Goal: Task Accomplishment & Management: Manage account settings

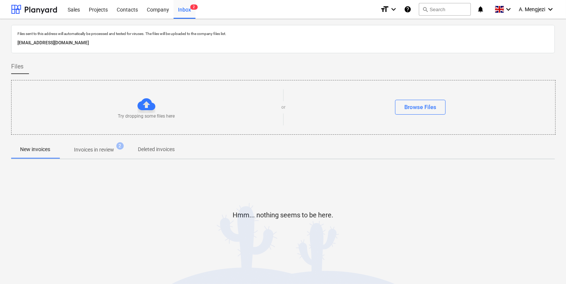
click at [325, 222] on div at bounding box center [283, 226] width 544 height 15
click at [418, 225] on div at bounding box center [283, 226] width 544 height 15
click at [102, 154] on span "Invoices in review 2" at bounding box center [94, 149] width 70 height 13
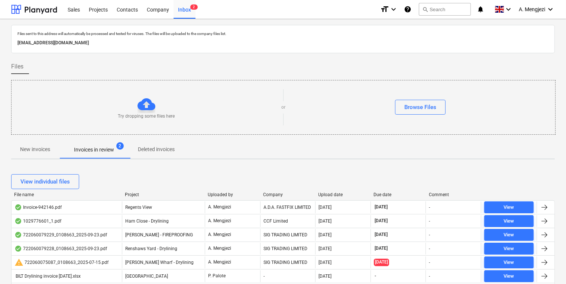
click at [284, 194] on div "Company" at bounding box center [287, 194] width 49 height 5
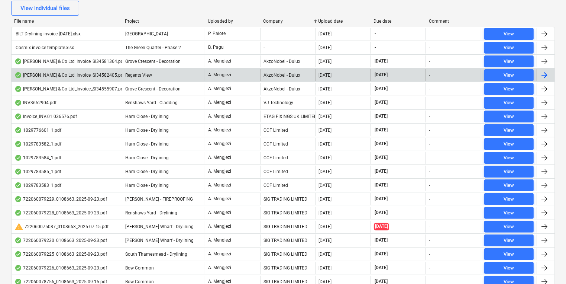
scroll to position [178, 0]
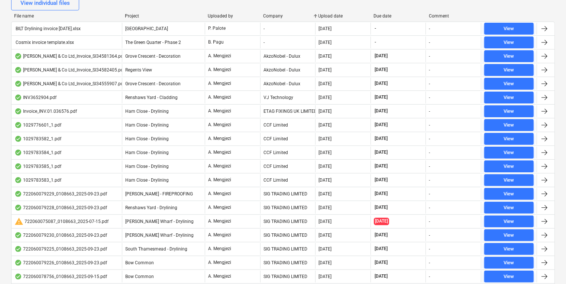
click at [320, 15] on div at bounding box center [315, 15] width 13 height 5
click at [326, 17] on div "Upload date" at bounding box center [343, 15] width 49 height 5
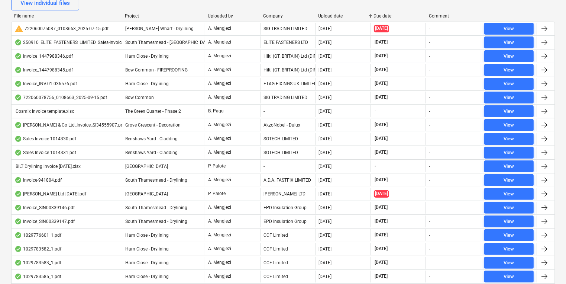
click at [326, 17] on div "Upload date" at bounding box center [343, 15] width 49 height 5
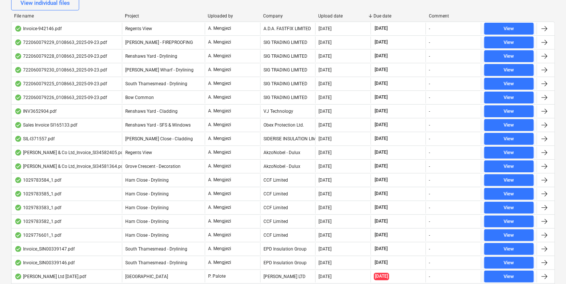
click at [333, 19] on div "File name Project Uploaded by Company Upload date Due date Comment" at bounding box center [283, 17] width 544 height 8
click at [131, 13] on div "Project" at bounding box center [163, 15] width 77 height 5
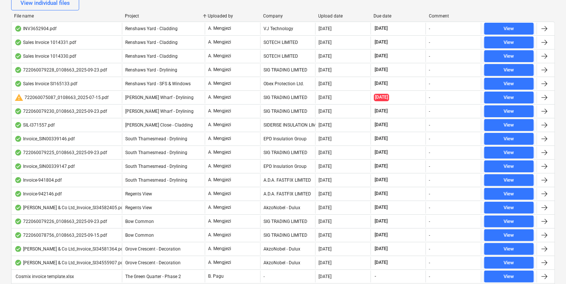
click at [131, 15] on div "Project" at bounding box center [163, 15] width 77 height 5
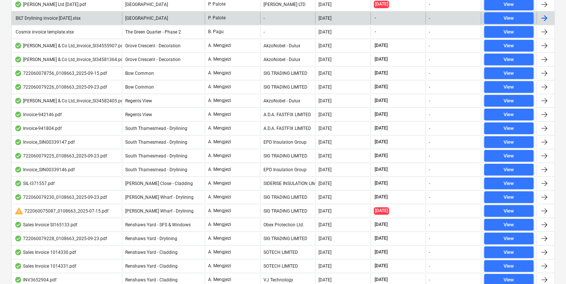
scroll to position [367, 0]
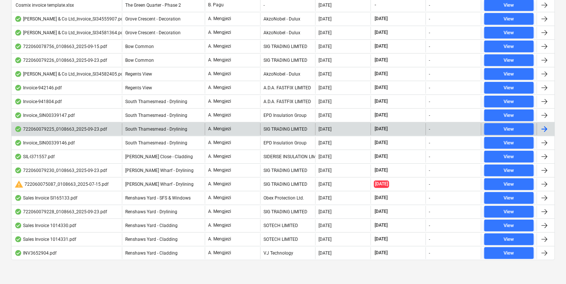
click at [198, 125] on div "South Thamesmead - Drylining" at bounding box center [163, 129] width 83 height 12
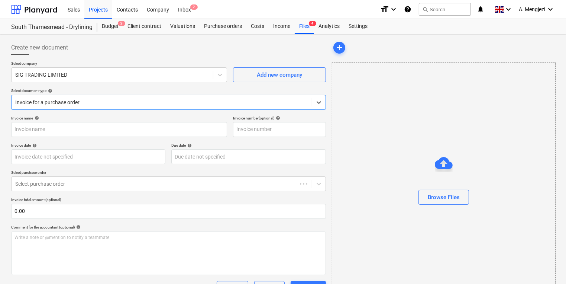
type input "722060079225"
type input "[DATE]"
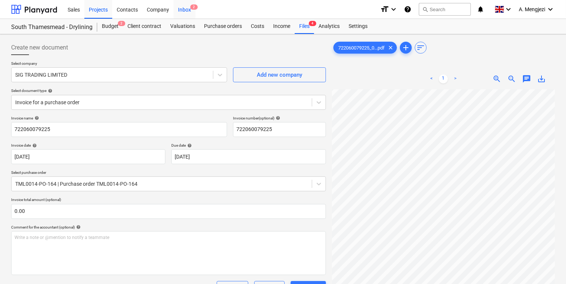
click at [190, 12] on div "Inbox 2" at bounding box center [185, 9] width 22 height 19
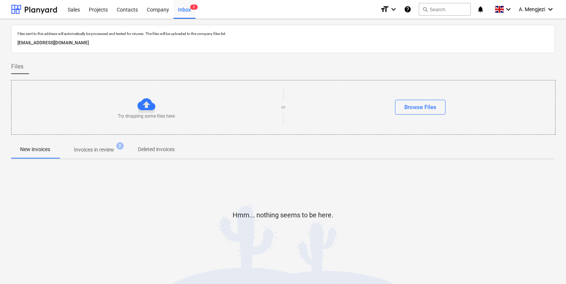
click at [37, 152] on p "New invoices" at bounding box center [35, 149] width 30 height 8
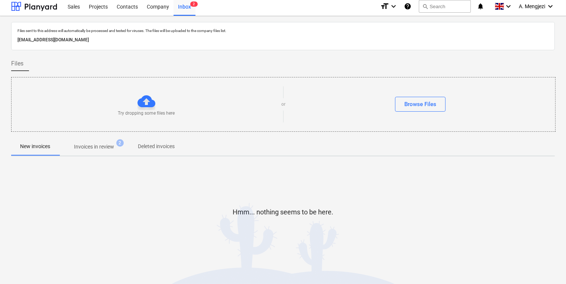
scroll to position [4, 0]
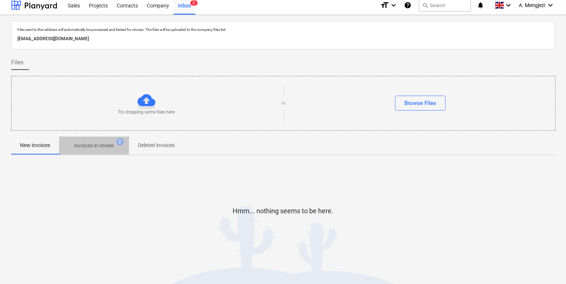
click at [103, 149] on p "Invoices in review" at bounding box center [94, 146] width 40 height 8
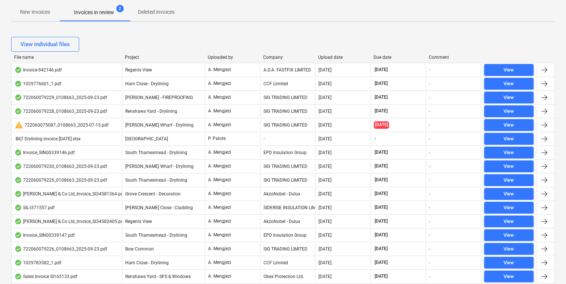
scroll to position [129, 0]
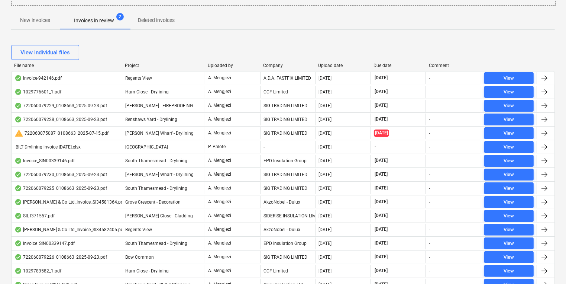
click at [133, 64] on div "Project" at bounding box center [163, 65] width 77 height 5
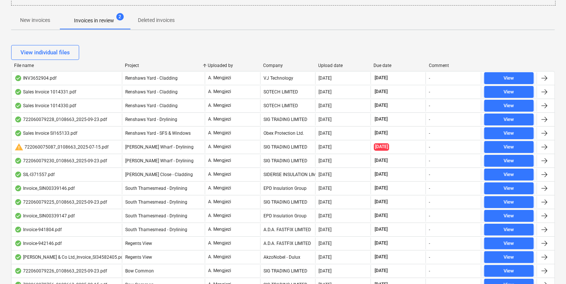
click at [273, 63] on div "Company" at bounding box center [287, 65] width 49 height 5
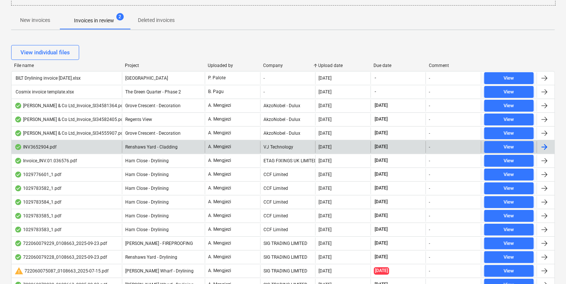
scroll to position [278, 0]
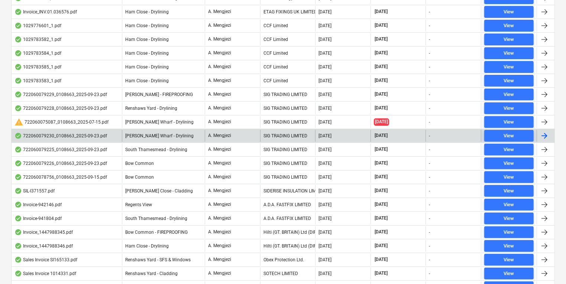
click at [181, 130] on div "[PERSON_NAME] Wharf - Drylining" at bounding box center [163, 136] width 83 height 12
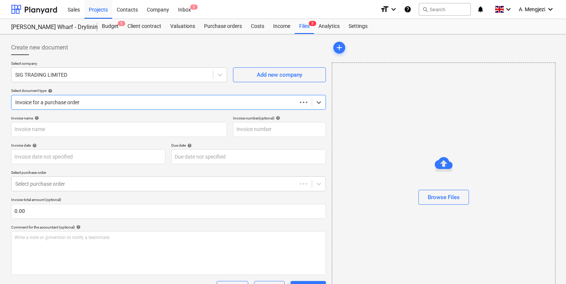
type input "722060079230"
type input "[DATE]"
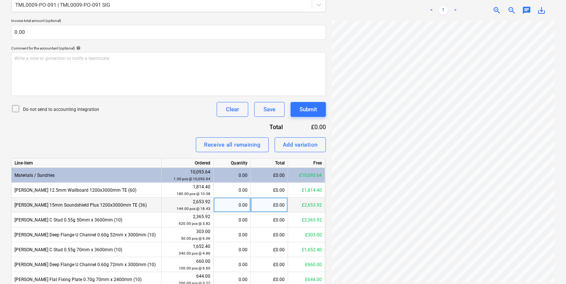
scroll to position [208, 0]
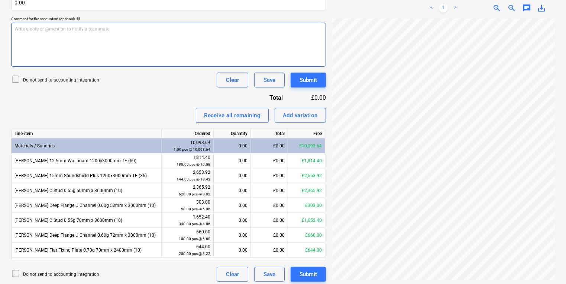
click at [193, 25] on div "Write a note or @mention to notify a teammate [PERSON_NAME]" at bounding box center [168, 45] width 315 height 44
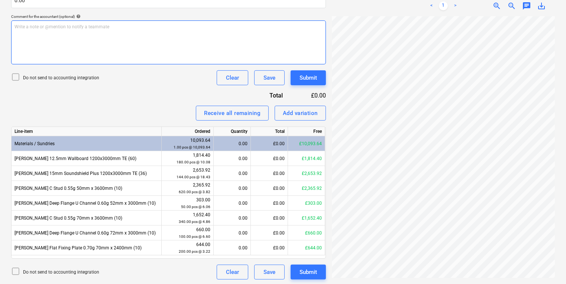
scroll to position [212, 0]
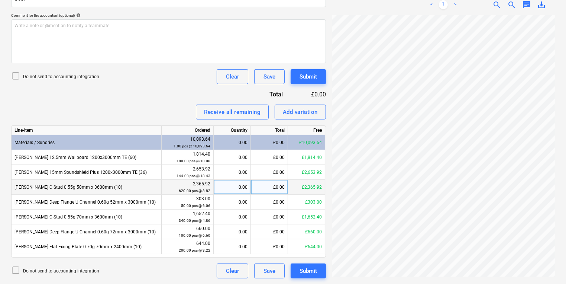
click at [235, 188] on div "0.00" at bounding box center [232, 187] width 31 height 15
type input "50"
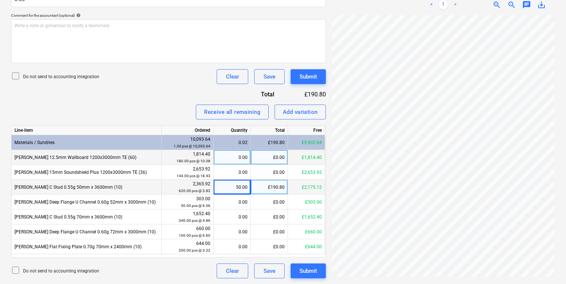
scroll to position [134, 57]
click at [227, 192] on div "50.00" at bounding box center [232, 187] width 31 height 15
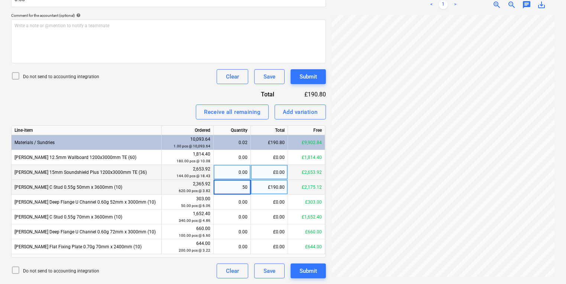
type input "0"
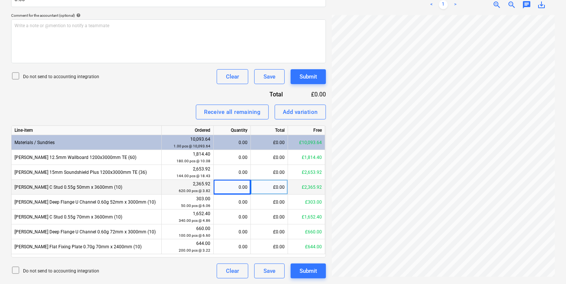
scroll to position [134, 55]
click at [232, 190] on div "0.00" at bounding box center [232, 187] width 31 height 15
type input "50"
click at [241, 187] on div "50.00" at bounding box center [232, 187] width 31 height 15
type input "0"
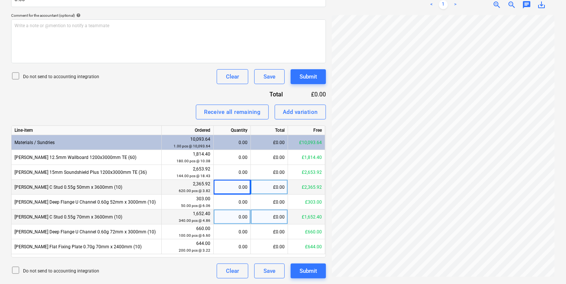
click at [234, 215] on div "0.00" at bounding box center [232, 216] width 31 height 15
type input "50"
click at [226, 212] on div "50.00" at bounding box center [232, 216] width 31 height 15
type input "0"
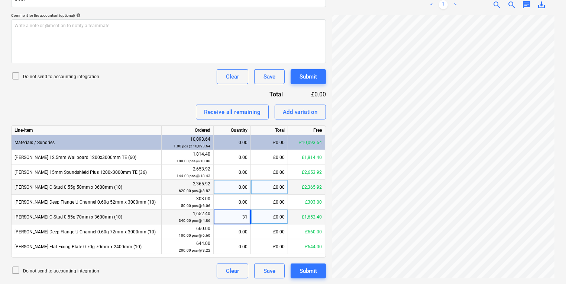
type input "310"
click at [223, 216] on div "310.00" at bounding box center [232, 216] width 31 height 15
type input "0"
click at [244, 188] on div "0.00" at bounding box center [232, 187] width 31 height 15
type input "310"
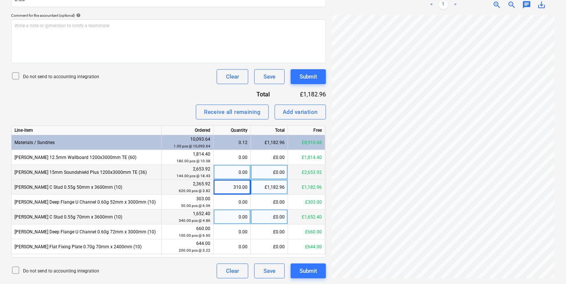
click at [232, 168] on div "0.00" at bounding box center [232, 172] width 31 height 15
type input "144"
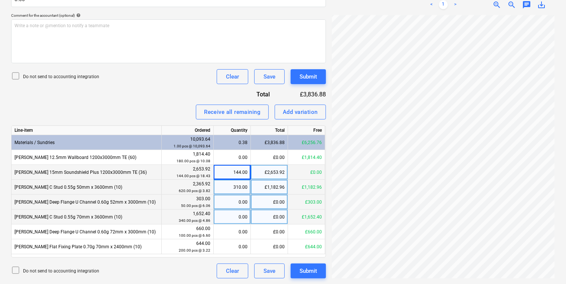
click at [241, 205] on div "0.00" at bounding box center [232, 201] width 31 height 15
type input "50"
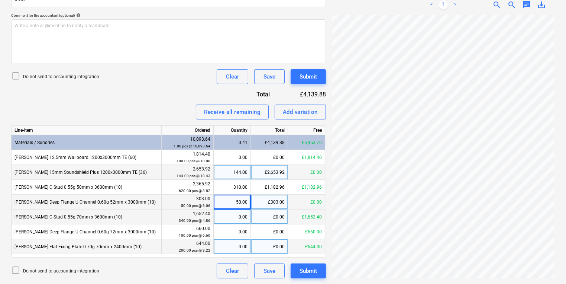
click at [239, 248] on div "0.00" at bounding box center [232, 246] width 31 height 15
type input "200"
click at [287, 122] on div "Invoice name help 722060079230 Invoice number (optional) help 722060079230 Invo…" at bounding box center [168, 91] width 315 height 374
click at [292, 114] on div "Add variation" at bounding box center [300, 112] width 35 height 10
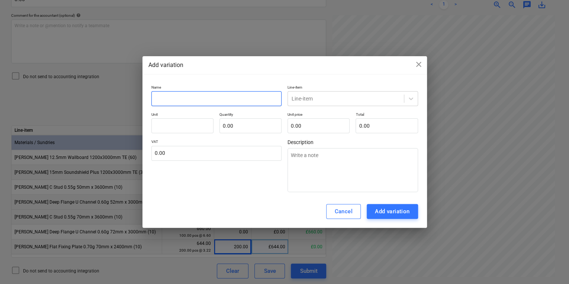
click at [232, 97] on input "text" at bounding box center [216, 98] width 131 height 15
type input "R"
type textarea "x"
type input "RO"
type textarea "x"
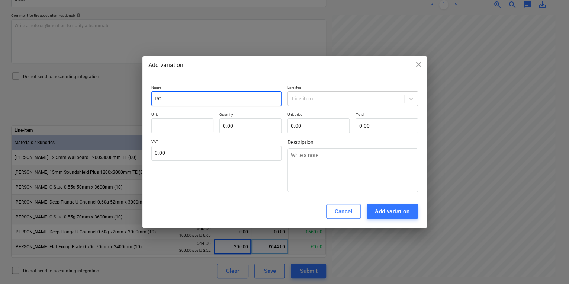
type input "R"
type textarea "x"
type input "Ro"
type textarea "x"
type input "Rou"
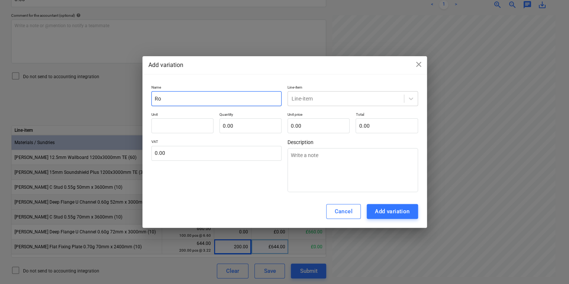
type textarea "x"
type input "Roun"
type textarea "x"
type input "Round"
type textarea "x"
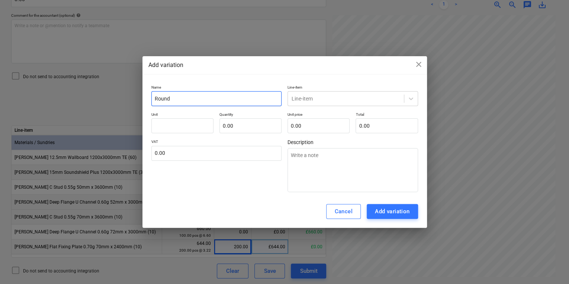
type input "Roundi"
type textarea "x"
type input "Roundin"
type textarea "x"
type input "Rounding"
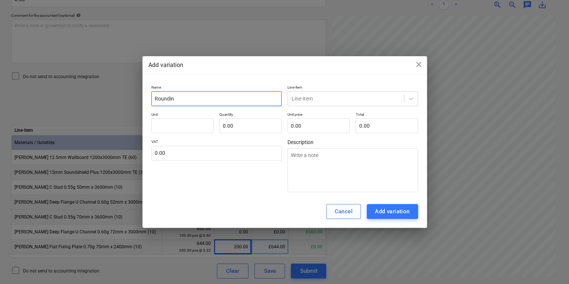
type textarea "x"
type input "Rounding"
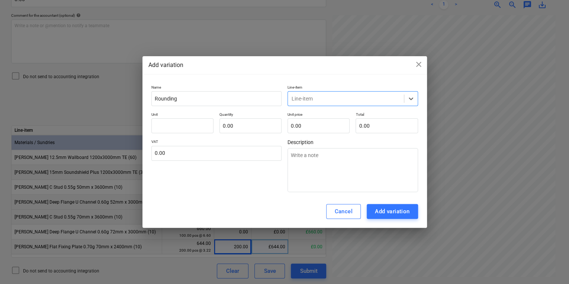
click at [341, 91] on p "Line-item" at bounding box center [352, 88] width 131 height 6
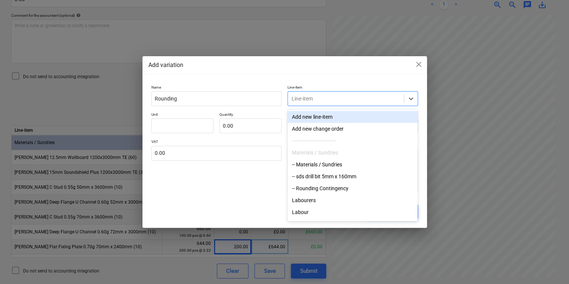
click at [341, 101] on div at bounding box center [346, 98] width 109 height 7
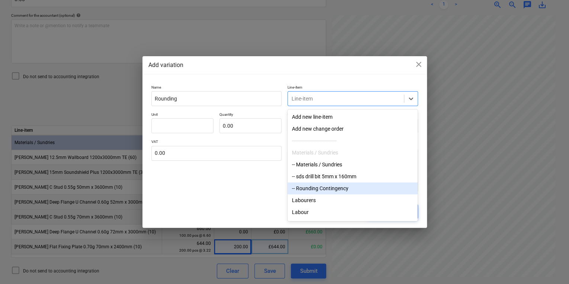
click at [335, 186] on div "-- Rounding Contingency" at bounding box center [352, 188] width 130 height 12
type textarea "x"
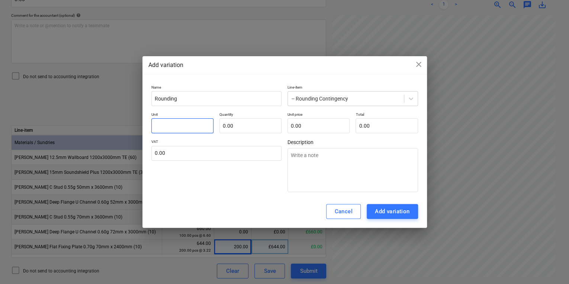
click at [184, 132] on input "text" at bounding box center [182, 125] width 62 height 15
type input "p"
type textarea "x"
type input "pc"
type textarea "x"
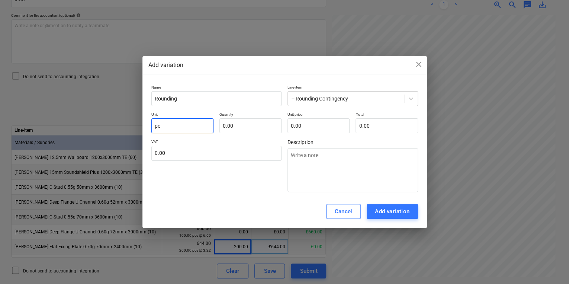
type input "pcs"
type textarea "x"
type input "pcs"
type input "-"
type textarea "x"
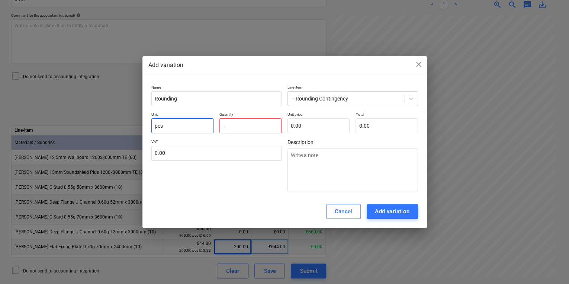
type input "-1"
type textarea "x"
type input "-1.00"
type input "1"
type textarea "x"
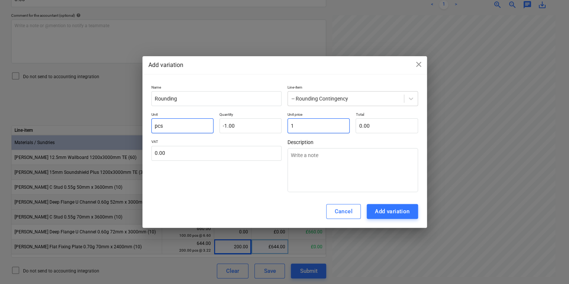
type input "-1.00"
type input "1."
type textarea "x"
type input "1.3"
type textarea "x"
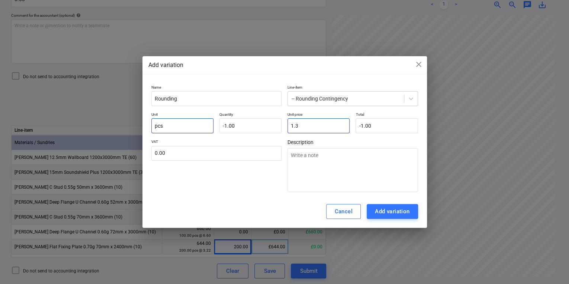
type input "-1.30"
type input "1.32"
type textarea "x"
type input "-1.32"
type input "1.32"
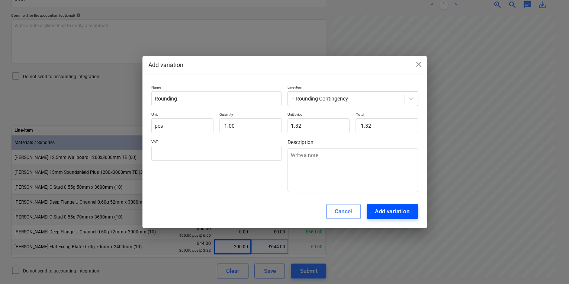
type input "0.00"
click at [389, 209] on div "Add variation" at bounding box center [392, 211] width 35 height 10
type textarea "x"
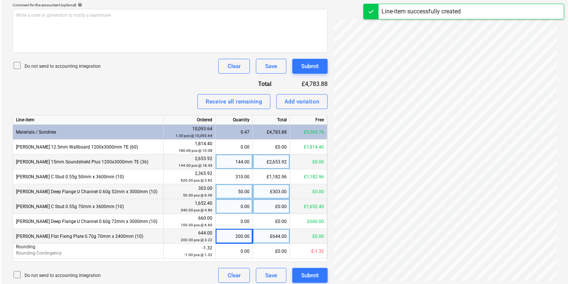
scroll to position [226, 0]
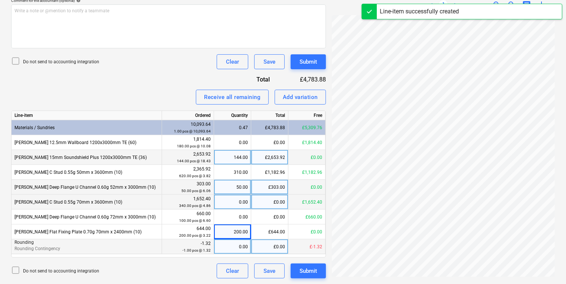
click at [233, 242] on div "0.00" at bounding box center [232, 246] width 31 height 15
type input "1"
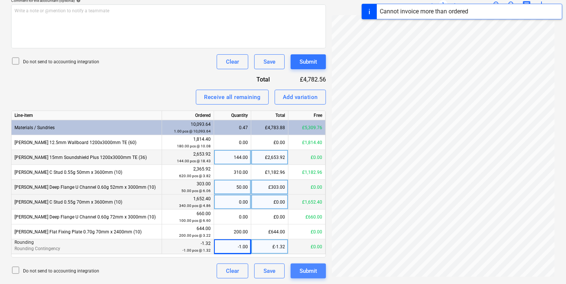
click at [317, 273] on button "Submit" at bounding box center [308, 270] width 35 height 15
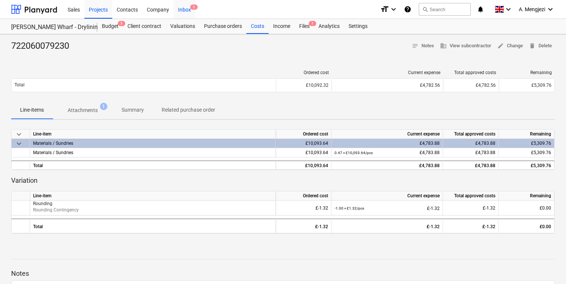
click at [186, 9] on div "Inbox 2" at bounding box center [185, 9] width 22 height 19
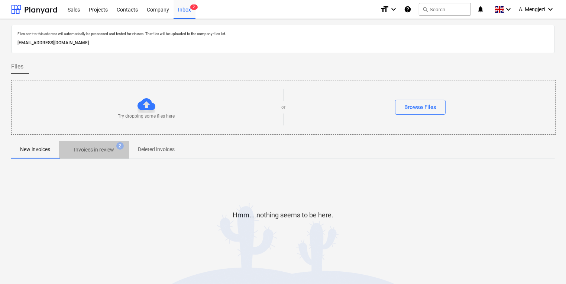
click at [108, 144] on span "Invoices in review 2" at bounding box center [94, 149] width 70 height 13
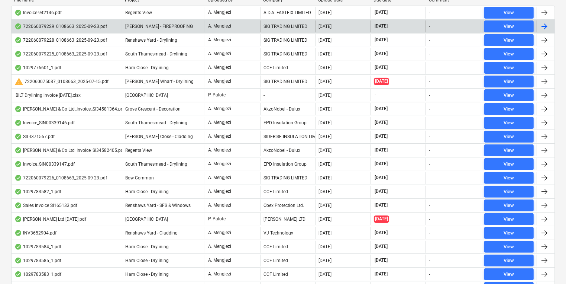
scroll to position [56, 0]
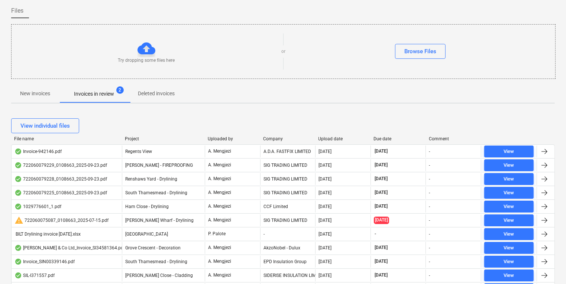
click at [331, 134] on div "View individual files" at bounding box center [283, 125] width 544 height 21
click at [331, 139] on div "Upload date" at bounding box center [343, 138] width 49 height 5
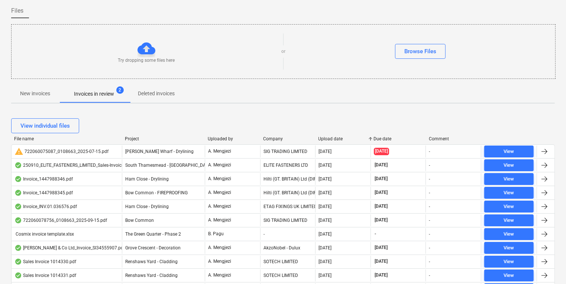
click at [331, 139] on div "Upload date" at bounding box center [343, 138] width 49 height 5
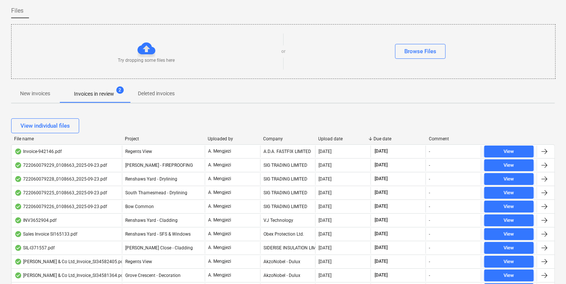
click at [331, 139] on div "Upload date" at bounding box center [343, 138] width 49 height 5
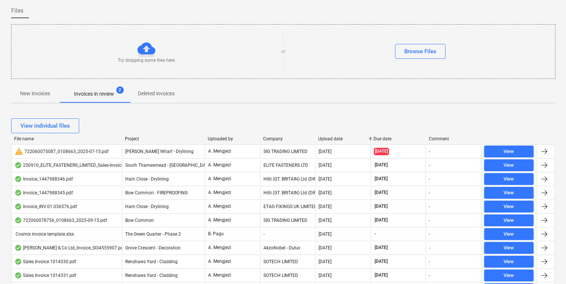
click at [331, 139] on div "Upload date" at bounding box center [343, 138] width 49 height 5
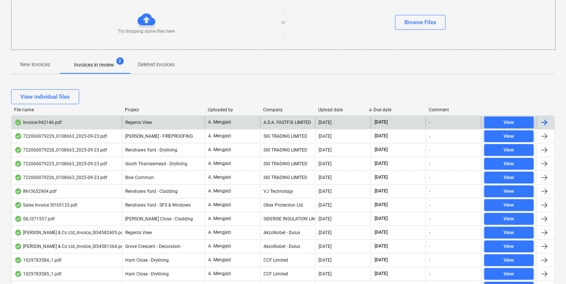
scroll to position [115, 0]
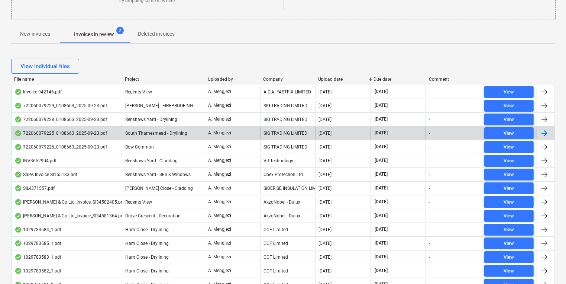
click at [179, 134] on span "South Thamesmead - Drylining" at bounding box center [156, 133] width 62 height 5
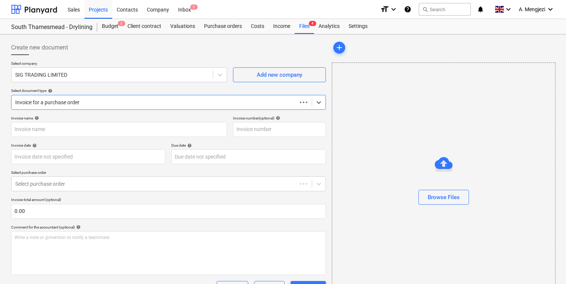
type input "722060079225"
type input "[DATE]"
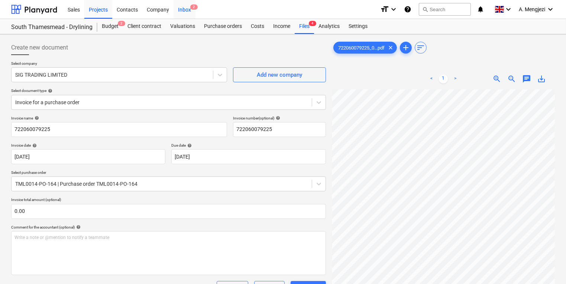
click at [185, 12] on div "Inbox 2" at bounding box center [185, 9] width 22 height 19
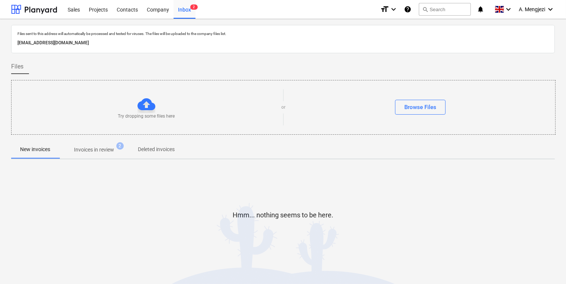
click at [113, 149] on p "Invoices in review" at bounding box center [94, 150] width 40 height 8
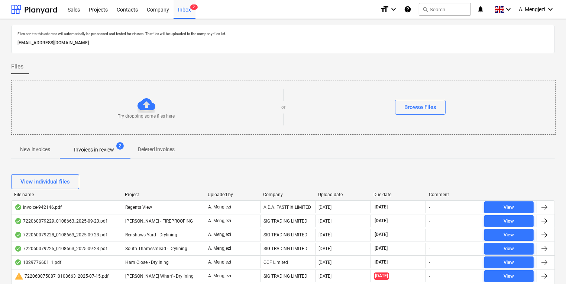
click at [277, 195] on div "Company" at bounding box center [287, 194] width 49 height 5
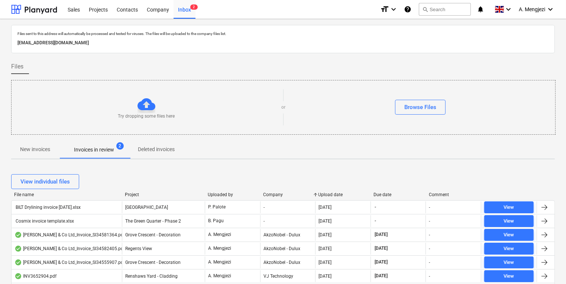
click at [334, 196] on div "Upload date" at bounding box center [343, 194] width 49 height 5
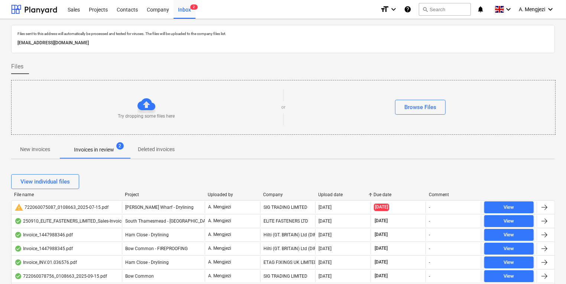
click at [334, 196] on div "Upload date" at bounding box center [343, 194] width 49 height 5
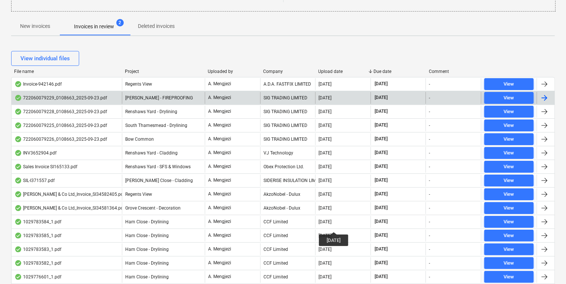
scroll to position [149, 0]
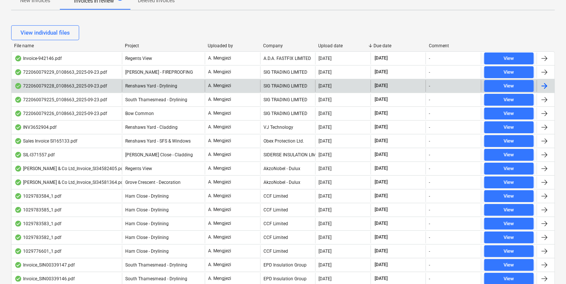
click at [238, 89] on div "A. Mengjezi" at bounding box center [232, 86] width 55 height 12
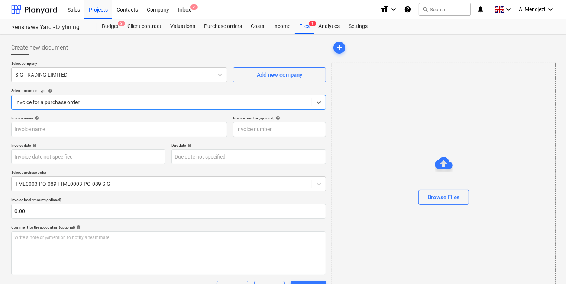
type input "722060079228"
type input "[DATE]"
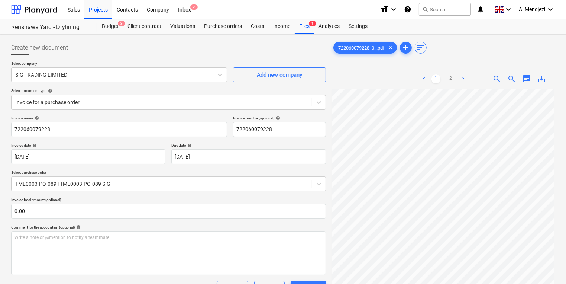
scroll to position [134, 43]
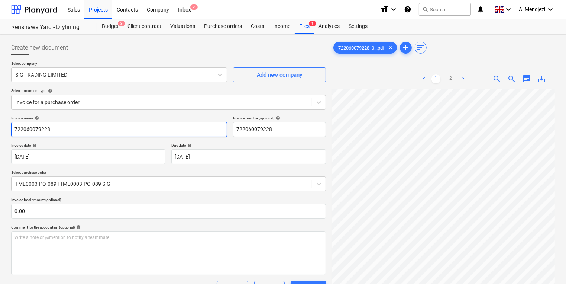
click at [38, 133] on input "722060079228" at bounding box center [119, 129] width 216 height 15
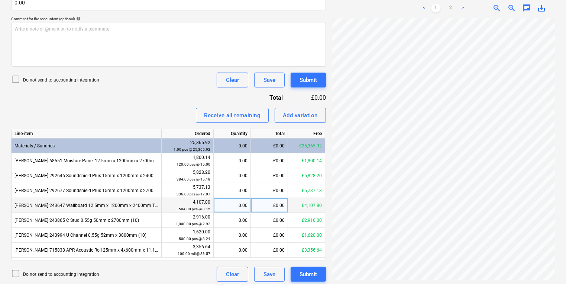
scroll to position [212, 0]
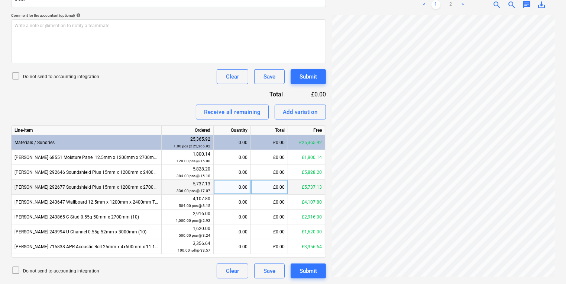
click at [241, 188] on div "0.00" at bounding box center [232, 187] width 31 height 15
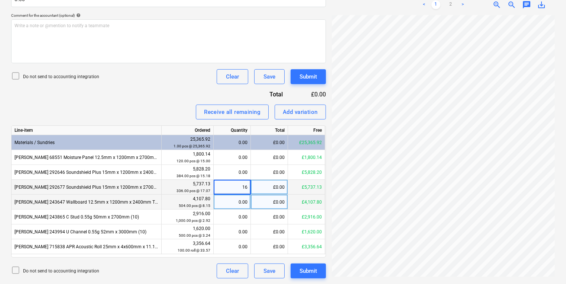
type input "168"
click at [236, 207] on div "0.00" at bounding box center [232, 201] width 31 height 15
type input "504"
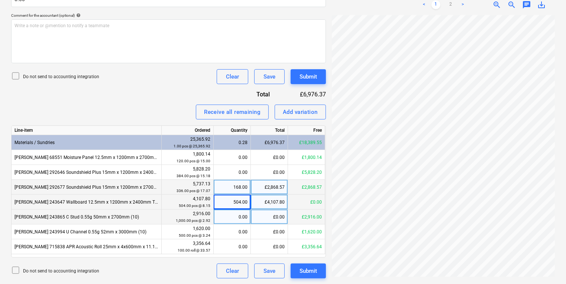
click at [249, 219] on div "0.00" at bounding box center [232, 216] width 37 height 15
type input "500"
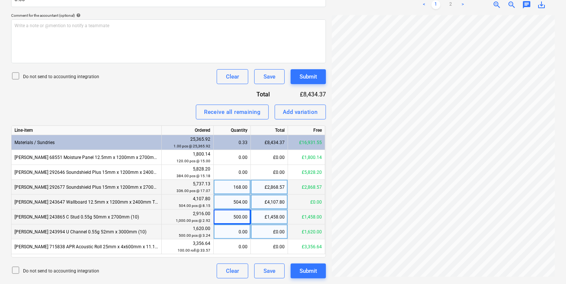
click at [234, 234] on div "0.00" at bounding box center [232, 231] width 31 height 15
type input "450"
click at [448, 1] on link "2" at bounding box center [451, 4] width 9 height 9
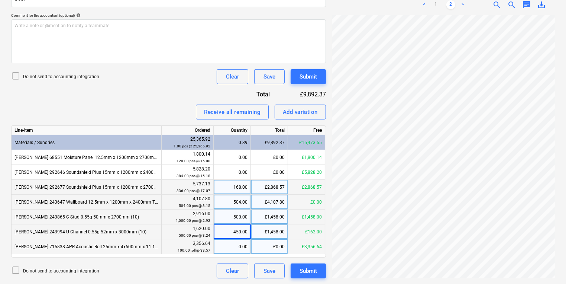
click at [229, 243] on div "0.00" at bounding box center [232, 246] width 31 height 15
type input "81"
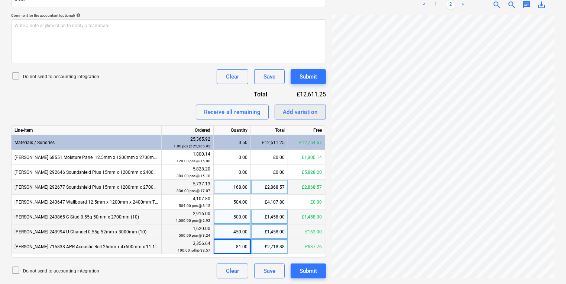
click at [311, 110] on div "Add variation" at bounding box center [300, 112] width 35 height 10
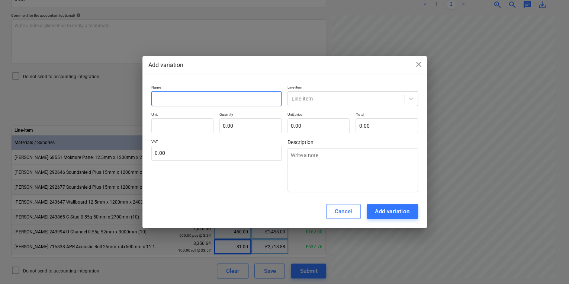
click at [187, 101] on input "text" at bounding box center [216, 98] width 131 height 15
type textarea "x"
type input "r"
type textarea "x"
type input "ro"
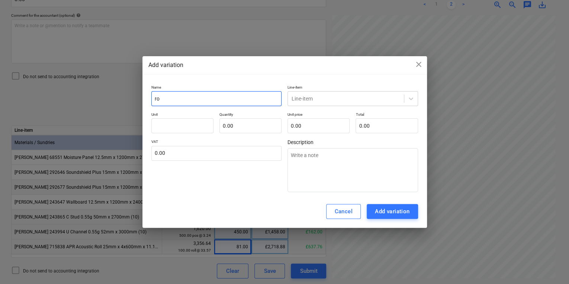
type textarea "x"
type input "rou"
type textarea "x"
type input "roun"
type textarea "x"
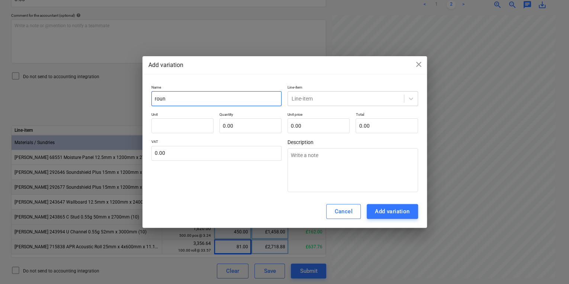
type input "round"
type textarea "x"
type input "roundi"
type textarea "x"
type input "roundin"
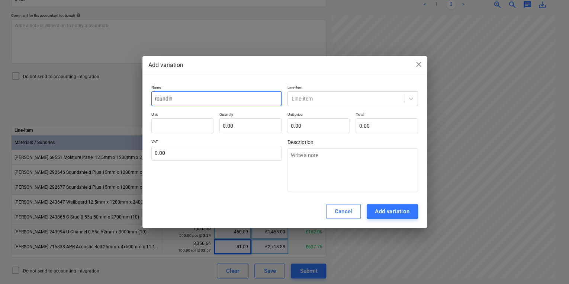
type textarea "x"
type input "rounding"
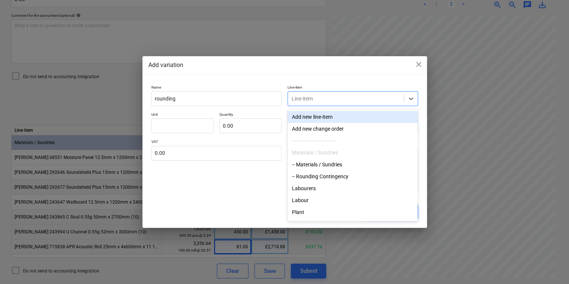
click at [317, 97] on div at bounding box center [346, 98] width 109 height 7
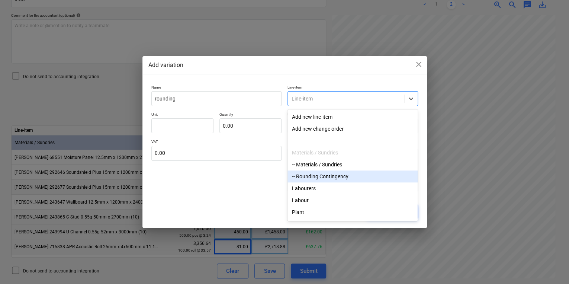
click at [304, 179] on div "-- Rounding Contingency" at bounding box center [352, 176] width 130 height 12
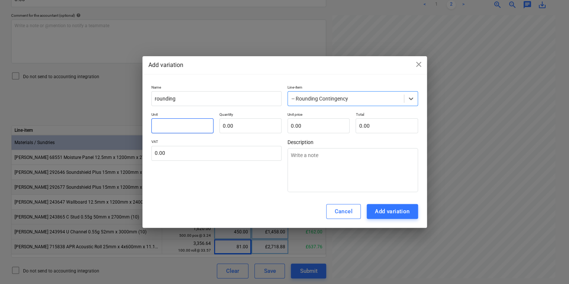
click at [198, 125] on input "text" at bounding box center [182, 125] width 62 height 15
type textarea "x"
type input "1"
type textarea "x"
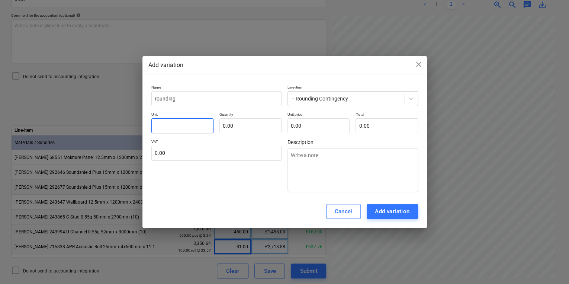
type input "p"
type textarea "x"
type input "pc"
type textarea "x"
type input "pcs"
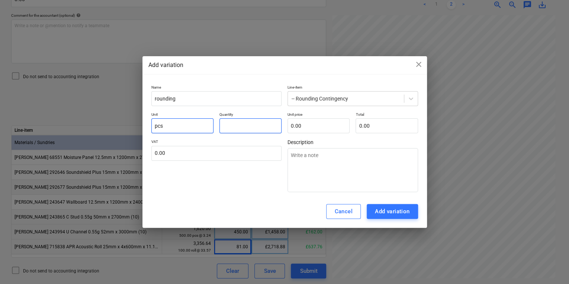
type textarea "x"
type input "1.00"
type textarea "x"
type input "1"
type input "1.00"
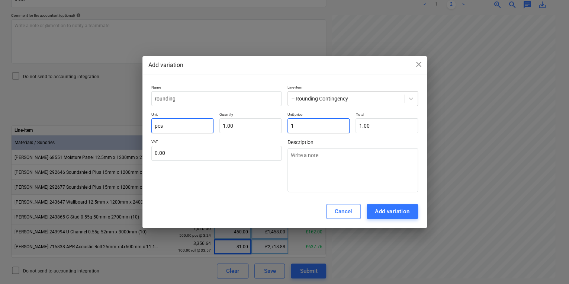
type textarea "x"
type input "1."
type textarea "x"
type input "1.1"
type input "1.10"
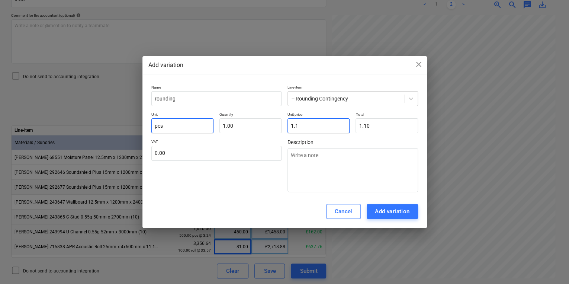
type textarea "x"
type input "1.18"
click at [372, 208] on button "Add variation" at bounding box center [392, 211] width 51 height 15
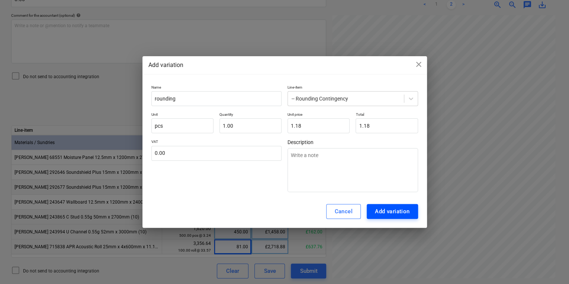
type textarea "x"
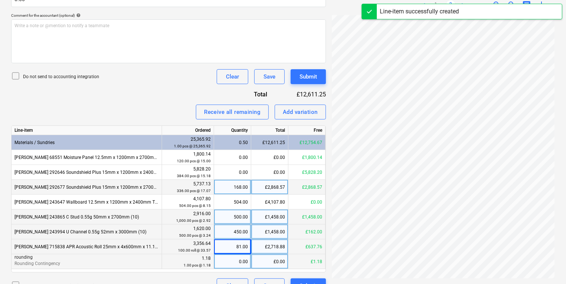
click at [236, 261] on div "0.00" at bounding box center [232, 261] width 31 height 15
type input "1"
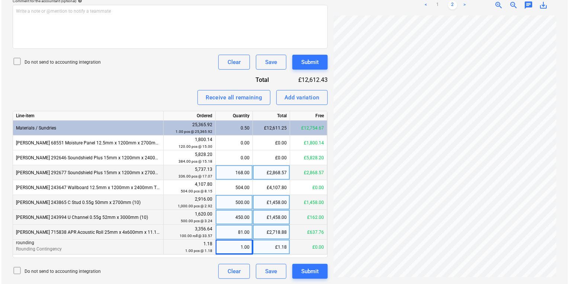
scroll to position [226, 0]
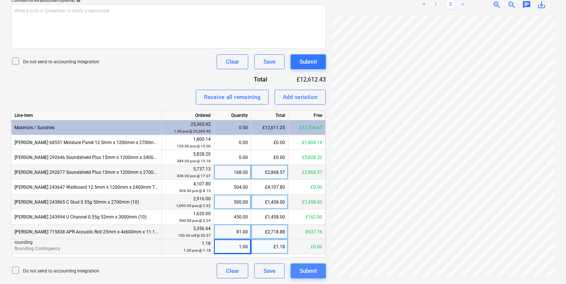
click at [298, 266] on button "Submit" at bounding box center [308, 270] width 35 height 15
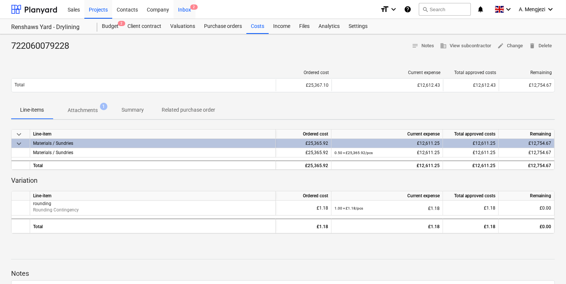
click at [192, 6] on span "2" at bounding box center [193, 6] width 7 height 5
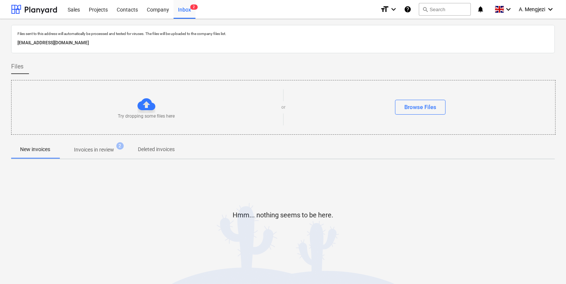
click at [109, 152] on p "Invoices in review" at bounding box center [94, 150] width 40 height 8
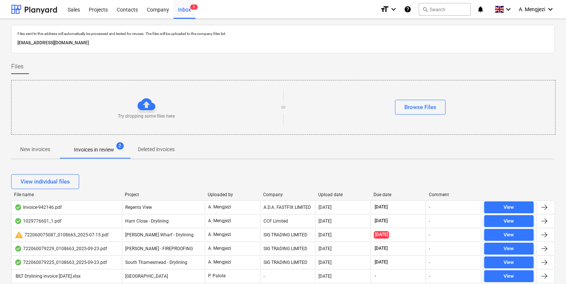
click at [337, 192] on div "Upload date" at bounding box center [343, 194] width 49 height 5
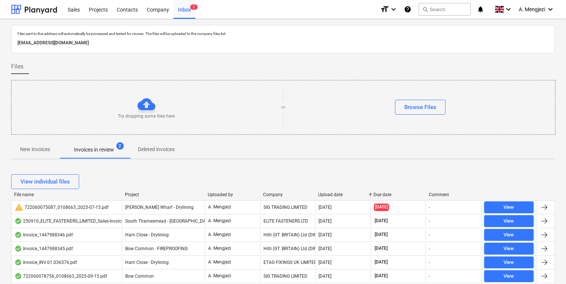
click at [337, 192] on div "Upload date" at bounding box center [343, 194] width 49 height 5
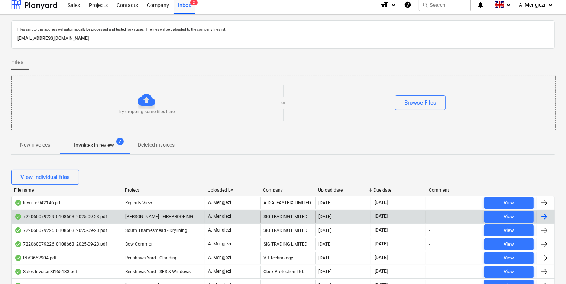
scroll to position [149, 0]
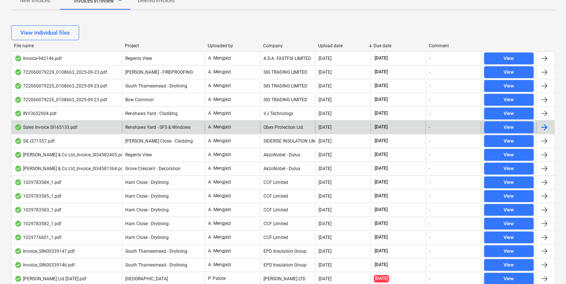
click at [257, 125] on div "A. Mengjezi" at bounding box center [232, 127] width 55 height 12
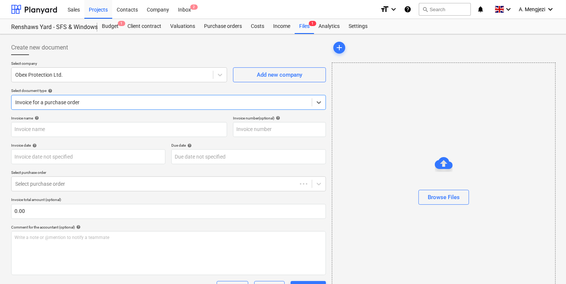
type input "SI165133"
type input "[DATE]"
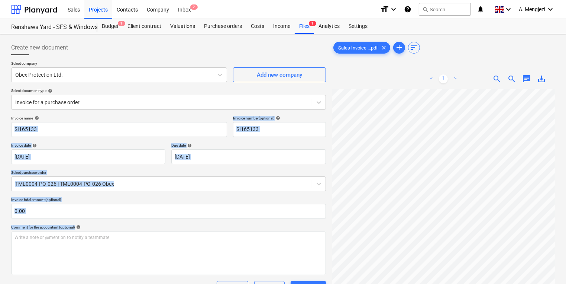
drag, startPoint x: 161, startPoint y: 165, endPoint x: 167, endPoint y: 120, distance: 45.5
click at [167, 120] on div "Invoice name help SI165133 Invoice number (optional) help SI165133 Invoice date…" at bounding box center [168, 258] width 315 height 285
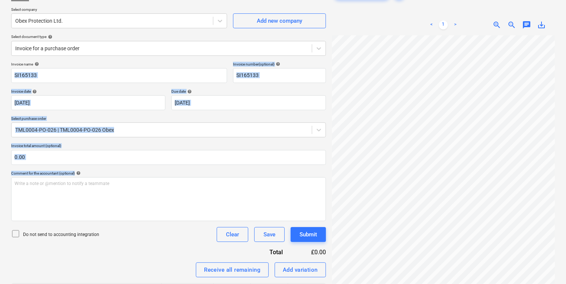
scroll to position [122, 0]
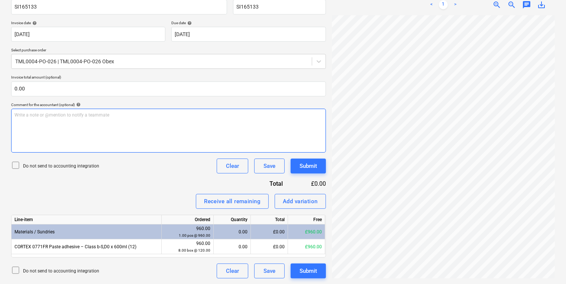
click at [218, 126] on div "Write a note or @mention to notify a teammate [PERSON_NAME]" at bounding box center [168, 131] width 315 height 44
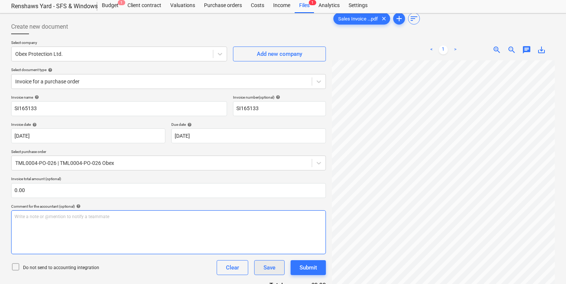
scroll to position [0, 0]
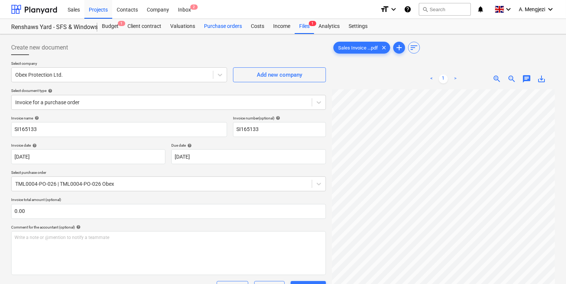
click at [211, 29] on div "Purchase orders" at bounding box center [223, 26] width 47 height 15
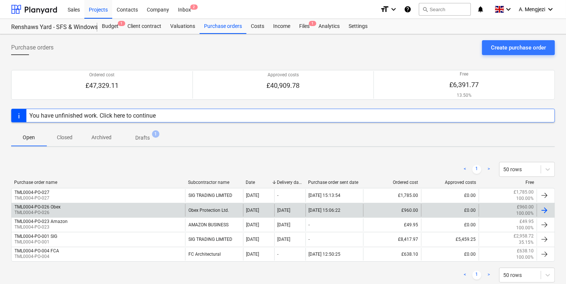
click at [145, 216] on div "TML0004-PO-026 Obex TML0004-PO-026" at bounding box center [99, 210] width 174 height 13
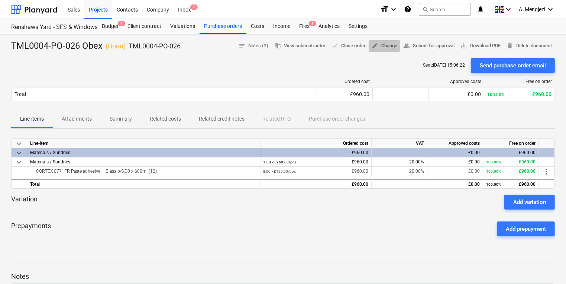
click at [391, 41] on button "edit Change" at bounding box center [385, 46] width 32 height 12
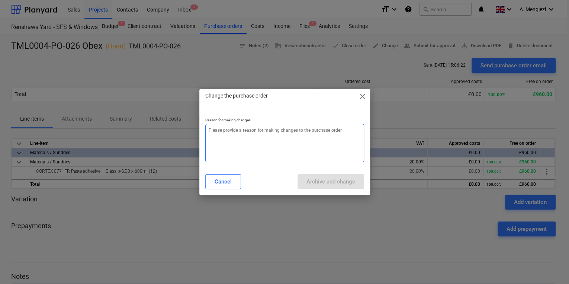
click at [226, 139] on textarea at bounding box center [284, 143] width 159 height 38
type textarea "x"
type textarea "i"
type textarea "x"
type textarea "it"
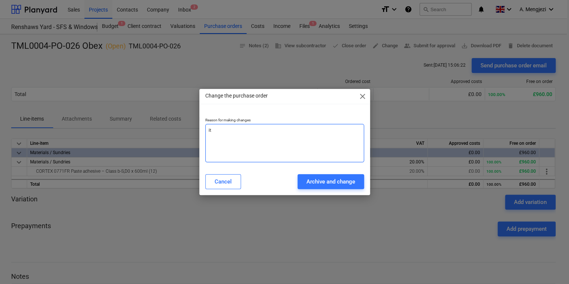
type textarea "x"
type textarea "ite"
type textarea "x"
type textarea "item"
type textarea "x"
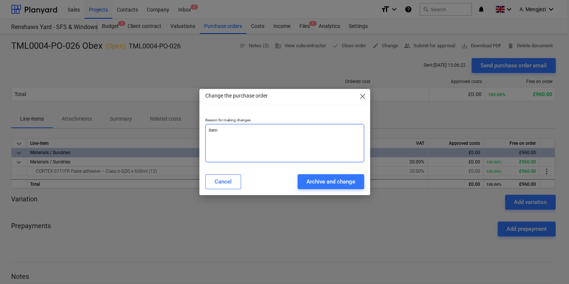
type textarea "item"
type textarea "x"
type textarea "item ad"
type textarea "x"
type textarea "item add"
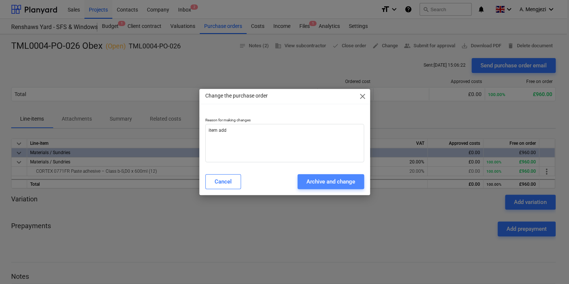
click at [318, 176] on button "Archive and change" at bounding box center [330, 181] width 67 height 15
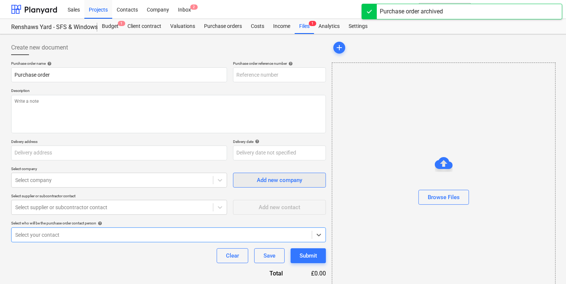
type textarea "x"
type input "TML0004-PO-026 Obex"
type input "TML0004-PO-026"
type textarea "Site contact Pedzi [PHONE_NUMBER]"
type input "Dandara Living, [STREET_ADDRESS][PERSON_NAME]"
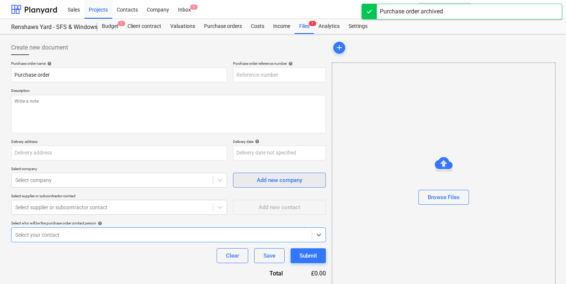
type input "[DATE]"
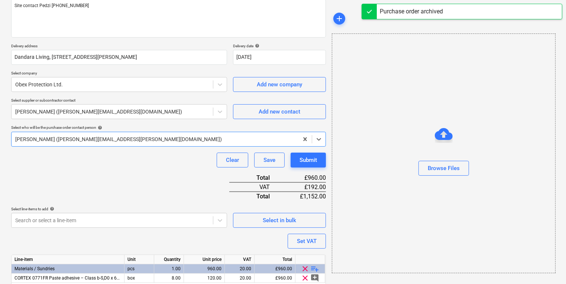
scroll to position [124, 0]
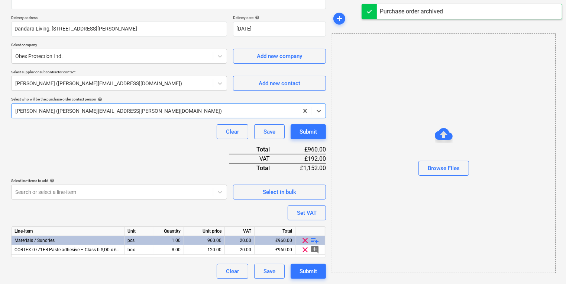
click at [134, 259] on div "Purchase order name help TML0004-PO-026 Obex Purchase order reference number he…" at bounding box center [168, 107] width 315 height 341
click at [246, 216] on div "Purchase order name help TML0004-PO-026 Obex Purchase order reference number he…" at bounding box center [168, 107] width 315 height 341
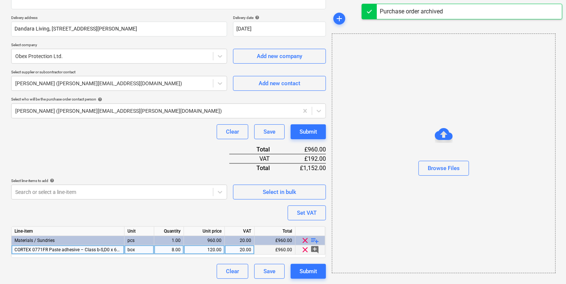
click at [318, 249] on span "add_comment" at bounding box center [315, 249] width 9 height 9
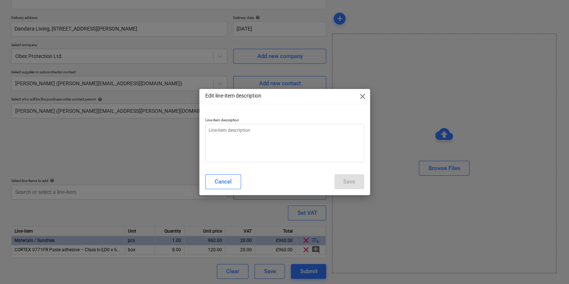
click at [360, 97] on span "close" at bounding box center [362, 96] width 9 height 9
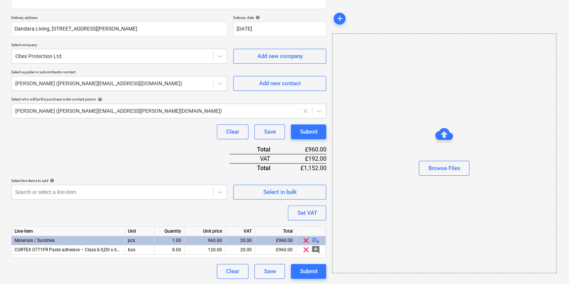
type textarea "x"
click at [98, 219] on div "Purchase order name help TML0004-PO-026 Obex Purchase order reference number he…" at bounding box center [168, 107] width 315 height 341
click at [308, 262] on div "Purchase order name help TML0004-PO-026 Obex Purchase order reference number he…" at bounding box center [168, 107] width 315 height 341
click at [308, 266] on div "Submit" at bounding box center [308, 271] width 17 height 10
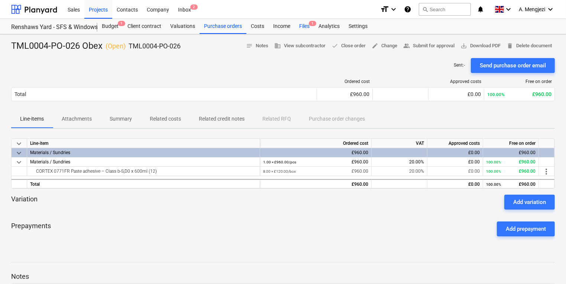
click at [307, 32] on div "Files 1" at bounding box center [304, 26] width 19 height 15
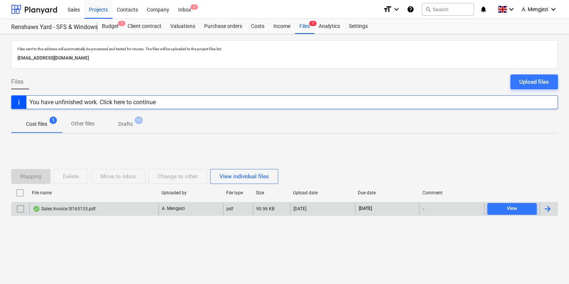
click at [73, 214] on div "Sales Invoice SI165133.pdf A. Mengjezi pdf 90.96 KB [DATE] [DATE] - View" at bounding box center [284, 209] width 547 height 14
click at [75, 211] on div "Sales Invoice SI165133.pdf" at bounding box center [93, 209] width 129 height 12
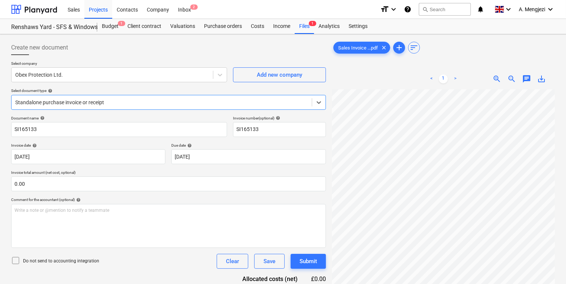
scroll to position [74, 0]
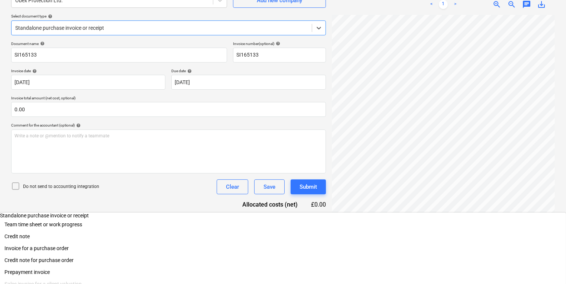
click at [122, 32] on div "Standalone purchase invoice or receipt" at bounding box center [162, 28] width 300 height 10
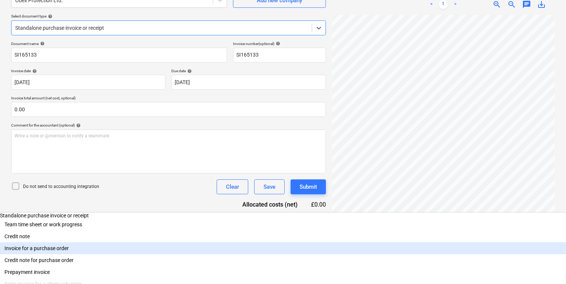
click at [113, 242] on div "Invoice for a purchase order" at bounding box center [283, 248] width 566 height 12
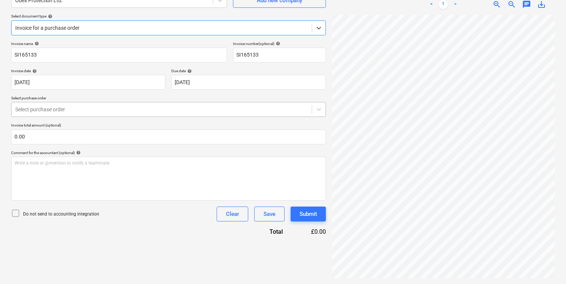
click at [115, 110] on div at bounding box center [161, 109] width 293 height 7
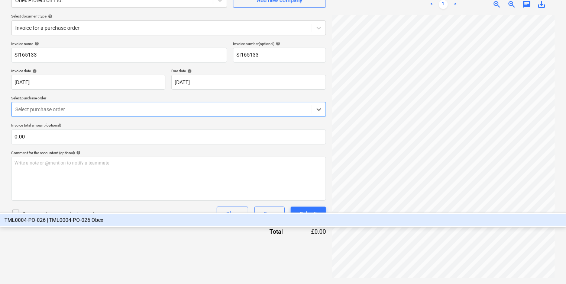
click at [115, 214] on div "TML0004-PO-026 | TML0004-PO-026 Obex" at bounding box center [283, 220] width 566 height 12
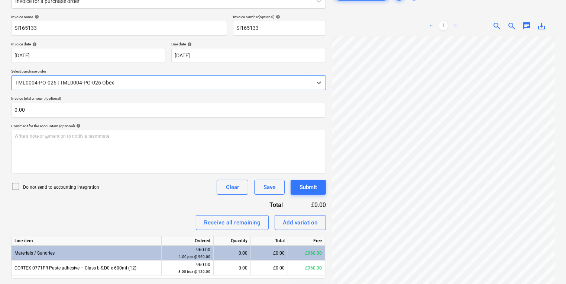
scroll to position [122, 0]
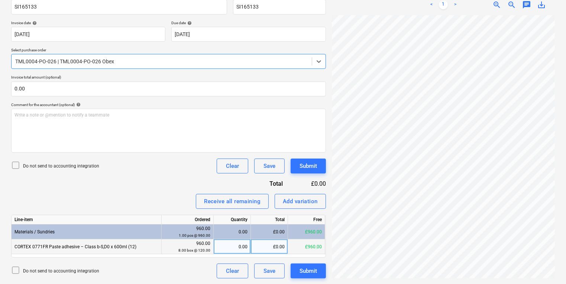
click at [232, 245] on div "0.00" at bounding box center [232, 246] width 31 height 15
type input "8"
click at [256, 155] on div "Create new document Select company Obex Protection Ltd. Add new company Select …" at bounding box center [283, 98] width 550 height 366
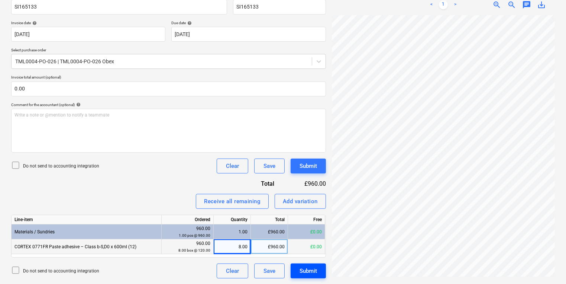
click at [311, 270] on div "Submit" at bounding box center [308, 271] width 17 height 10
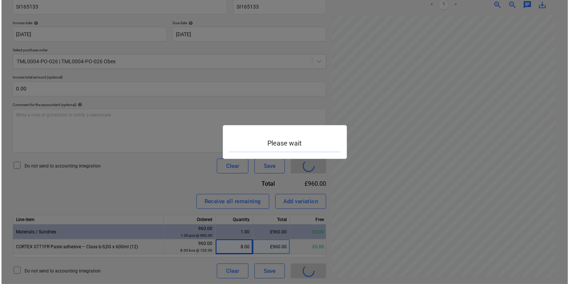
scroll to position [133, 57]
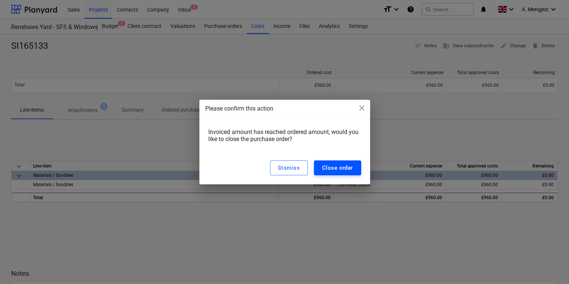
click at [331, 169] on div "Close order" at bounding box center [337, 168] width 31 height 10
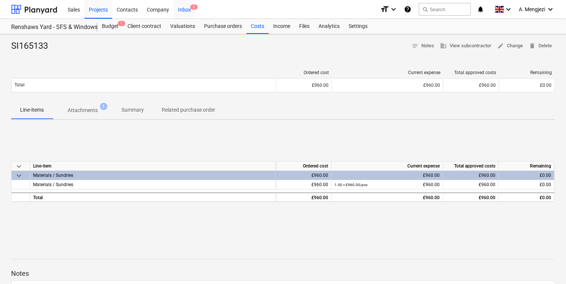
click at [180, 10] on div "Inbox 2" at bounding box center [185, 9] width 22 height 19
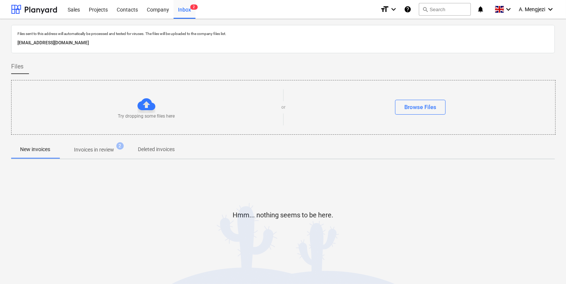
click at [105, 149] on p "Invoices in review" at bounding box center [94, 150] width 40 height 8
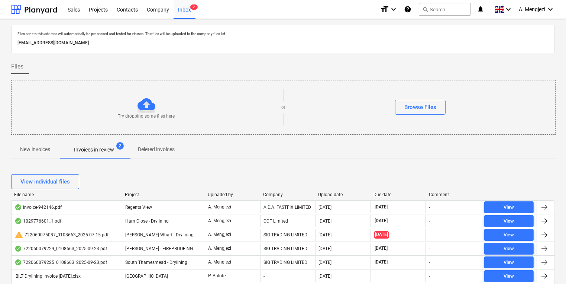
click at [332, 193] on div "Upload date" at bounding box center [343, 194] width 49 height 5
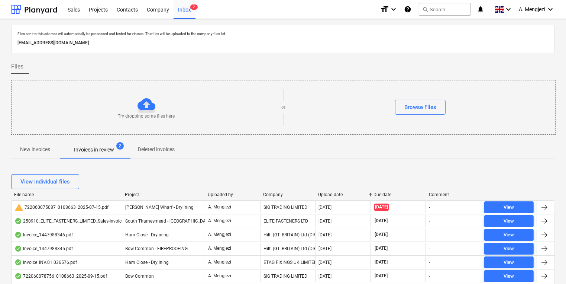
click at [332, 193] on div "Upload date" at bounding box center [343, 194] width 49 height 5
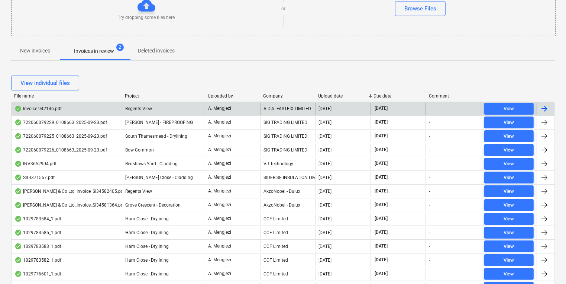
scroll to position [119, 0]
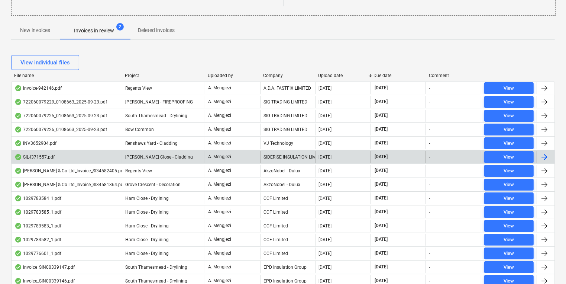
click at [131, 154] on span "[PERSON_NAME] Close - Cladding" at bounding box center [159, 156] width 68 height 5
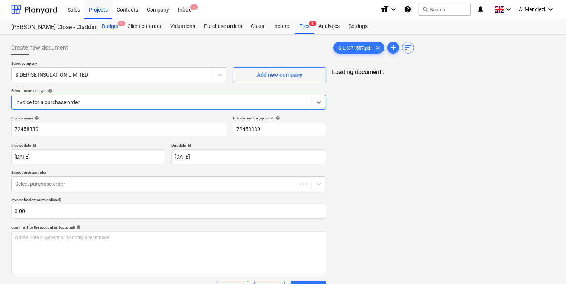
type input "72458330"
type input "[DATE]"
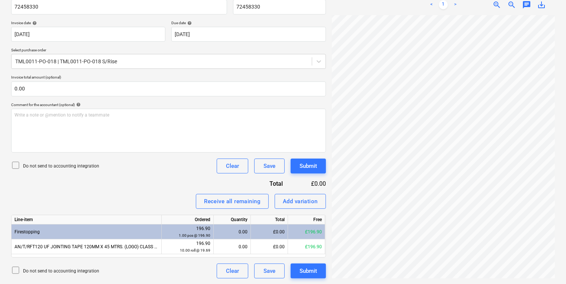
scroll to position [101, 57]
click at [389, 161] on html "Sales Projects Contacts Company Inbox 2 format_size keyboard_arrow_down help se…" at bounding box center [283, 20] width 566 height 284
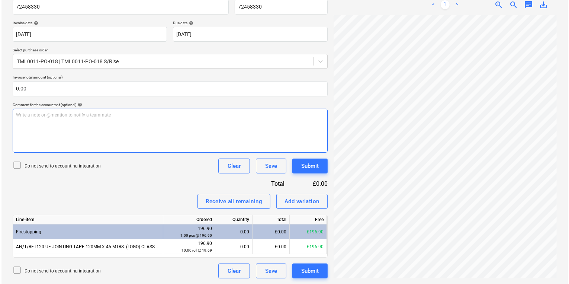
scroll to position [102, 57]
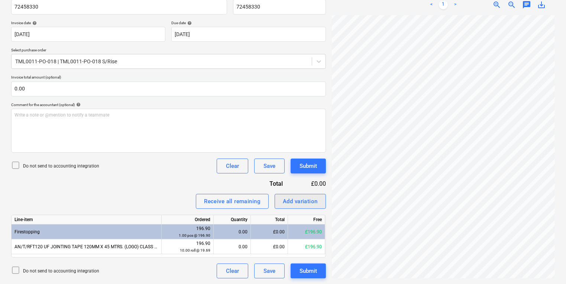
click at [312, 195] on button "Add variation" at bounding box center [300, 201] width 51 height 15
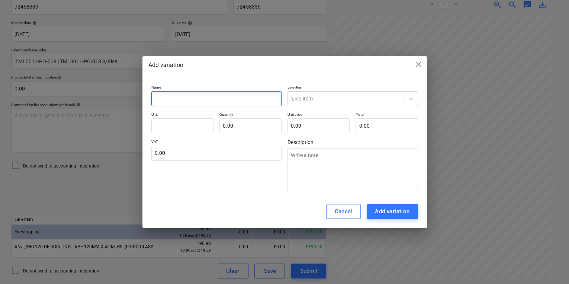
click at [220, 100] on input "text" at bounding box center [216, 98] width 131 height 15
type input "Carriage charge"
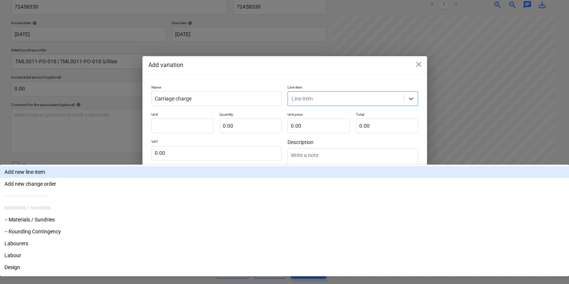
click at [326, 99] on div at bounding box center [346, 98] width 109 height 7
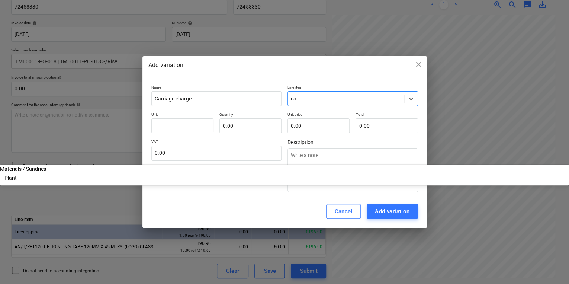
type input "c"
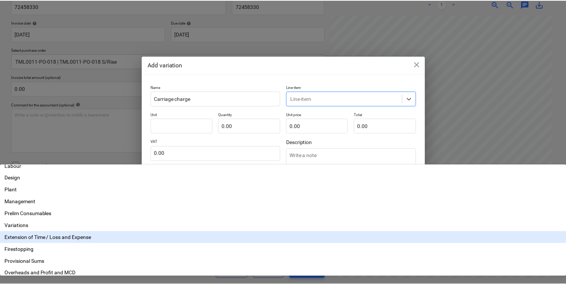
scroll to position [99, 0]
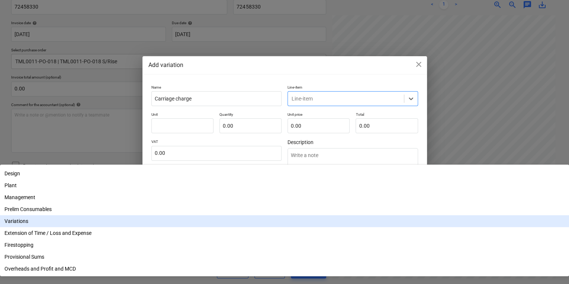
click at [345, 215] on div "Variations" at bounding box center [284, 221] width 569 height 12
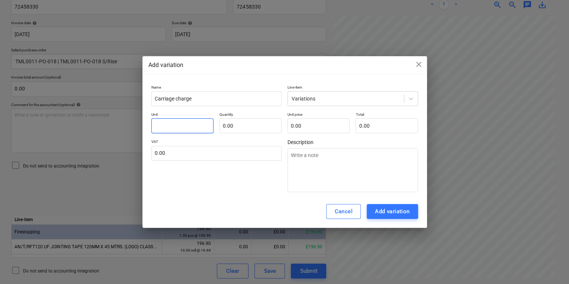
click at [172, 120] on input "text" at bounding box center [182, 125] width 62 height 15
type input "o"
type input "pcs"
type input "1.00"
type input "3"
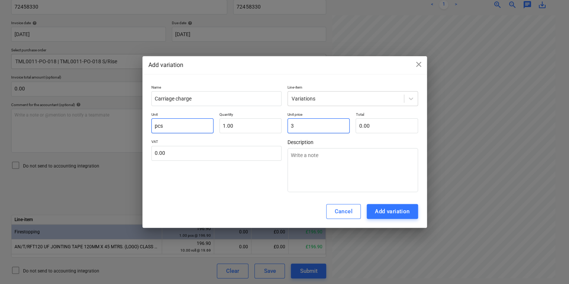
type input "3.00"
type input "34"
type input "34.00"
type input "3"
type input "3.00"
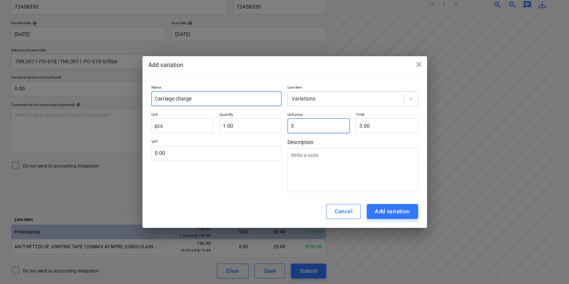
type input "35"
type input "35.00"
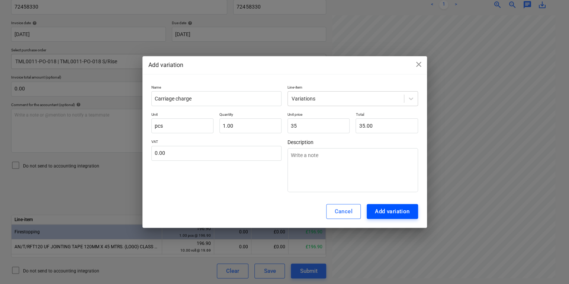
type input "35.00"
click at [403, 212] on div "Add variation" at bounding box center [392, 211] width 35 height 10
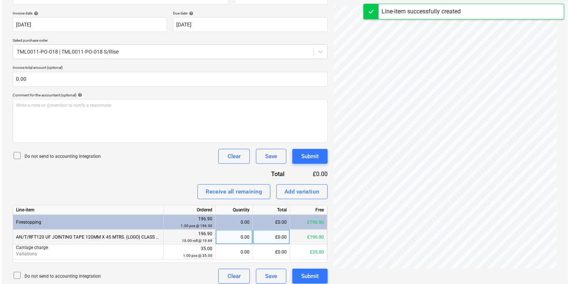
scroll to position [137, 0]
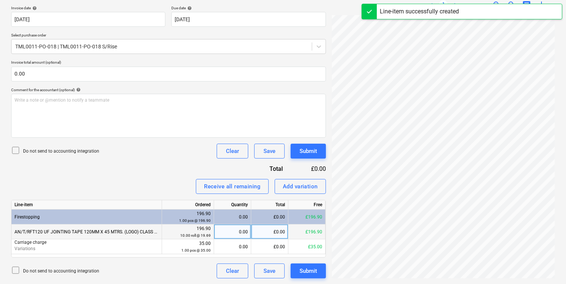
click at [229, 231] on div "0.00" at bounding box center [232, 231] width 31 height 15
type input "10"
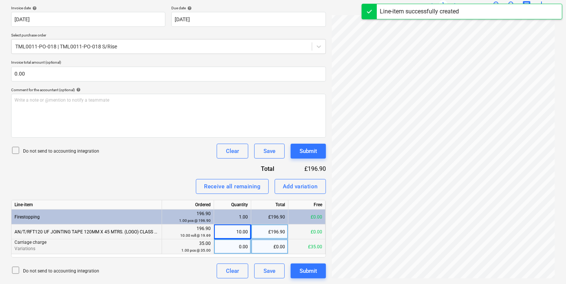
click at [220, 247] on div "0.00" at bounding box center [232, 246] width 31 height 15
type input "1"
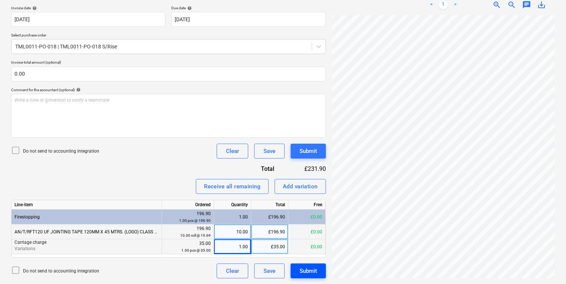
click at [321, 272] on button "Submit" at bounding box center [308, 270] width 35 height 15
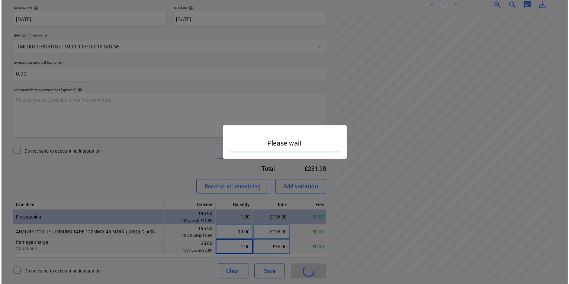
scroll to position [102, 57]
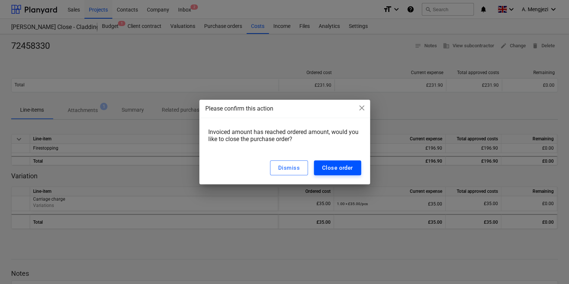
click at [326, 167] on div "Close order" at bounding box center [337, 168] width 31 height 10
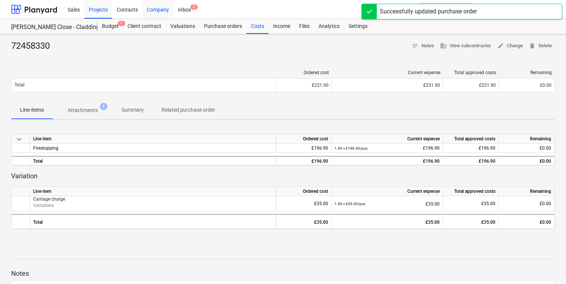
click at [170, 7] on div "Company" at bounding box center [157, 9] width 31 height 19
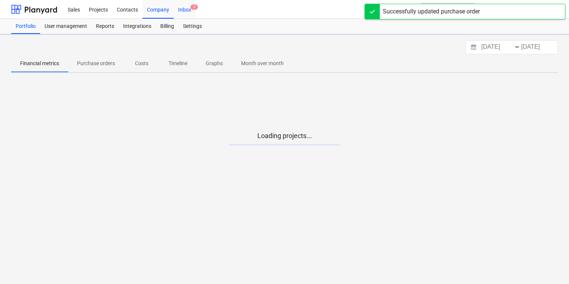
click at [192, 11] on div "Inbox 2" at bounding box center [185, 9] width 22 height 19
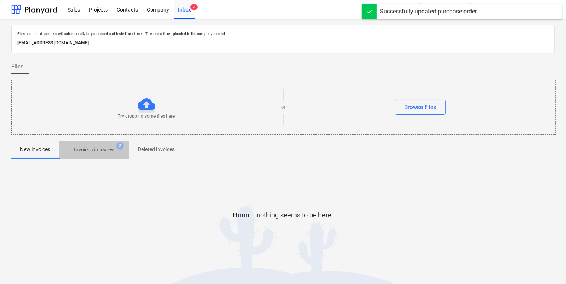
click at [112, 147] on p "Invoices in review" at bounding box center [94, 150] width 40 height 8
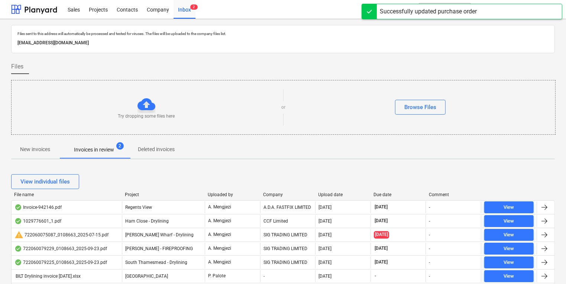
click at [332, 193] on div "Upload date" at bounding box center [343, 194] width 49 height 5
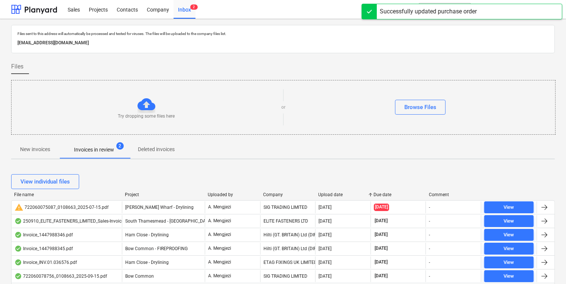
click at [332, 193] on div "Upload date" at bounding box center [343, 194] width 49 height 5
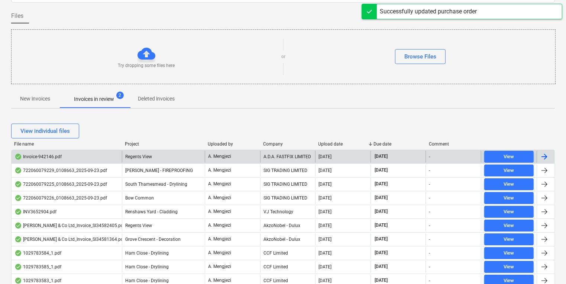
scroll to position [149, 0]
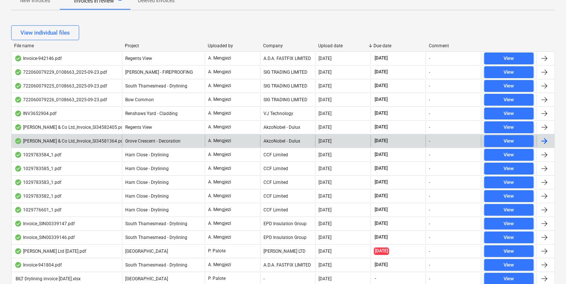
click at [238, 144] on div "A. Mengjezi" at bounding box center [232, 141] width 55 height 12
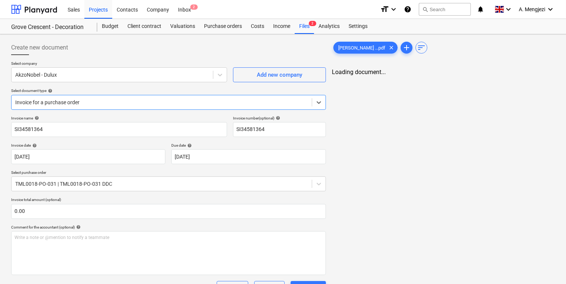
type input "SI34581364"
type input "[DATE]"
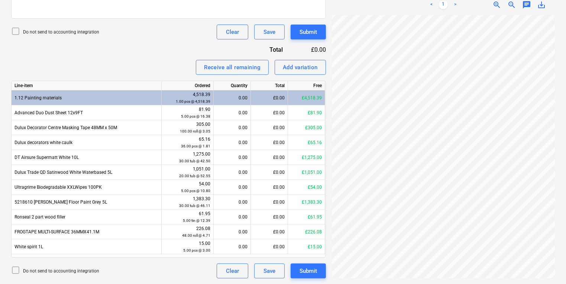
scroll to position [74, 7]
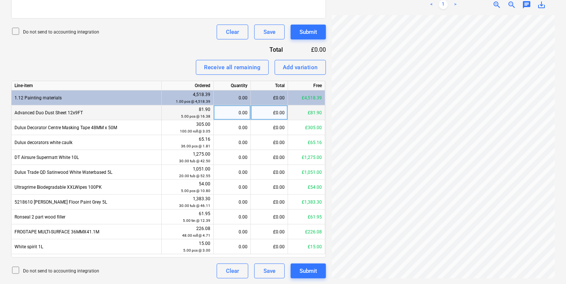
click at [228, 106] on div "0.00" at bounding box center [232, 112] width 31 height 15
type input "5"
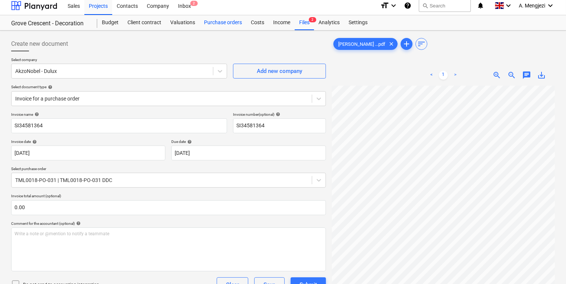
scroll to position [0, 0]
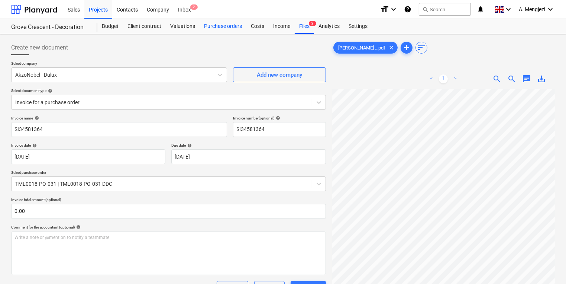
click at [234, 20] on div "Purchase orders" at bounding box center [223, 26] width 47 height 15
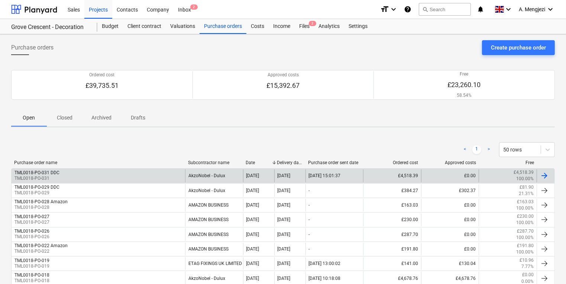
click at [125, 176] on div "TML0018-PO-031 DDC TML0018-PO-031" at bounding box center [99, 175] width 174 height 13
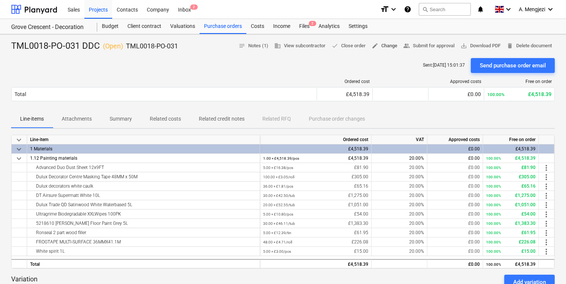
click at [388, 43] on span "edit Change" at bounding box center [385, 46] width 26 height 9
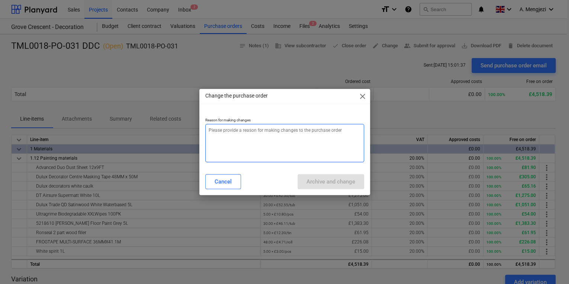
click at [303, 126] on textarea at bounding box center [284, 143] width 159 height 38
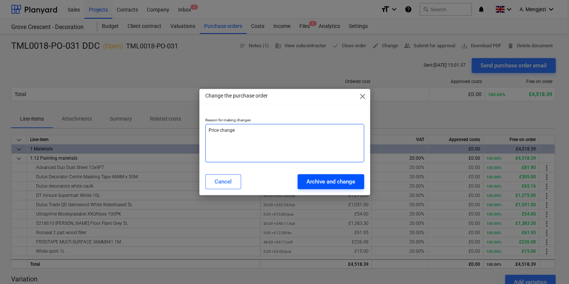
type textarea "Price change"
click at [340, 179] on div "Archive and change" at bounding box center [330, 182] width 49 height 10
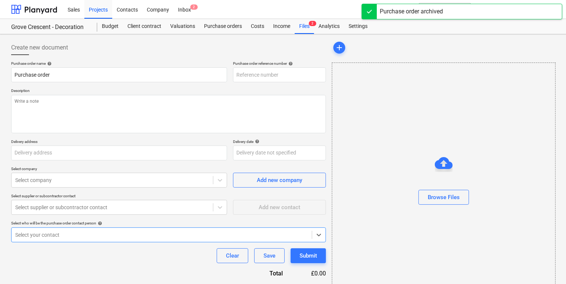
type input "TML0018-PO-032"
type input "TML0018-PO-031 DDC"
type input "TML0018-PO-031"
type input "[PERSON_NAME][STREET_ADDRESS]"
type input "[DATE]"
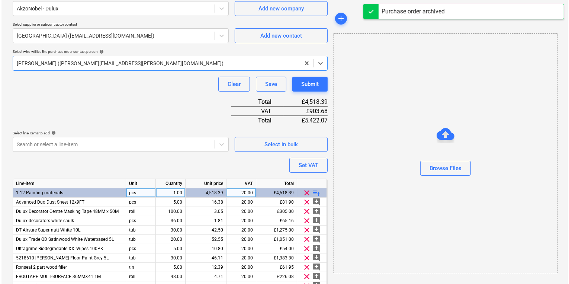
scroll to position [214, 0]
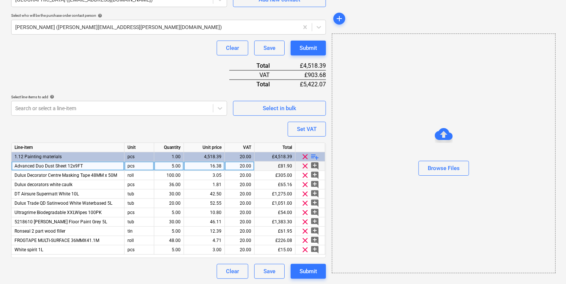
click at [194, 167] on div "16.38" at bounding box center [204, 165] width 35 height 9
type input "16.71"
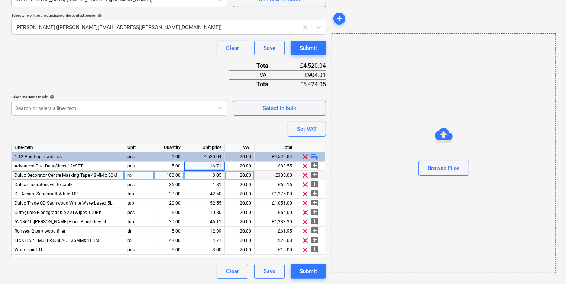
click at [197, 176] on div "3.05" at bounding box center [204, 175] width 35 height 9
type input "2.05"
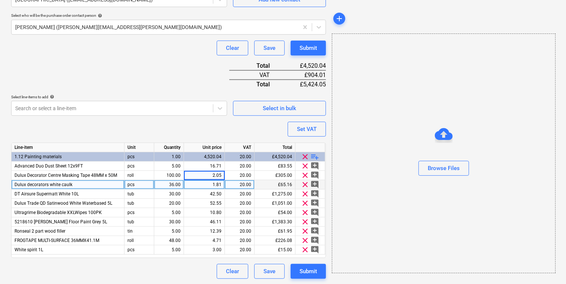
click at [198, 182] on div "1.81" at bounding box center [204, 184] width 35 height 9
type input "2.20"
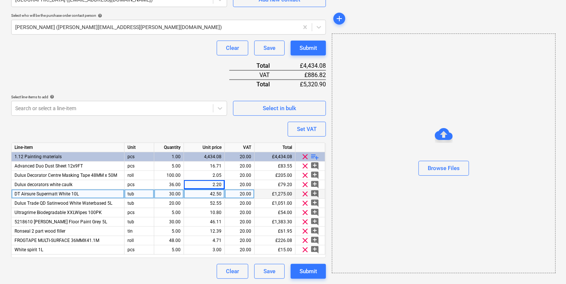
click at [196, 195] on div "42.50" at bounding box center [204, 193] width 35 height 9
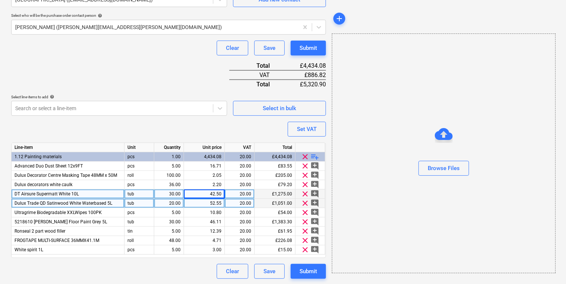
click at [196, 203] on div "52.55" at bounding box center [204, 203] width 35 height 9
type input "66.61"
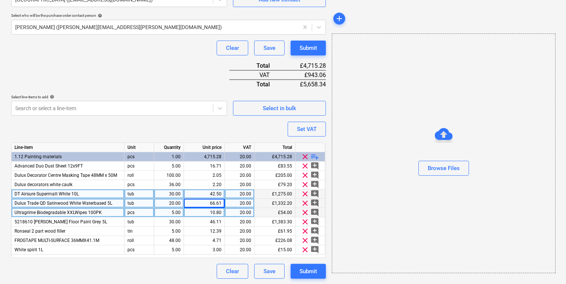
click at [207, 212] on div "10.80" at bounding box center [204, 212] width 35 height 9
type input "13.23"
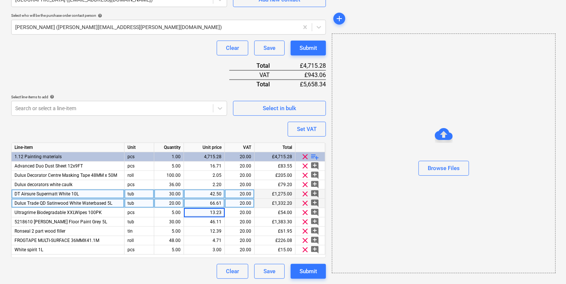
click at [80, 273] on div "Clear Save Submit" at bounding box center [168, 271] width 315 height 15
click at [420, 231] on div "Browse Files" at bounding box center [444, 152] width 224 height 239
click at [293, 272] on button "Submit" at bounding box center [308, 271] width 35 height 15
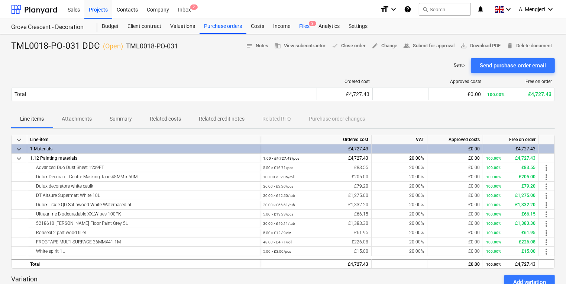
click at [308, 29] on div "Files 2" at bounding box center [304, 26] width 19 height 15
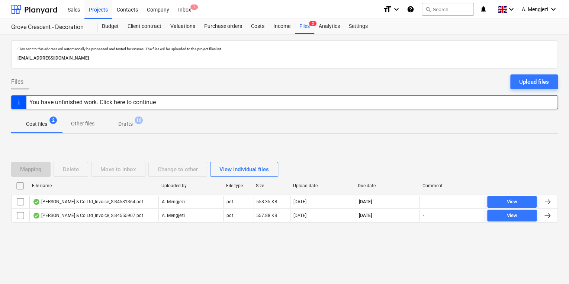
click at [71, 245] on div "Mapping Delete Move to inbox Change to other View individual files File name Up…" at bounding box center [284, 195] width 547 height 112
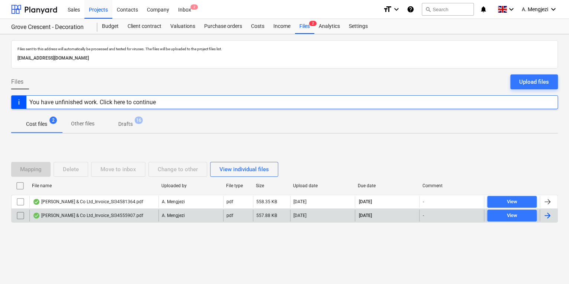
click at [79, 210] on div "[PERSON_NAME] & Co Ltd_Invoice_SI34555907.pdf" at bounding box center [93, 215] width 129 height 12
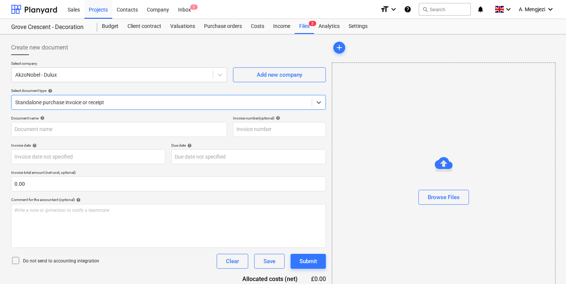
type input "S134555907"
type input "[DATE]"
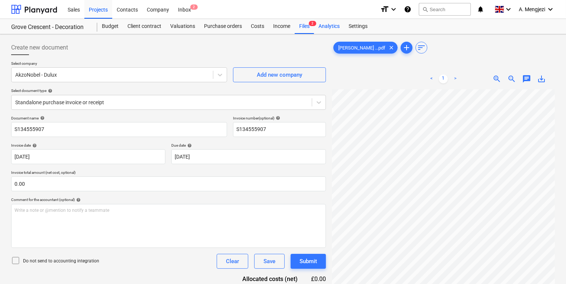
click at [314, 28] on div "Analytics" at bounding box center [329, 26] width 30 height 15
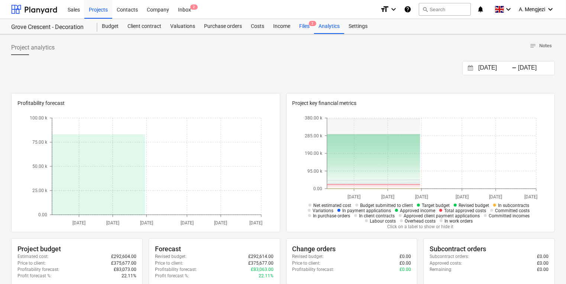
click at [309, 32] on div "Files 2" at bounding box center [304, 26] width 19 height 15
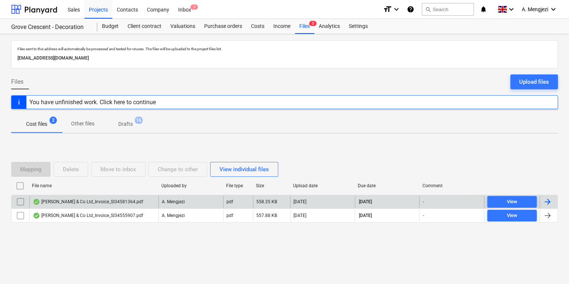
click at [149, 197] on div "[PERSON_NAME] & Co Ltd_Invoice_SI34581364.pdf" at bounding box center [93, 202] width 129 height 12
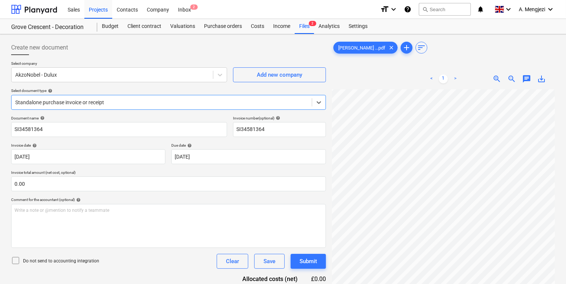
scroll to position [89, 0]
click at [152, 99] on div at bounding box center [161, 102] width 293 height 7
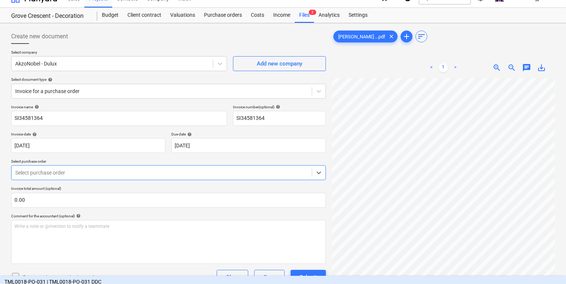
click at [120, 182] on body "Sales Projects Contacts Company Inbox 2 format_size keyboard_arrow_down help se…" at bounding box center [283, 131] width 566 height 284
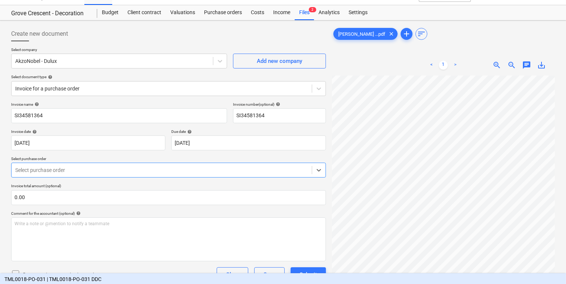
click at [113, 273] on div "TML0018-PO-031 | TML0018-PO-031 DDC" at bounding box center [283, 279] width 566 height 12
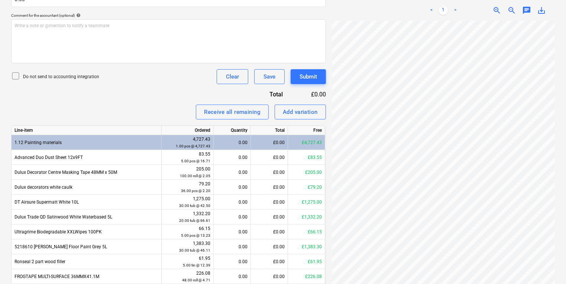
scroll to position [256, 0]
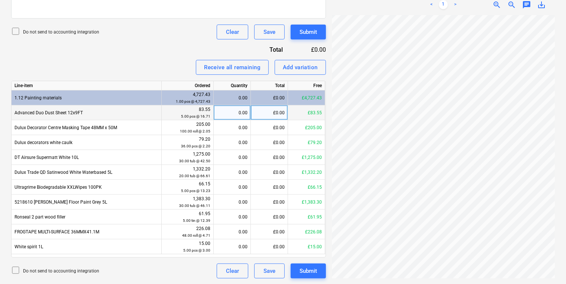
click at [228, 119] on div "0.00" at bounding box center [232, 112] width 31 height 15
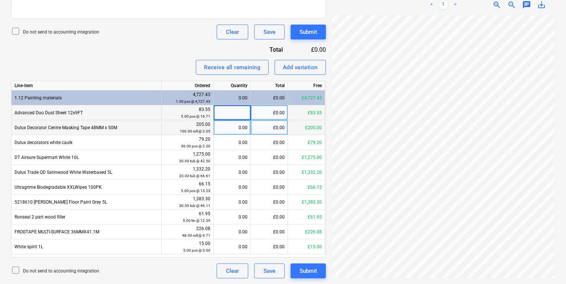
type input "5"
click at [236, 128] on div "0.00" at bounding box center [232, 127] width 31 height 15
type input "100"
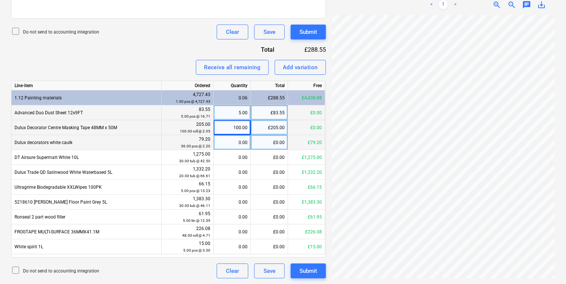
click at [230, 146] on div "0.00" at bounding box center [232, 142] width 31 height 15
type input "36"
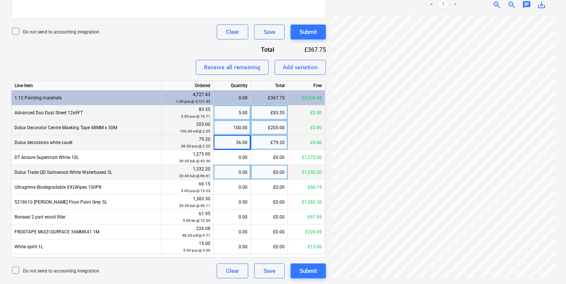
click at [232, 165] on div "0.00" at bounding box center [232, 172] width 31 height 15
type input "30"
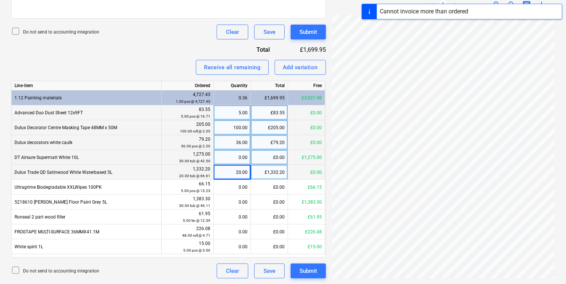
click at [234, 160] on div "0.00" at bounding box center [232, 157] width 31 height 15
type input "30"
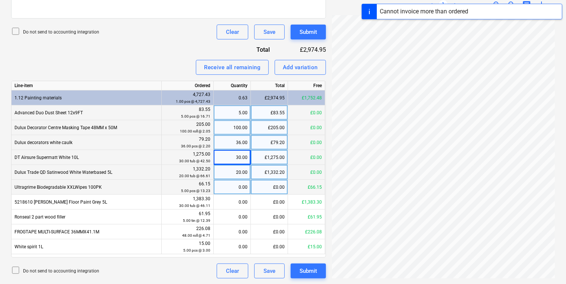
click at [240, 187] on div "0.00" at bounding box center [232, 187] width 31 height 15
type input "5"
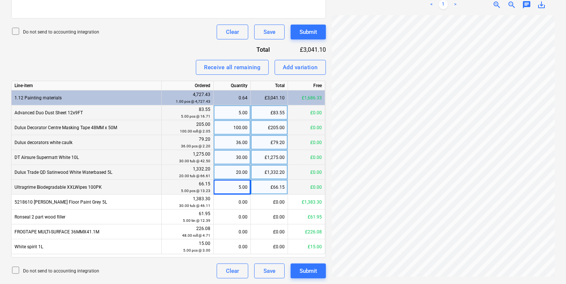
click at [315, 113] on div "Create new document Select company AkzoNobel - Dulux Add new company Select doc…" at bounding box center [283, 31] width 550 height 500
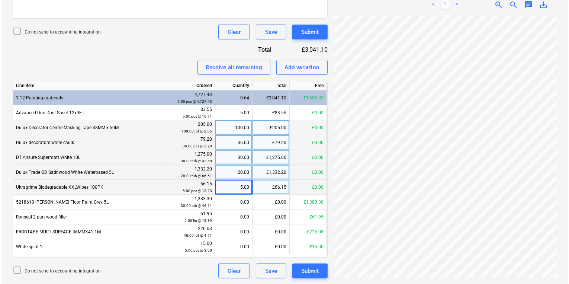
scroll to position [73, 58]
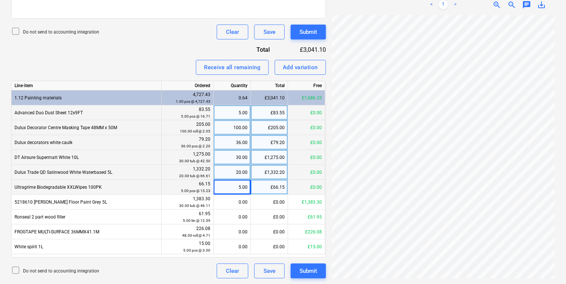
click at [284, 110] on div "£83.55" at bounding box center [269, 112] width 37 height 15
click at [285, 112] on input "83.55" at bounding box center [269, 112] width 37 height 15
click at [281, 113] on input "83.55" at bounding box center [269, 112] width 37 height 15
click at [285, 113] on input "83.55" at bounding box center [269, 112] width 37 height 15
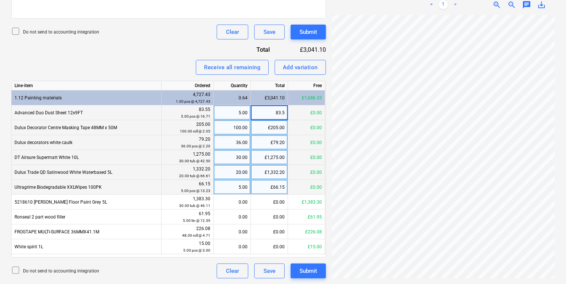
type input "83.56"
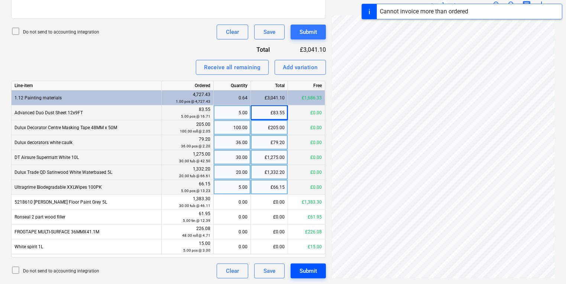
click at [304, 268] on div "Submit" at bounding box center [308, 271] width 17 height 10
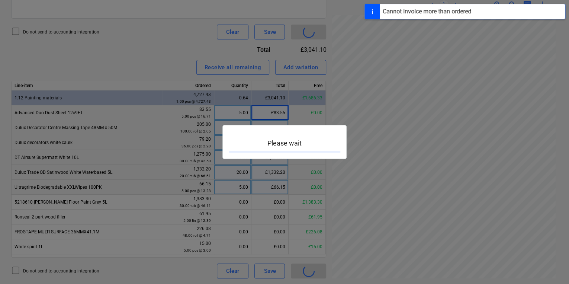
scroll to position [73, 57]
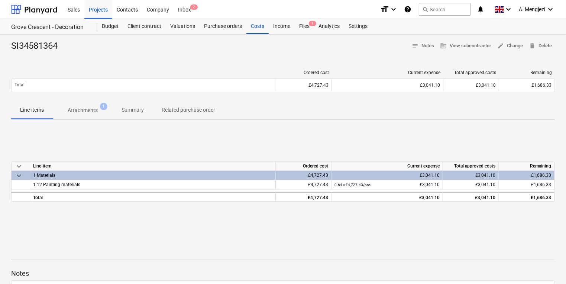
click at [77, 121] on div "SI34581364 notes Notes business View subcontractor edit Change delete Delete Or…" at bounding box center [283, 193] width 566 height 319
click at [90, 106] on p "Attachments" at bounding box center [83, 110] width 30 height 8
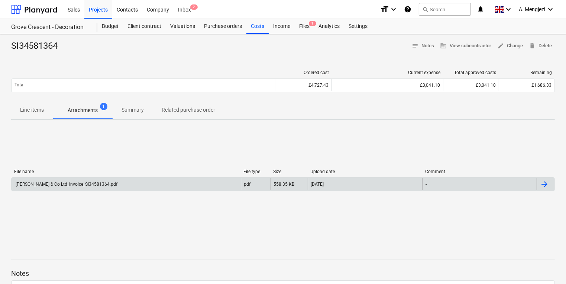
click at [138, 181] on div "[PERSON_NAME] & Co Ltd_Invoice_SI34581364.pdf" at bounding box center [126, 184] width 229 height 12
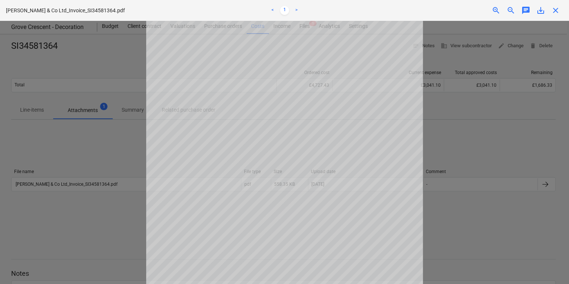
click at [554, 10] on span "close" at bounding box center [555, 10] width 9 height 9
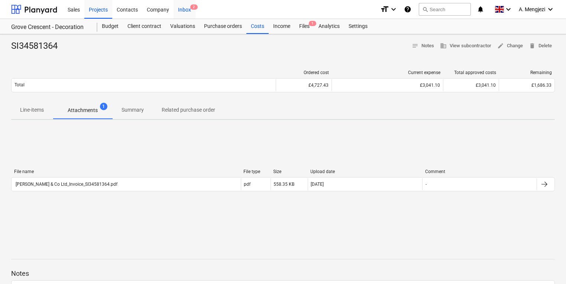
click at [192, 9] on span "2" at bounding box center [193, 6] width 7 height 5
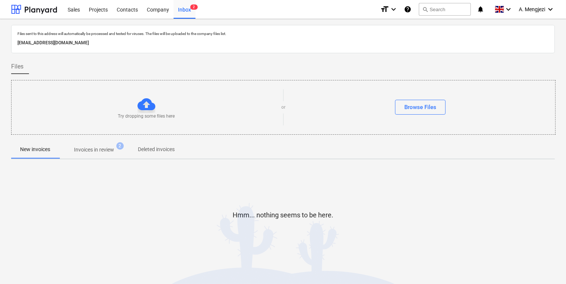
click at [108, 146] on p "Invoices in review" at bounding box center [94, 150] width 40 height 8
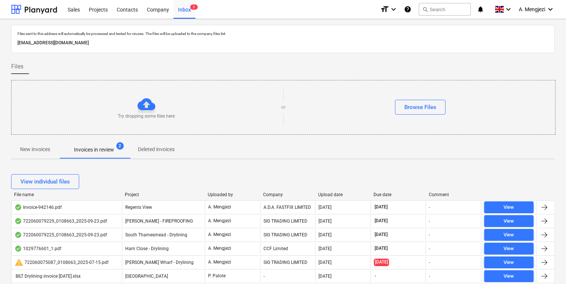
click at [274, 192] on div "Company" at bounding box center [287, 194] width 49 height 5
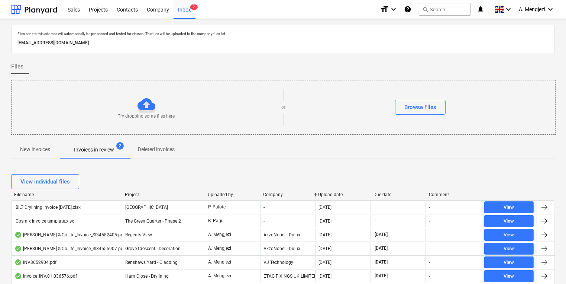
click at [324, 192] on div "Upload date" at bounding box center [343, 194] width 49 height 5
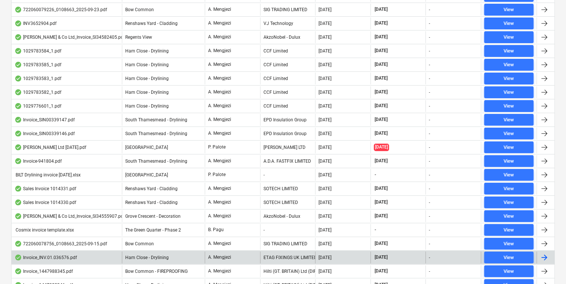
scroll to position [299, 0]
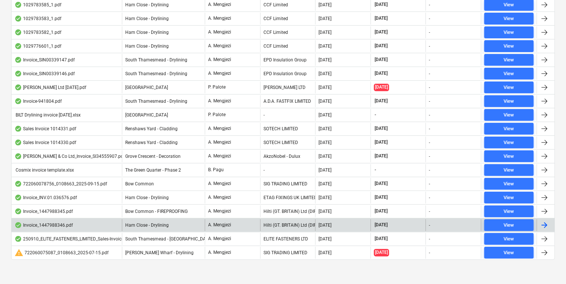
drag, startPoint x: 164, startPoint y: 230, endPoint x: 164, endPoint y: 226, distance: 4.1
click at [164, 232] on div "250910_ELITE_FASTENERS_LIMITED_Sales-Invoice_79615.pdf [GEOGRAPHIC_DATA] - Soff…" at bounding box center [283, 239] width 544 height 14
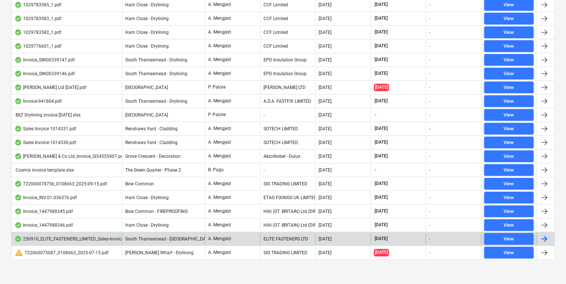
click at [170, 236] on span "South Thamesmead - [GEOGRAPHIC_DATA]" at bounding box center [168, 238] width 87 height 5
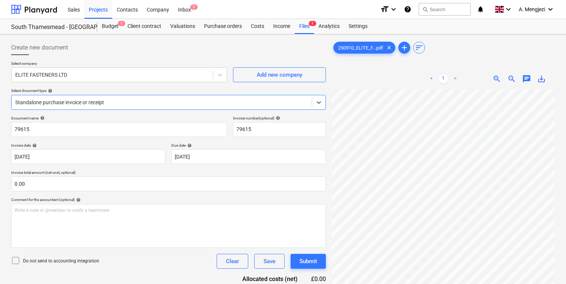
scroll to position [89, 0]
click at [191, 12] on div "Inbox 2" at bounding box center [185, 9] width 22 height 19
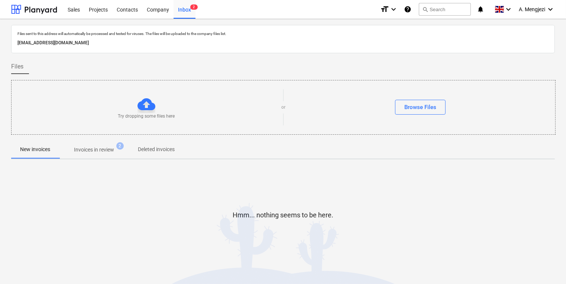
click at [96, 152] on p "Invoices in review" at bounding box center [94, 150] width 40 height 8
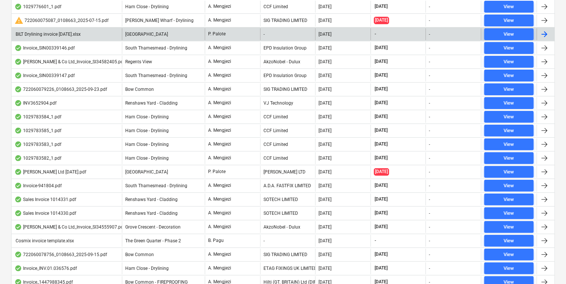
scroll to position [150, 0]
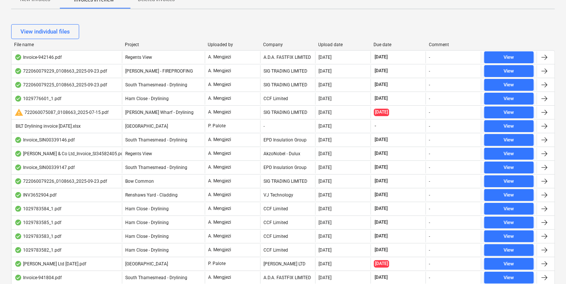
click at [128, 46] on div at bounding box center [121, 44] width 13 height 5
click at [129, 44] on div "Project" at bounding box center [163, 44] width 77 height 5
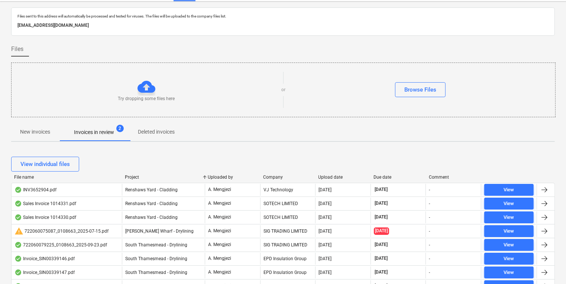
scroll to position [1, 0]
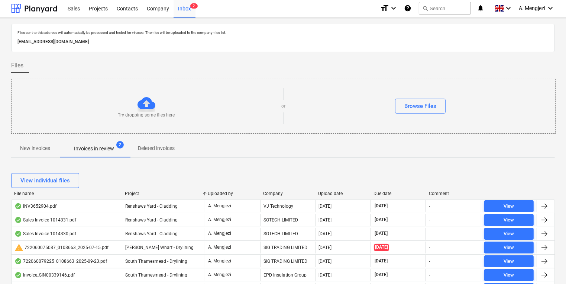
click at [28, 150] on p "New invoices" at bounding box center [35, 148] width 30 height 8
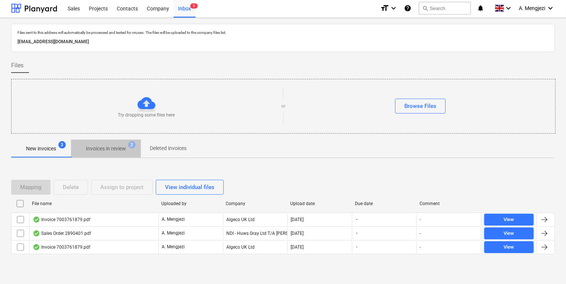
click at [118, 146] on p "Invoices in review" at bounding box center [106, 149] width 40 height 8
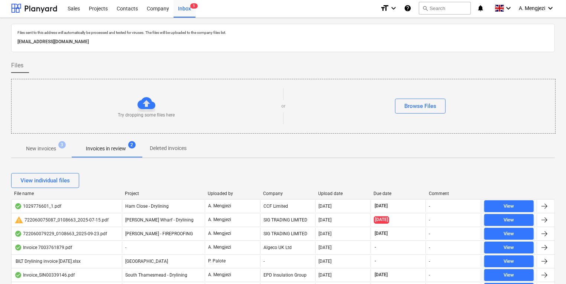
click at [130, 192] on div "Project" at bounding box center [163, 193] width 77 height 5
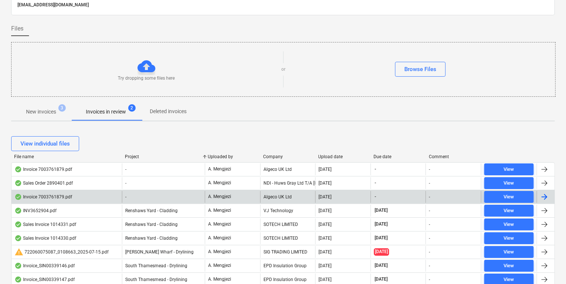
scroll to position [150, 0]
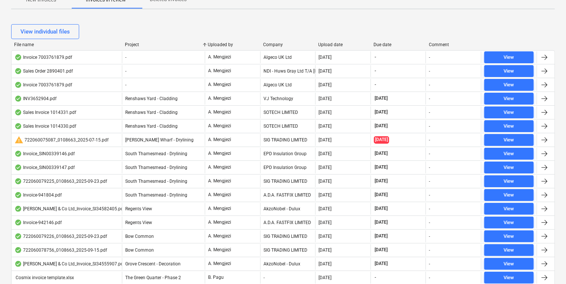
click at [269, 45] on div "Company" at bounding box center [287, 44] width 49 height 5
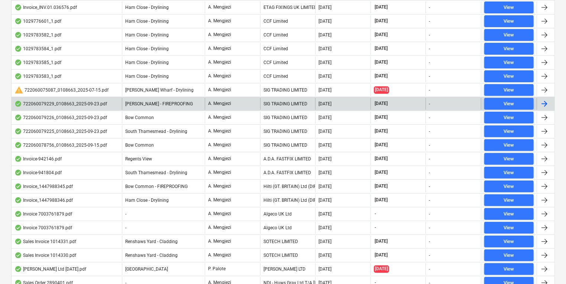
scroll to position [269, 0]
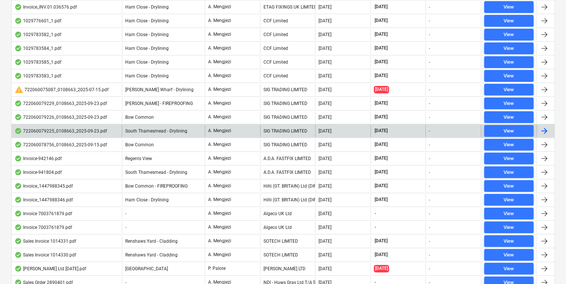
click at [186, 132] on div "South Thamesmead - Drylining" at bounding box center [163, 131] width 83 height 12
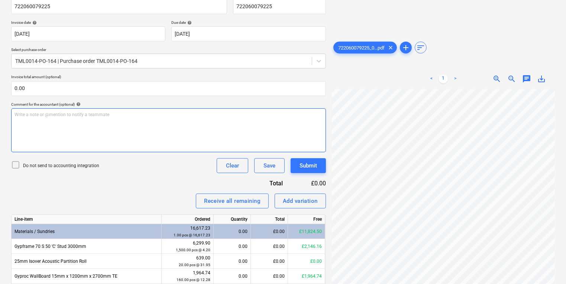
scroll to position [197, 0]
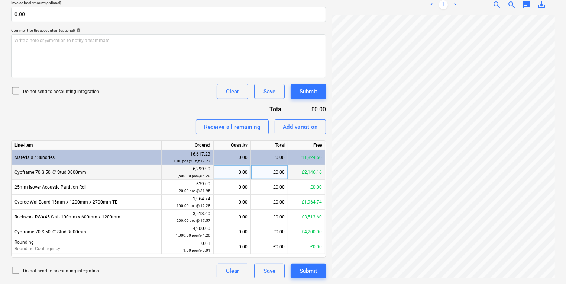
click at [238, 170] on div "0.00" at bounding box center [232, 172] width 31 height 15
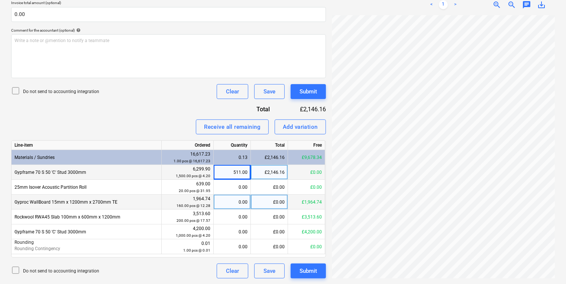
click at [228, 205] on div "0.00" at bounding box center [232, 201] width 31 height 15
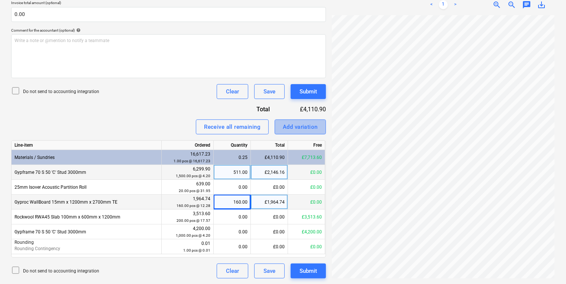
click at [308, 129] on div "Add variation" at bounding box center [300, 127] width 35 height 10
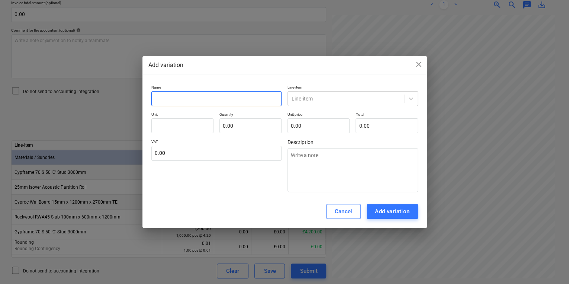
click at [205, 94] on input "text" at bounding box center [216, 98] width 131 height 15
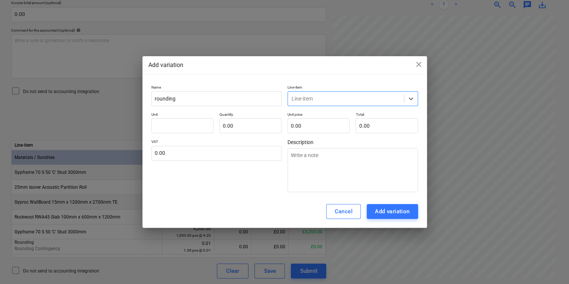
click at [332, 92] on div "Line-item" at bounding box center [352, 98] width 131 height 15
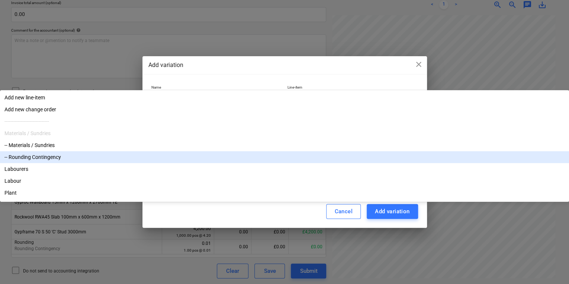
click at [329, 163] on div "-- Rounding Contingency" at bounding box center [284, 157] width 569 height 12
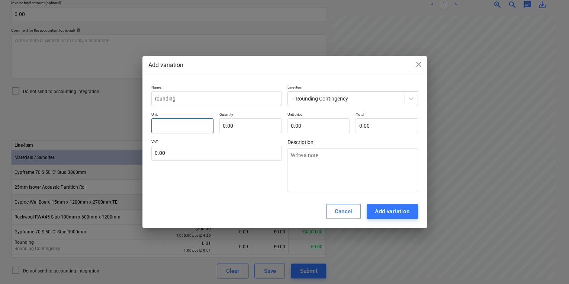
click at [202, 122] on input "text" at bounding box center [182, 125] width 62 height 15
click at [393, 214] on div "Add variation" at bounding box center [392, 211] width 35 height 10
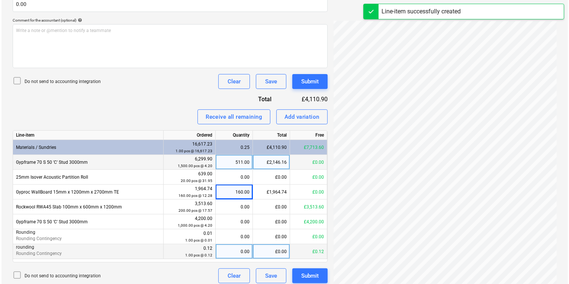
scroll to position [212, 0]
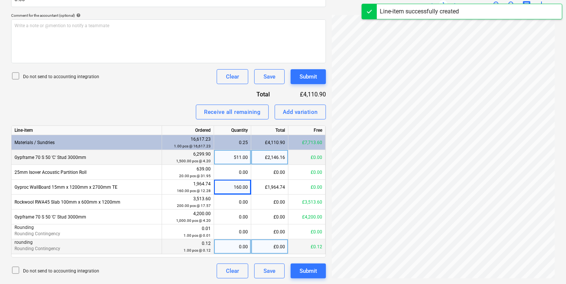
click at [250, 244] on div "0.00" at bounding box center [232, 246] width 37 height 15
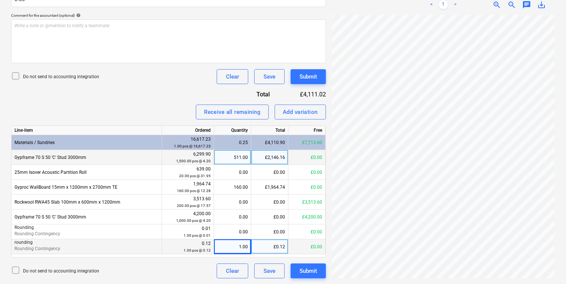
click at [319, 278] on div "Create new document Select company SIG TRADING LIMITED Add new company Select d…" at bounding box center [168, 54] width 321 height 456
click at [319, 271] on button "Submit" at bounding box center [308, 270] width 35 height 15
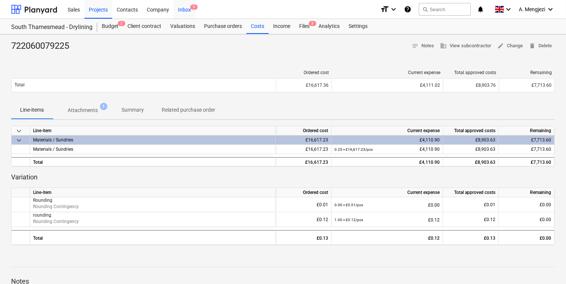
click at [190, 14] on div "Inbox 5" at bounding box center [185, 9] width 22 height 19
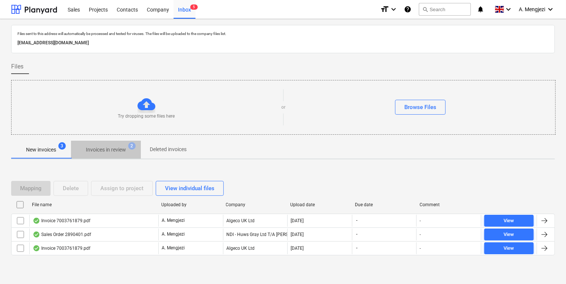
click at [109, 147] on p "Invoices in review" at bounding box center [106, 150] width 40 height 8
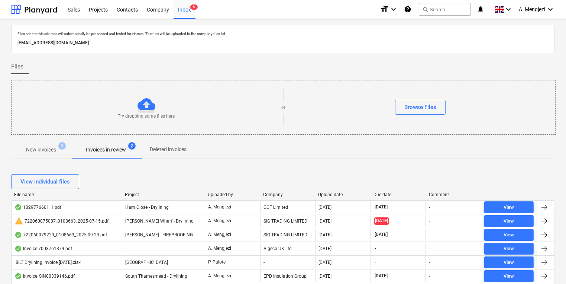
click at [284, 190] on div "View individual files" at bounding box center [283, 181] width 544 height 21
click at [278, 193] on div "Company" at bounding box center [287, 194] width 49 height 5
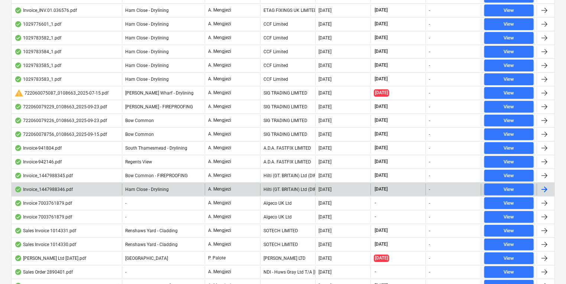
scroll to position [268, 0]
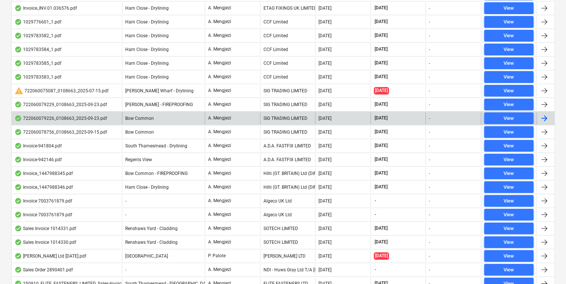
click at [173, 116] on div "Bow Common" at bounding box center [163, 118] width 83 height 12
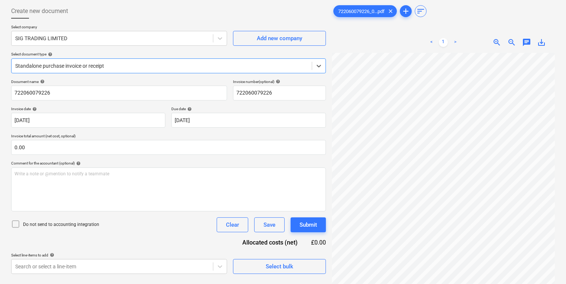
scroll to position [74, 0]
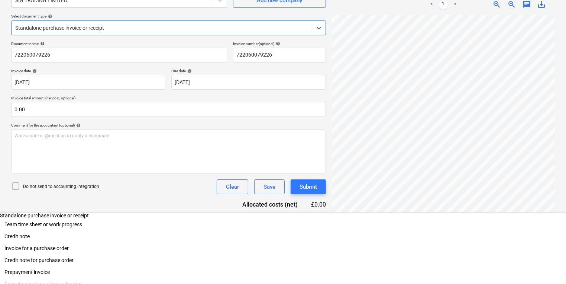
click at [132, 29] on div at bounding box center [161, 27] width 293 height 7
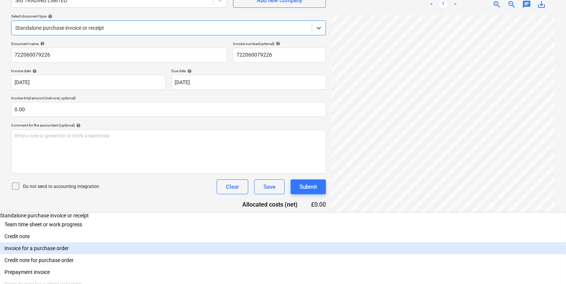
click at [119, 242] on div "Invoice for a purchase order" at bounding box center [283, 248] width 566 height 12
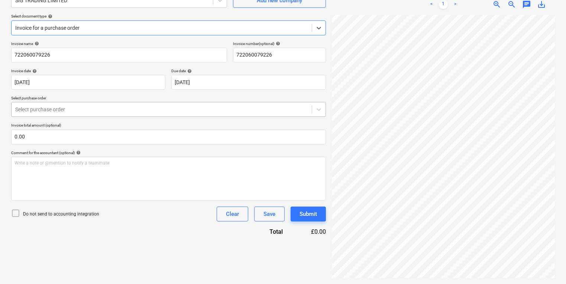
click at [115, 109] on div at bounding box center [161, 109] width 293 height 7
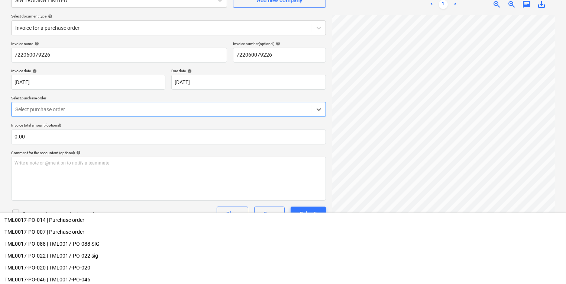
scroll to position [25, 0]
click at [106, 270] on div "Create new document Select company SIG TRADING LIMITED Add new company Select d…" at bounding box center [168, 122] width 321 height 318
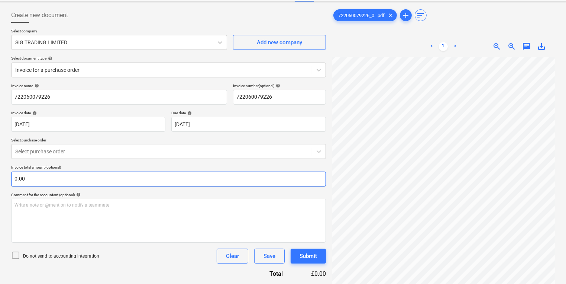
scroll to position [0, 0]
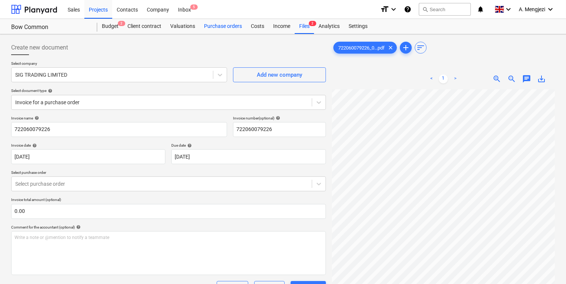
click at [222, 29] on div "Purchase orders" at bounding box center [223, 26] width 47 height 15
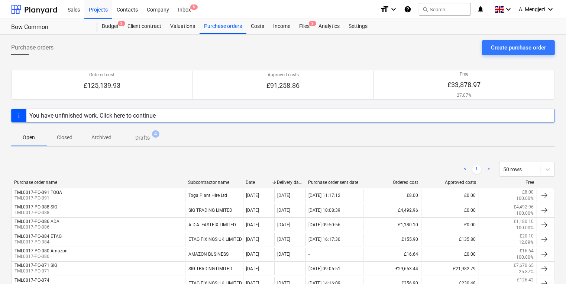
click at [73, 134] on p "Closed" at bounding box center [65, 137] width 18 height 8
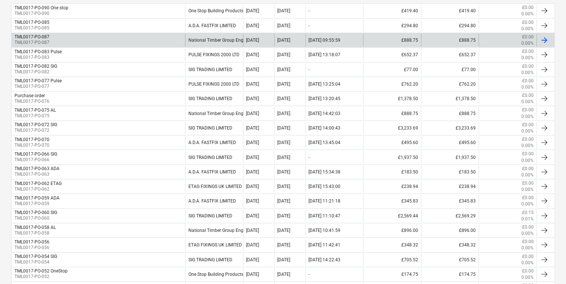
scroll to position [6, 0]
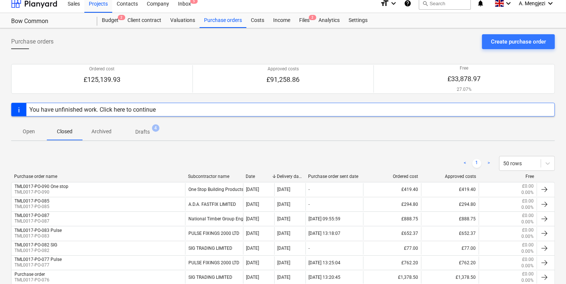
click at [33, 133] on p "Open" at bounding box center [29, 132] width 18 height 8
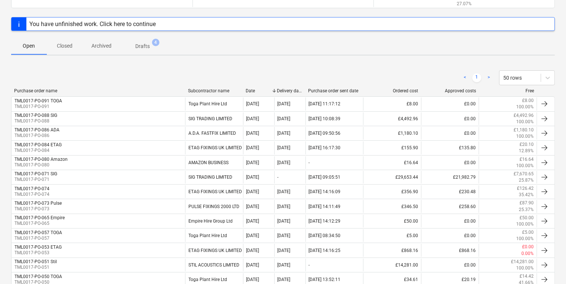
scroll to position [95, 0]
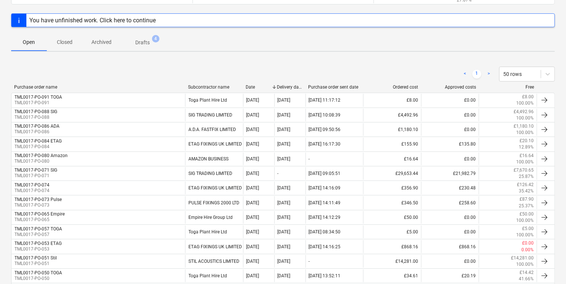
click at [463, 55] on div "Purchase orders Create purchase order Ordered cost £125,139.93 Approved costs £…" at bounding box center [283, 285] width 566 height 693
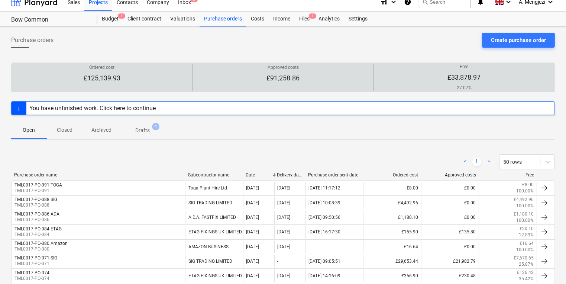
scroll to position [0, 0]
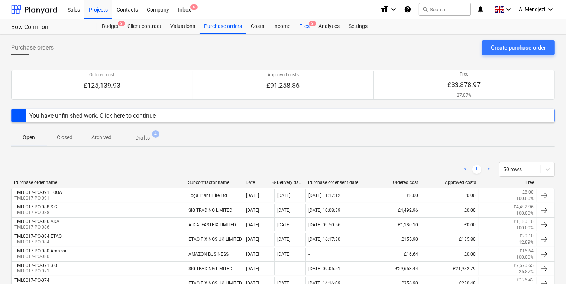
click at [299, 24] on div "Files 2" at bounding box center [304, 26] width 19 height 15
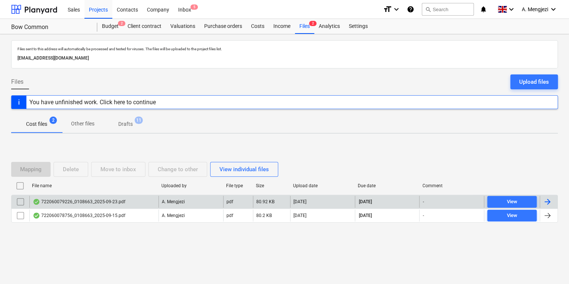
click at [116, 204] on div "722060079226_0108663_2025-09-23.pdf" at bounding box center [79, 202] width 93 height 6
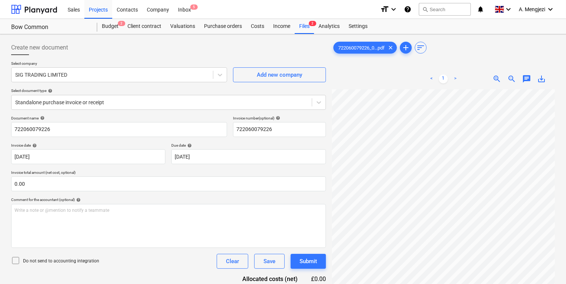
scroll to position [119, 0]
click at [125, 109] on div "Standalone purchase invoice or receipt" at bounding box center [168, 102] width 315 height 15
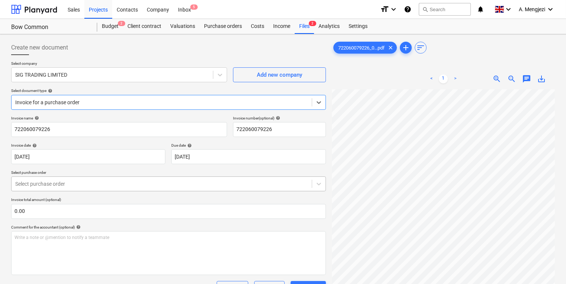
click at [96, 184] on body "Sales Projects Contacts Company Inbox 5 format_size keyboard_arrow_down help se…" at bounding box center [283, 142] width 566 height 284
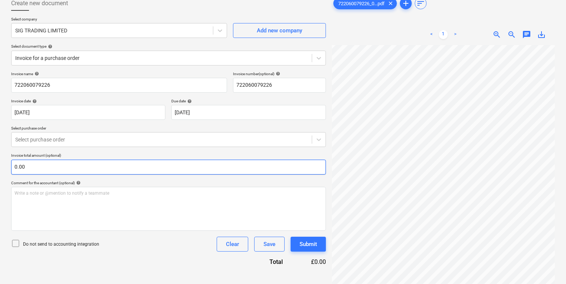
scroll to position [55, 0]
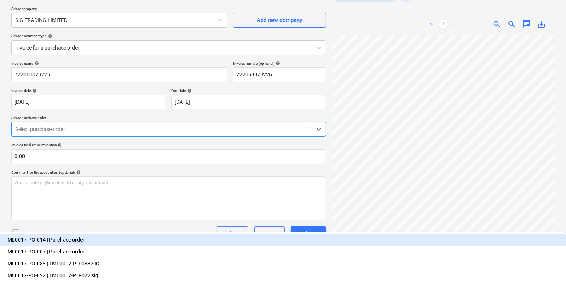
click at [93, 128] on div at bounding box center [161, 128] width 293 height 7
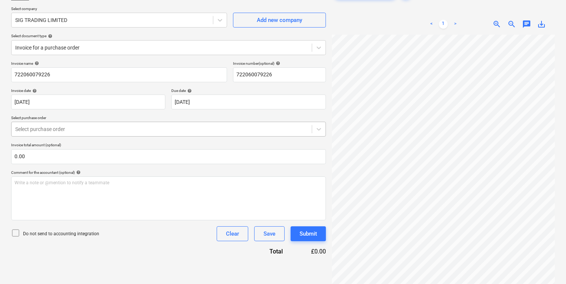
click at [139, 131] on div at bounding box center [161, 128] width 293 height 7
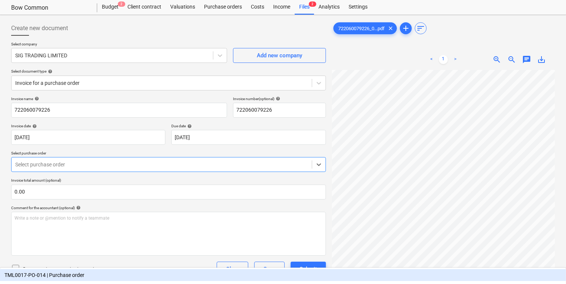
scroll to position [0, 0]
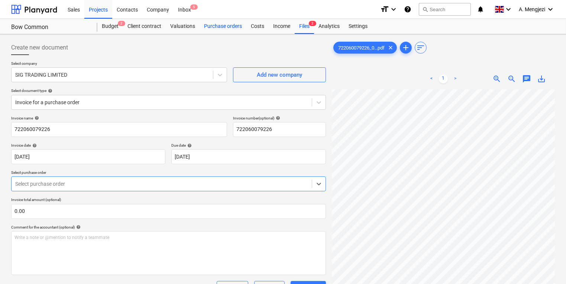
click at [229, 24] on div "Purchase orders" at bounding box center [223, 26] width 47 height 15
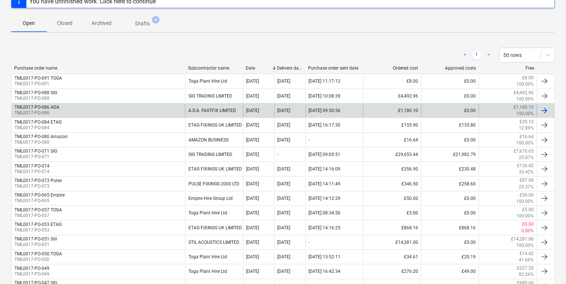
scroll to position [119, 0]
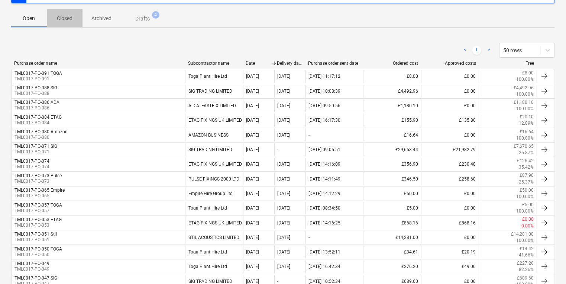
click at [74, 22] on span "Closed" at bounding box center [65, 18] width 36 height 12
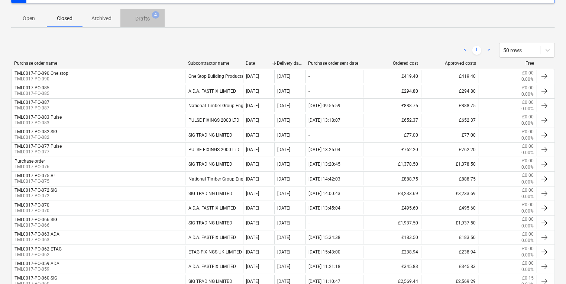
click at [135, 20] on span "Drafts 4" at bounding box center [142, 18] width 44 height 13
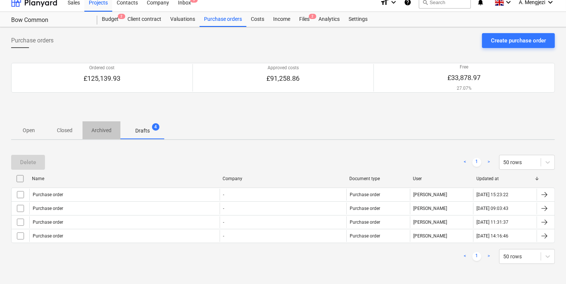
click at [107, 128] on p "Archived" at bounding box center [101, 130] width 20 height 8
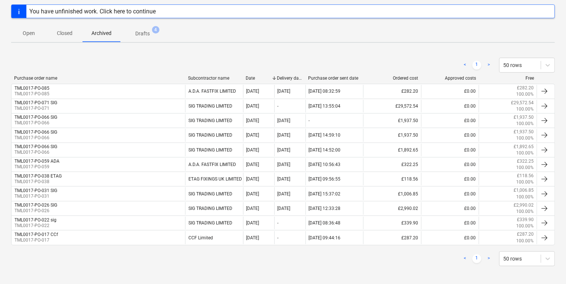
scroll to position [106, 0]
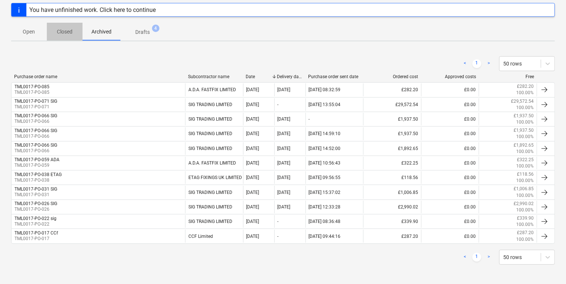
click at [77, 33] on span "Closed" at bounding box center [65, 32] width 36 height 12
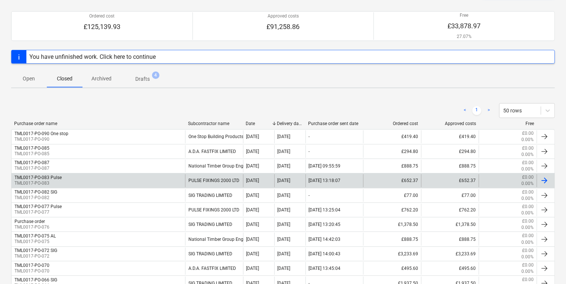
scroll to position [46, 0]
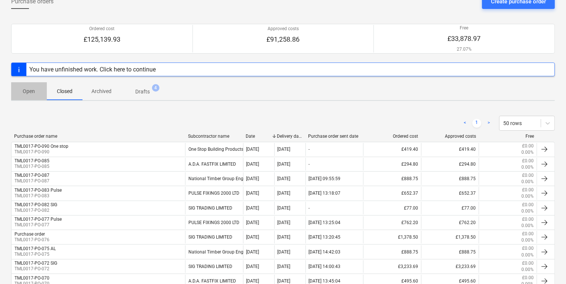
click at [25, 94] on p "Open" at bounding box center [29, 91] width 18 height 8
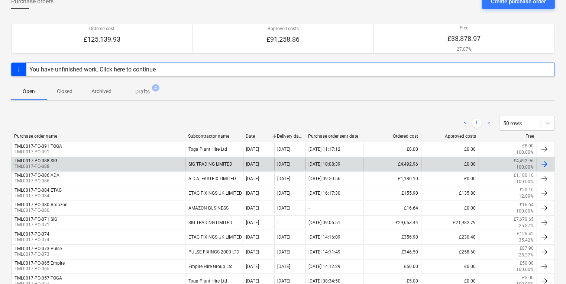
click at [41, 163] on p "TML0017-PO-088" at bounding box center [36, 166] width 43 height 6
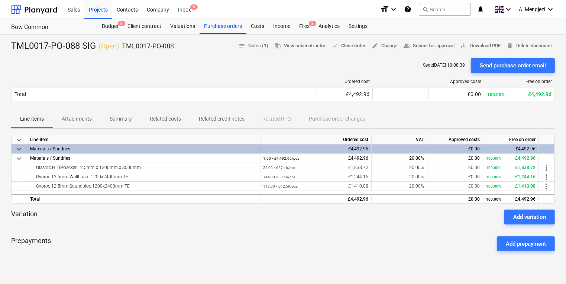
click at [413, 240] on div "Prepayments Add prepayment" at bounding box center [283, 243] width 544 height 27
click at [417, 221] on div "Variation Add variation" at bounding box center [283, 216] width 544 height 15
click at [302, 30] on div "Files 2" at bounding box center [304, 26] width 19 height 15
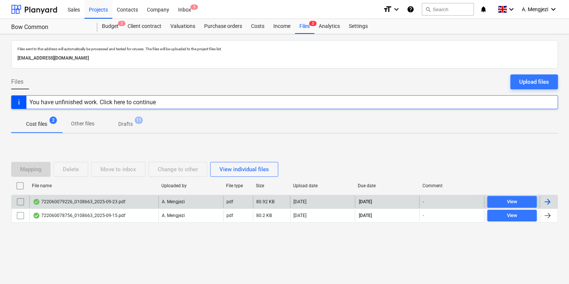
click at [110, 204] on div "722060079226_0108663_2025-09-23.pdf" at bounding box center [79, 202] width 93 height 6
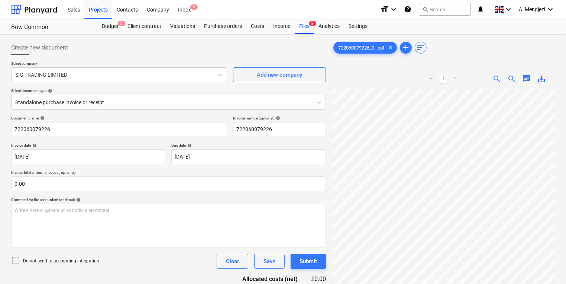
scroll to position [59, 0]
click at [308, 28] on div "Files 2" at bounding box center [304, 26] width 19 height 15
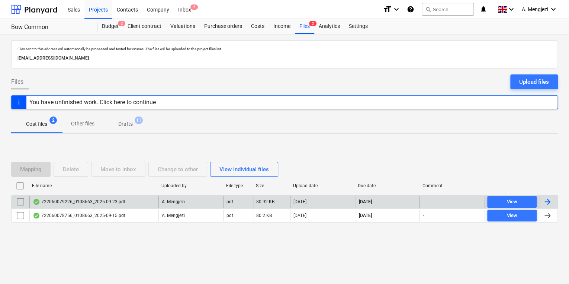
click at [160, 202] on div "A. Mengjezi" at bounding box center [190, 202] width 65 height 12
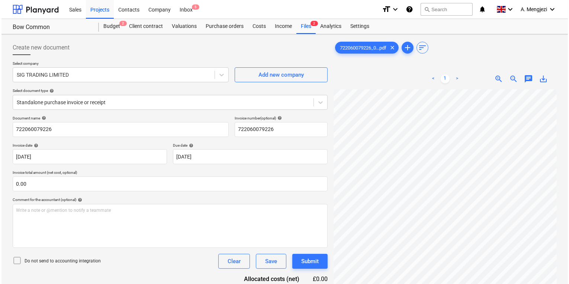
scroll to position [0, 57]
click at [306, 28] on div "Files 2" at bounding box center [304, 26] width 19 height 15
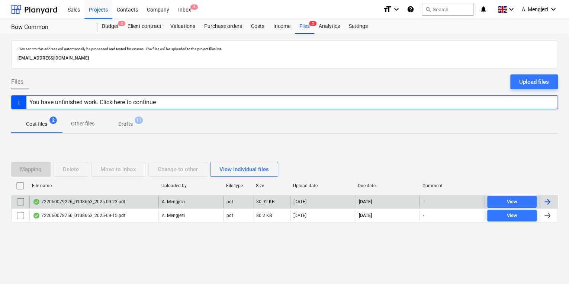
click at [19, 198] on input "checkbox" at bounding box center [21, 202] width 12 height 12
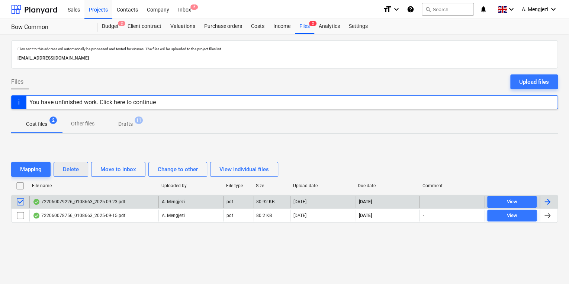
click at [85, 171] on button "Delete" at bounding box center [71, 169] width 35 height 15
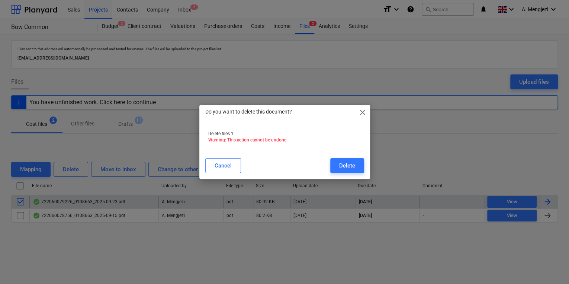
click at [158, 234] on div "Do you want to delete this document? close Delete files 1 Warning: This action …" at bounding box center [284, 142] width 569 height 284
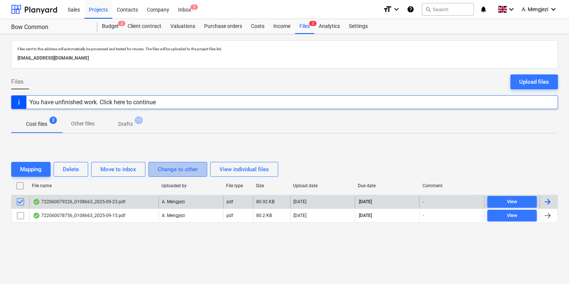
click at [202, 167] on button "Change to other" at bounding box center [177, 169] width 59 height 15
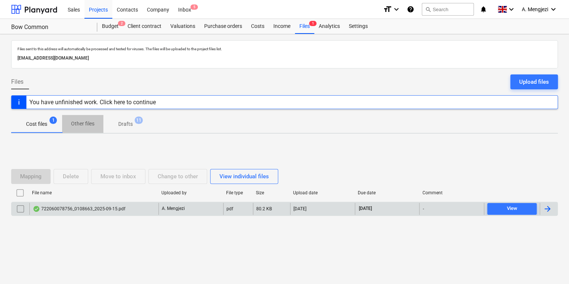
click at [87, 120] on p "Other files" at bounding box center [82, 124] width 23 height 8
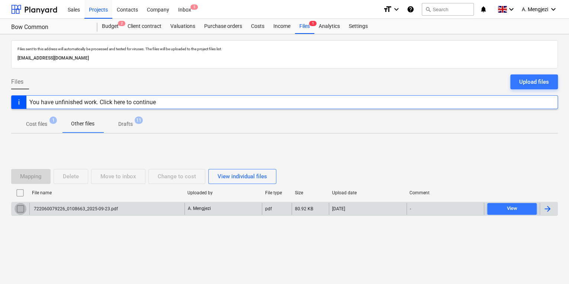
click at [22, 203] on input "checkbox" at bounding box center [21, 209] width 12 height 12
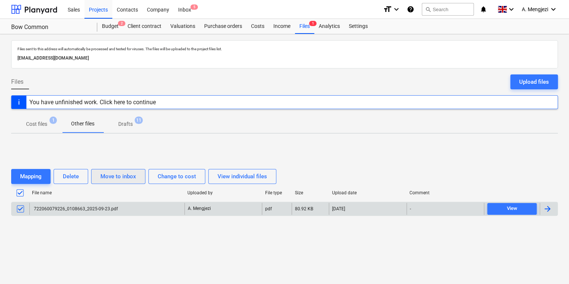
click at [119, 174] on div "Move to inbox" at bounding box center [118, 176] width 36 height 10
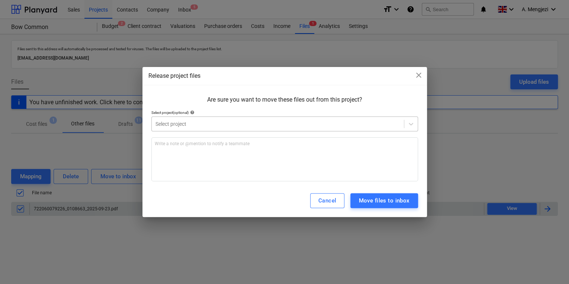
click at [279, 125] on div at bounding box center [277, 123] width 245 height 7
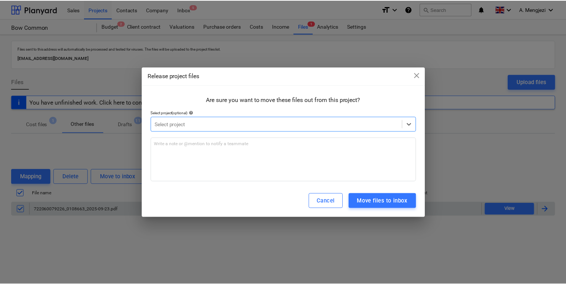
scroll to position [89, 0]
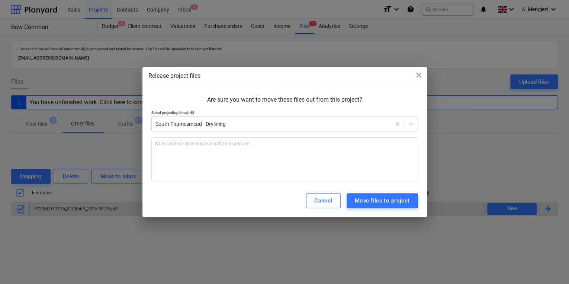
click at [286, 189] on div "Cancel Move files to project" at bounding box center [284, 200] width 284 height 33
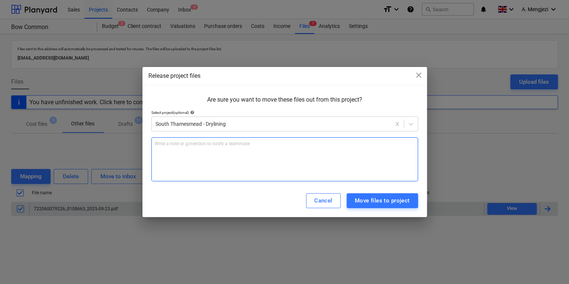
click at [285, 176] on div "Write a note or @mention to notify a teammate [PERSON_NAME]" at bounding box center [284, 159] width 267 height 44
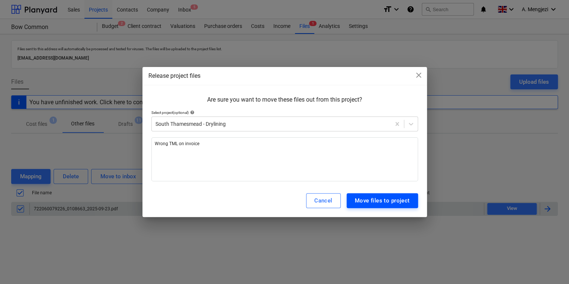
click at [386, 202] on div "Move files to project" at bounding box center [382, 201] width 55 height 10
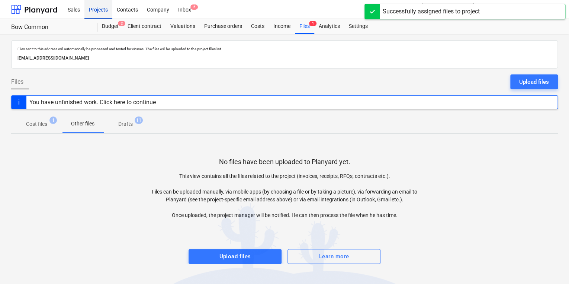
click at [103, 4] on div "Projects" at bounding box center [98, 9] width 28 height 19
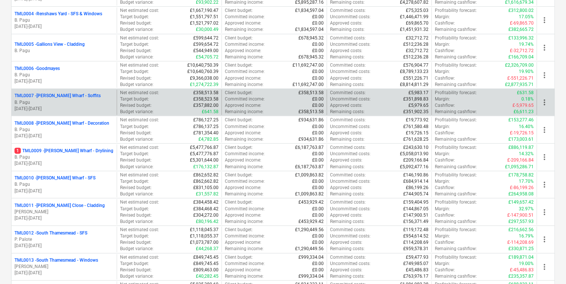
scroll to position [268, 0]
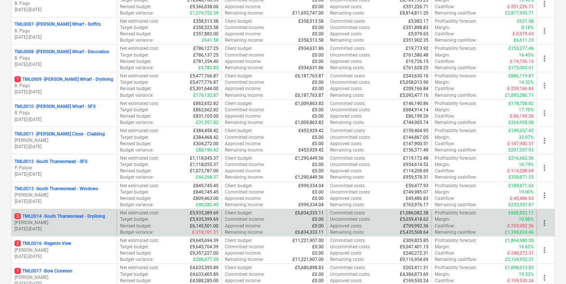
click at [71, 232] on div "3 TML0014 - [GEOGRAPHIC_DATA] - Drylining [PERSON_NAME] [DATE] - [DATE]" at bounding box center [64, 223] width 105 height 26
click at [71, 231] on p "[DATE] - [DATE]" at bounding box center [64, 229] width 99 height 6
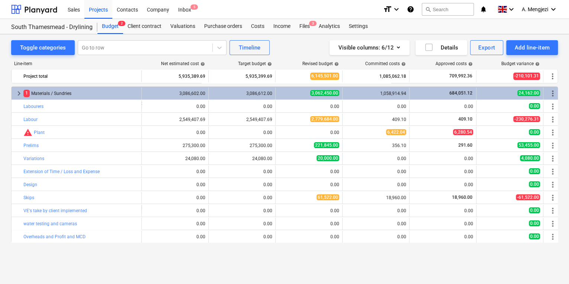
click at [330, 16] on div "Sales Projects Contacts Company Inbox 5" at bounding box center [220, 9] width 314 height 19
click at [311, 25] on span "3" at bounding box center [312, 23] width 7 height 5
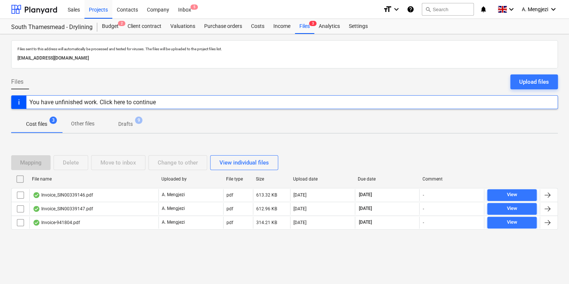
click at [88, 240] on div "Mapping Delete Move to inbox Change to other View individual files File name Up…" at bounding box center [284, 195] width 547 height 98
click at [123, 110] on div at bounding box center [284, 112] width 547 height 6
click at [128, 125] on p "Drafts" at bounding box center [125, 124] width 15 height 8
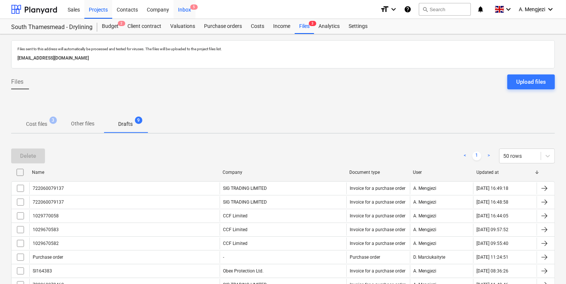
click at [187, 8] on div "Inbox 5" at bounding box center [185, 9] width 22 height 19
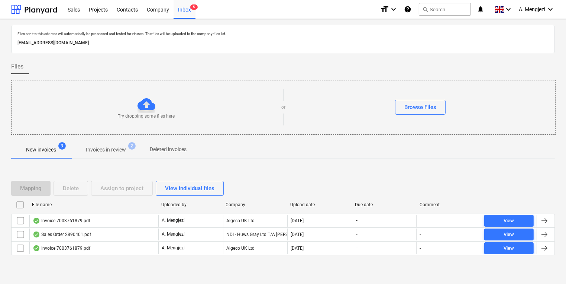
click at [123, 152] on p "Invoices in review" at bounding box center [106, 150] width 40 height 8
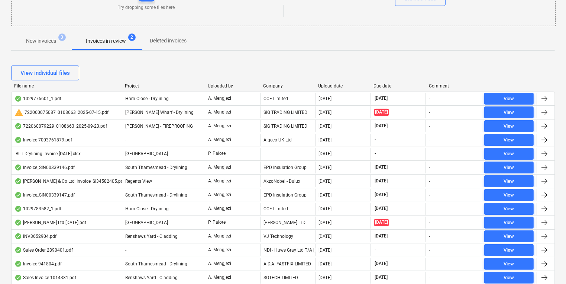
scroll to position [119, 0]
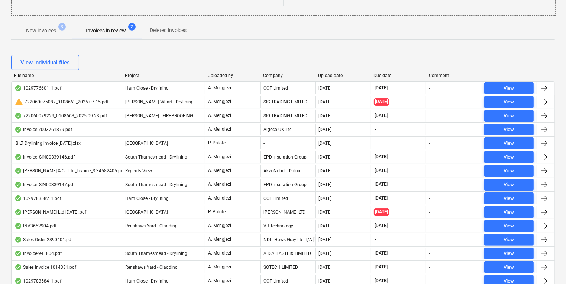
click at [269, 75] on div "Company" at bounding box center [287, 75] width 49 height 5
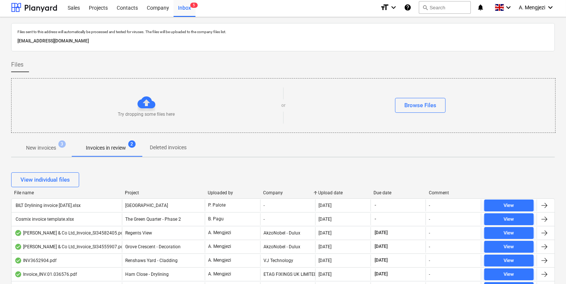
scroll to position [0, 0]
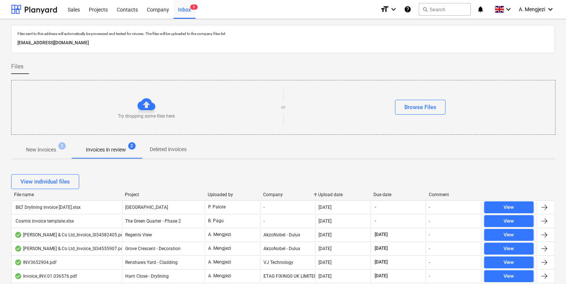
click at [61, 150] on span "New invoices 3" at bounding box center [41, 150] width 42 height 8
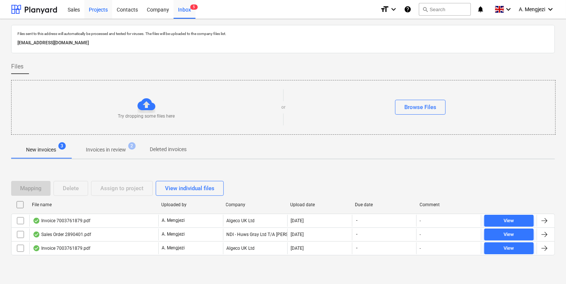
click at [99, 7] on div "Projects" at bounding box center [98, 9] width 28 height 19
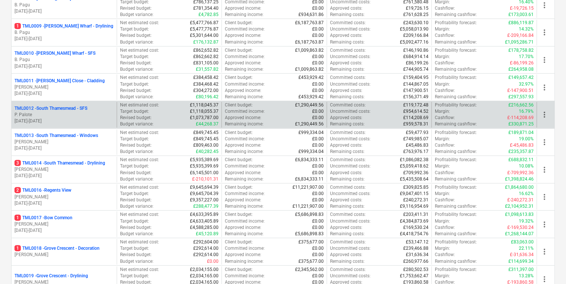
scroll to position [416, 0]
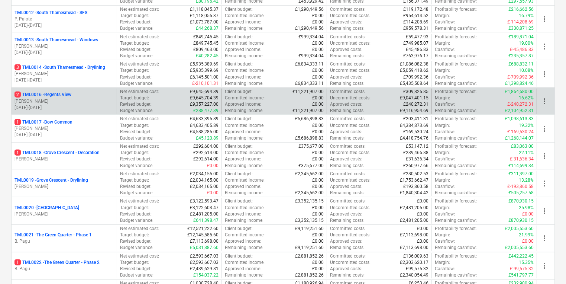
click at [61, 108] on p "[DATE] - [DATE]" at bounding box center [64, 107] width 99 height 6
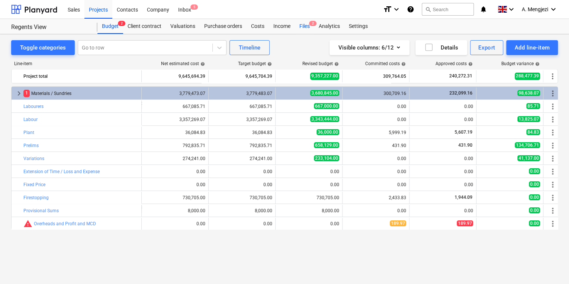
click at [303, 28] on div "Files 2" at bounding box center [304, 26] width 19 height 15
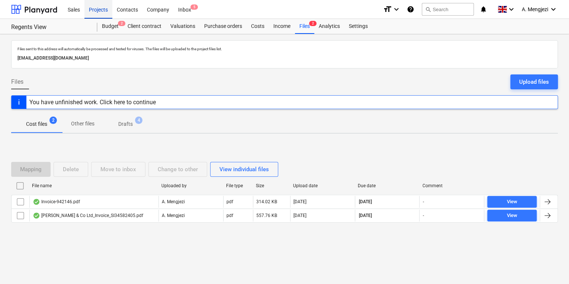
click at [106, 8] on div "Projects" at bounding box center [98, 9] width 28 height 19
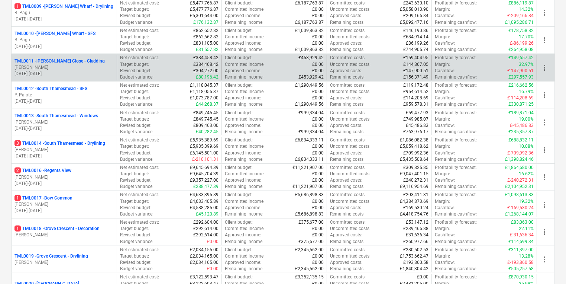
scroll to position [446, 0]
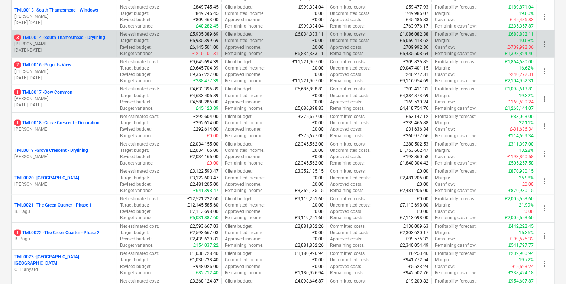
click at [78, 45] on p "[PERSON_NAME]" at bounding box center [64, 44] width 99 height 6
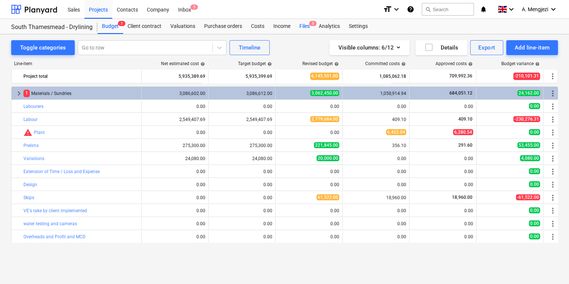
click at [302, 24] on div "Files 3" at bounding box center [304, 26] width 19 height 15
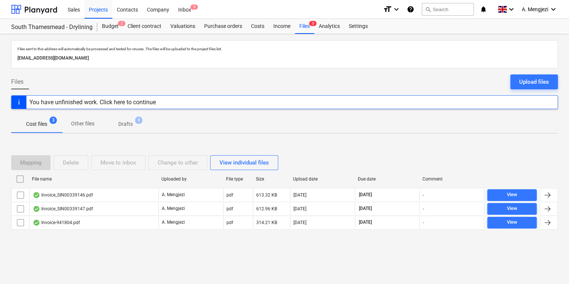
click at [96, 129] on span "Other files" at bounding box center [82, 124] width 41 height 12
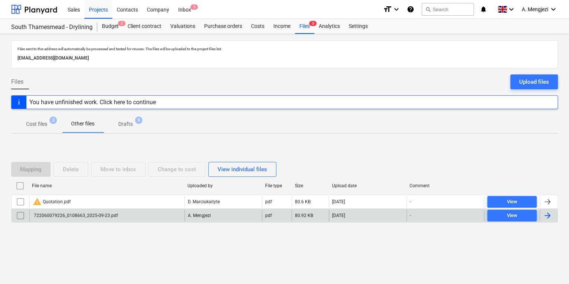
click at [96, 217] on div "722060079226_0108663_2025-09-23.pdf" at bounding box center [75, 215] width 85 height 5
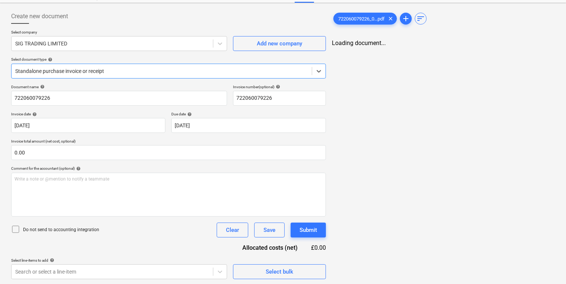
scroll to position [32, 0]
click at [106, 71] on div at bounding box center [161, 70] width 293 height 7
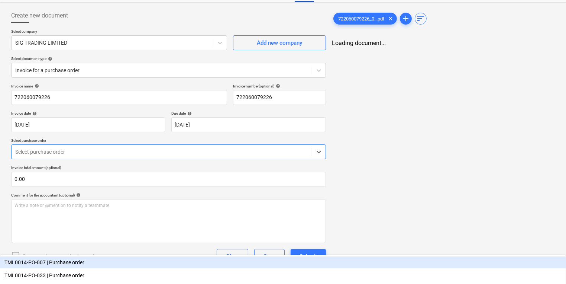
click at [97, 154] on div at bounding box center [161, 151] width 293 height 7
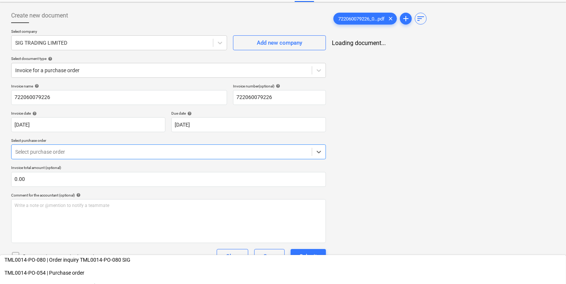
scroll to position [178, 0]
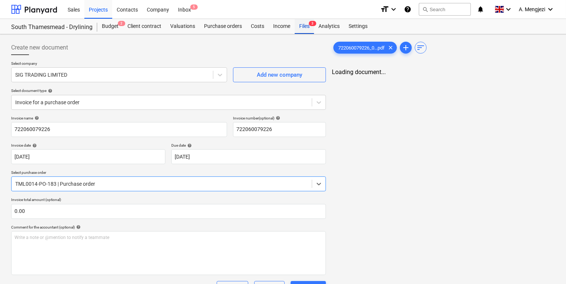
click at [309, 20] on div "Files 3" at bounding box center [304, 26] width 19 height 15
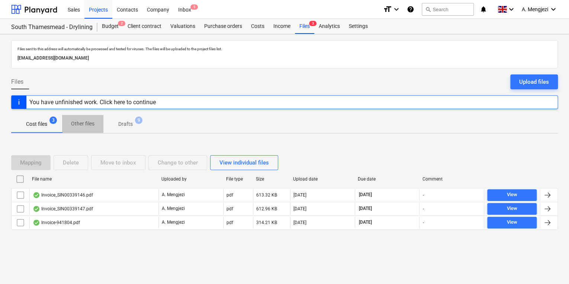
click at [79, 120] on p "Other files" at bounding box center [82, 124] width 23 height 8
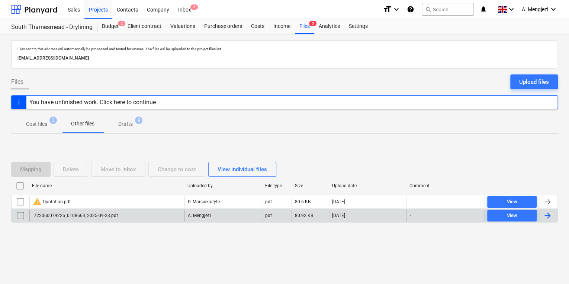
click at [19, 212] on input "checkbox" at bounding box center [21, 215] width 12 height 12
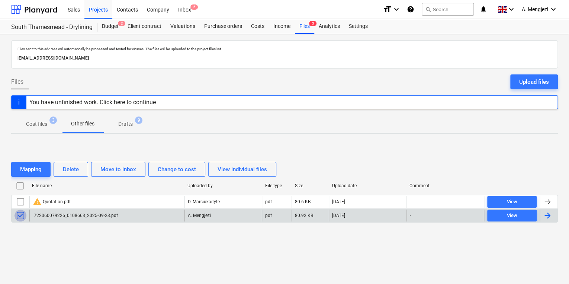
click at [19, 212] on input "checkbox" at bounding box center [21, 215] width 12 height 12
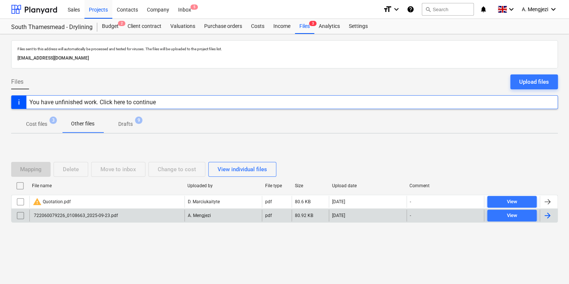
click at [31, 213] on div "722060079226_0108663_2025-09-23.pdf" at bounding box center [106, 215] width 155 height 12
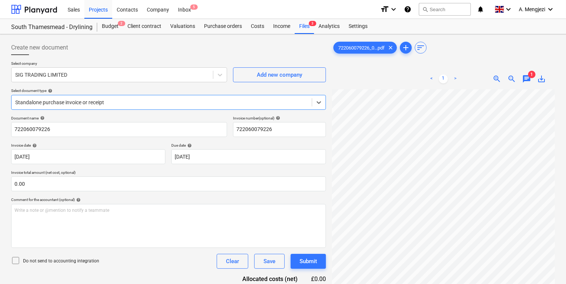
click at [145, 109] on div "Standalone purchase invoice or receipt" at bounding box center [168, 102] width 315 height 15
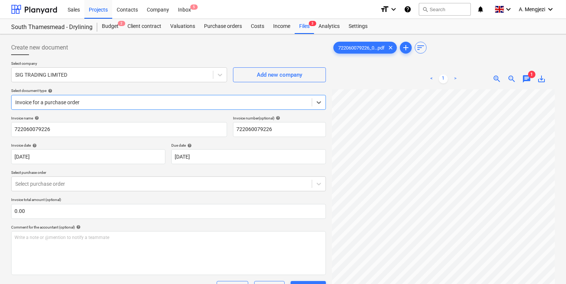
click at [119, 199] on p "Invoice total amount (optional)" at bounding box center [168, 200] width 315 height 6
click at [118, 187] on body "Sales Projects Contacts Company Inbox 5 format_size keyboard_arrow_down help se…" at bounding box center [283, 142] width 566 height 284
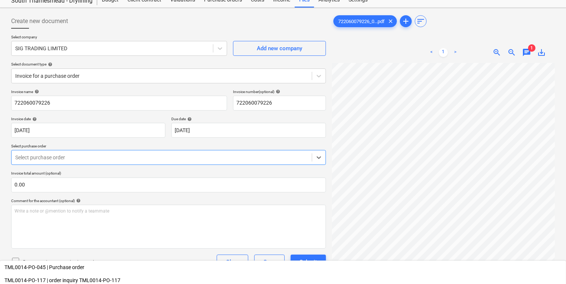
scroll to position [149, 0]
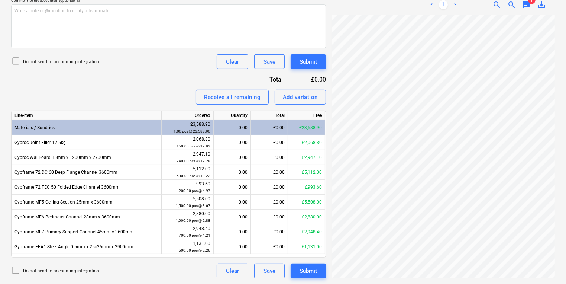
scroll to position [53, 32]
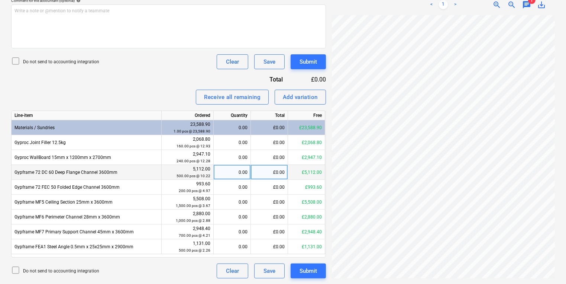
click at [234, 172] on div "0.00" at bounding box center [232, 172] width 31 height 15
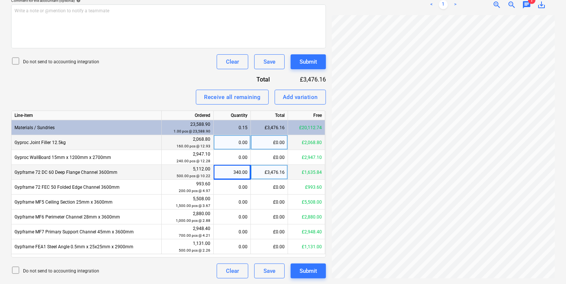
click at [238, 140] on div "0.00" at bounding box center [232, 142] width 31 height 15
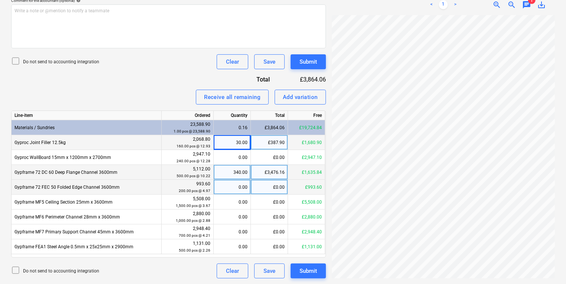
click at [244, 189] on div "0.00" at bounding box center [232, 187] width 31 height 15
click at [296, 269] on button "Submit" at bounding box center [308, 270] width 35 height 15
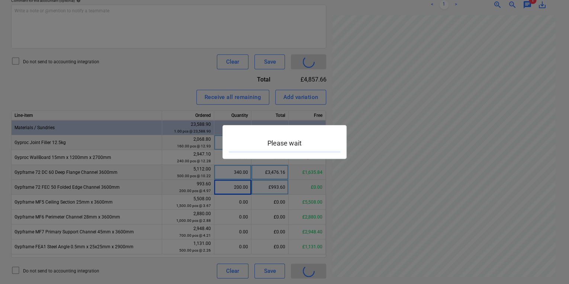
scroll to position [133, 57]
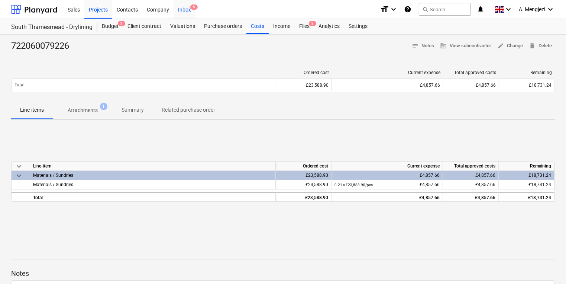
click at [183, 9] on div "Inbox 5" at bounding box center [185, 9] width 22 height 19
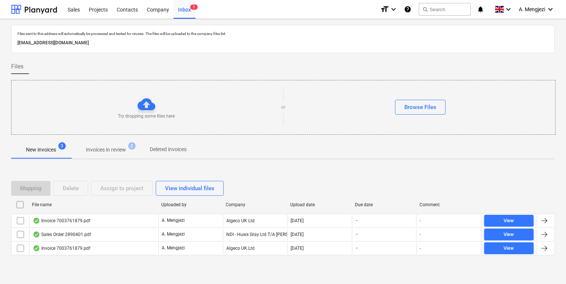
click at [95, 144] on span "Invoices in review 2" at bounding box center [106, 149] width 70 height 13
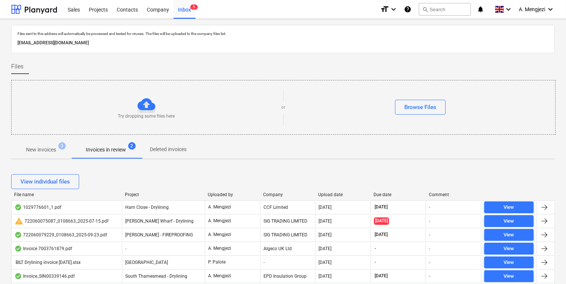
click at [266, 192] on div at bounding box center [260, 194] width 13 height 5
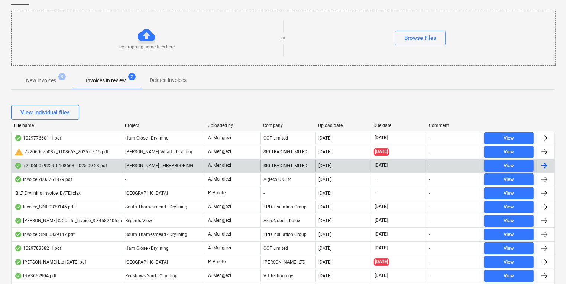
scroll to position [119, 0]
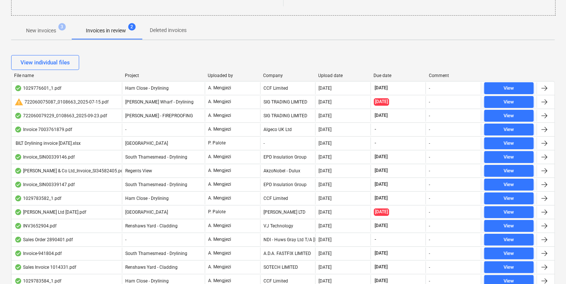
click at [271, 74] on div "Company" at bounding box center [287, 75] width 49 height 5
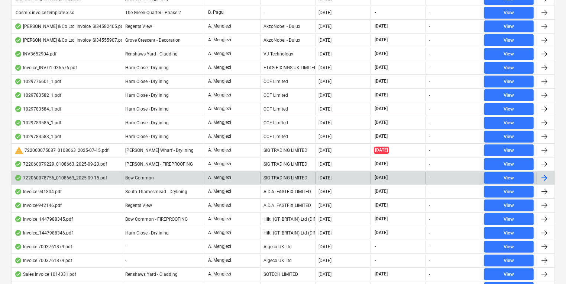
scroll to position [238, 0]
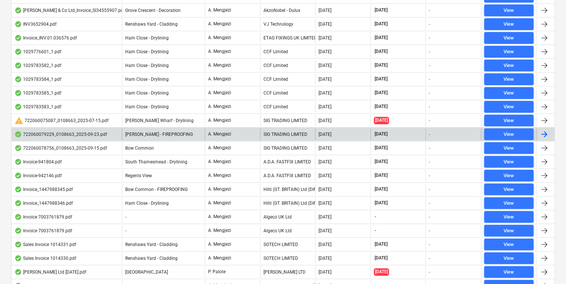
click at [258, 134] on div "A. Mengjezi" at bounding box center [232, 134] width 55 height 12
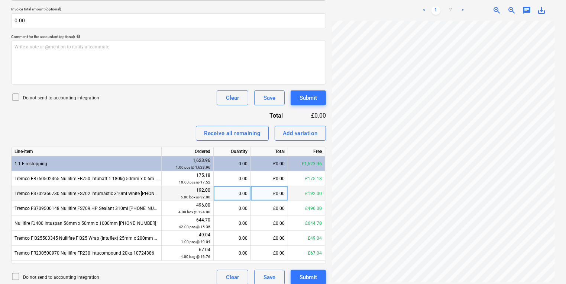
scroll to position [197, 0]
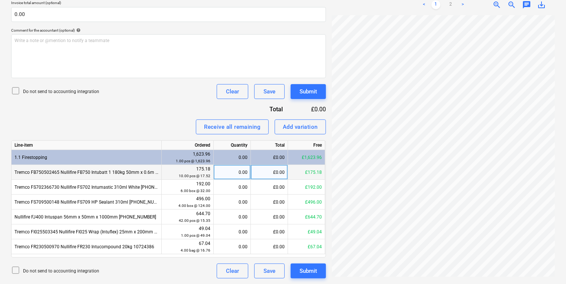
click at [227, 173] on div "0.00" at bounding box center [232, 172] width 31 height 15
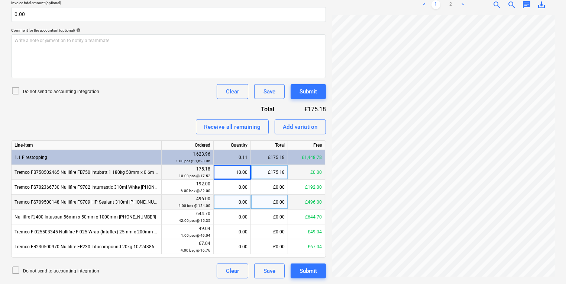
click at [231, 202] on div "0.00" at bounding box center [232, 201] width 31 height 15
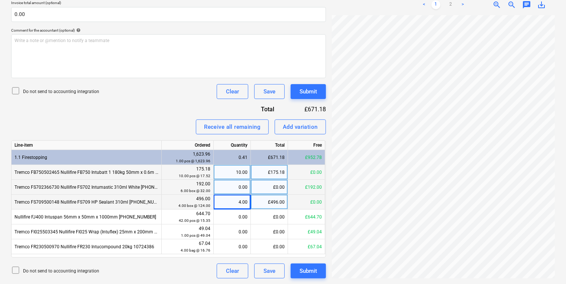
click at [229, 185] on div "0.00" at bounding box center [232, 187] width 31 height 15
click at [229, 184] on div "0.00" at bounding box center [232, 187] width 31 height 15
click at [232, 189] on div "6.00" at bounding box center [232, 187] width 31 height 15
click at [251, 184] on div "5.00" at bounding box center [232, 187] width 37 height 15
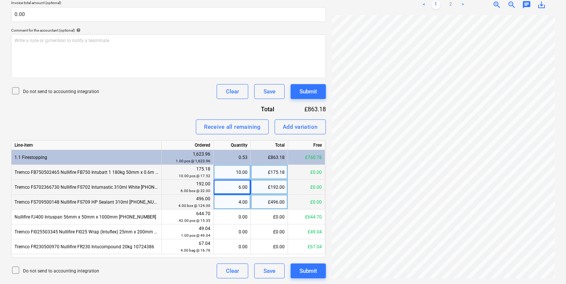
click at [267, 187] on div "£192.00" at bounding box center [269, 187] width 37 height 15
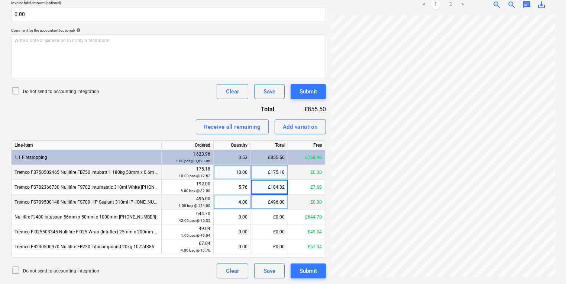
click at [440, 6] on link "1" at bounding box center [436, 4] width 9 height 9
click at [448, 7] on link "2" at bounding box center [451, 4] width 9 height 9
click at [440, 6] on link "1" at bounding box center [436, 4] width 9 height 9
click at [219, 213] on div "0.00" at bounding box center [232, 216] width 31 height 15
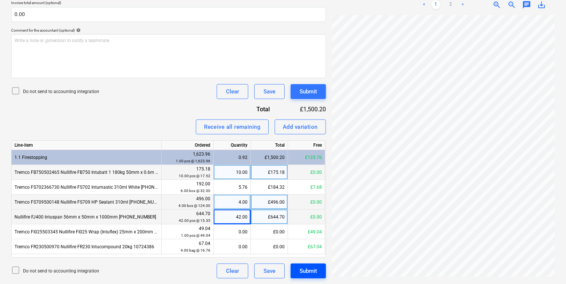
scroll to position [133, 46]
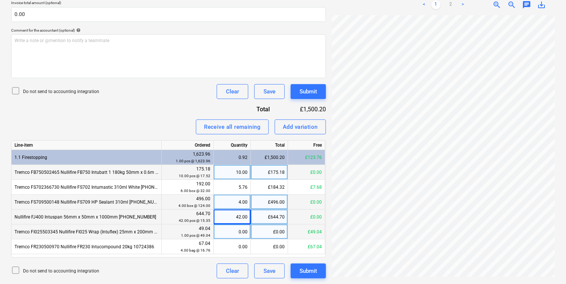
click at [233, 231] on div "0.00" at bounding box center [232, 231] width 31 height 15
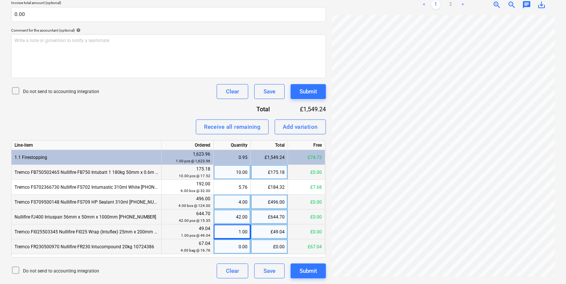
click at [229, 250] on div "0.00" at bounding box center [232, 246] width 31 height 15
click at [447, 6] on link "2" at bounding box center [451, 4] width 9 height 9
click at [318, 269] on button "Submit" at bounding box center [308, 270] width 35 height 15
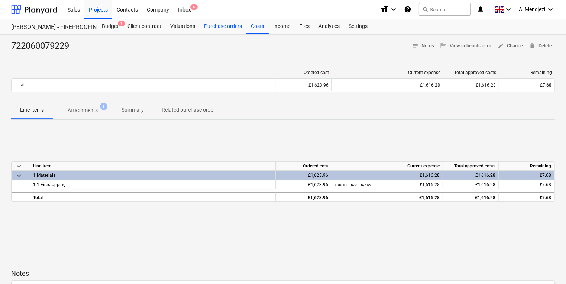
click at [217, 29] on div "Purchase orders" at bounding box center [223, 26] width 47 height 15
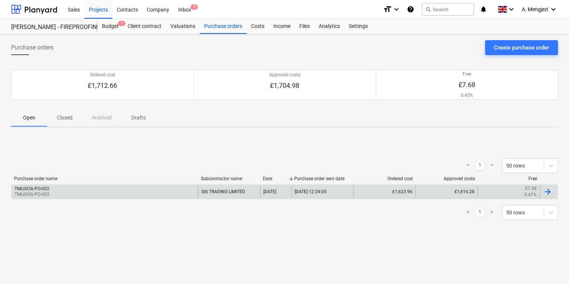
click at [100, 193] on div "TML0036-PO-002 TML0036-PO-002" at bounding box center [105, 191] width 186 height 13
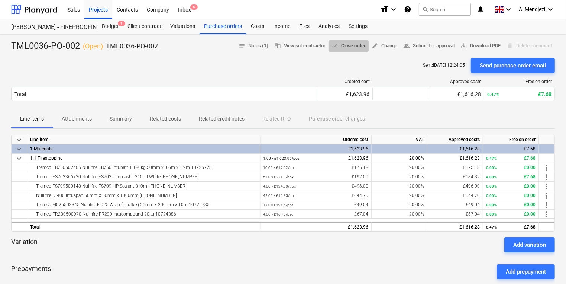
click at [347, 51] on button "done Close order" at bounding box center [349, 46] width 40 height 12
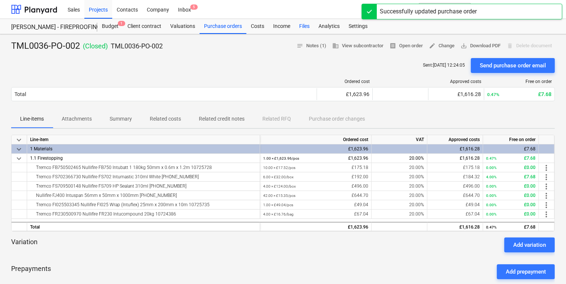
click at [306, 28] on div "Files" at bounding box center [304, 26] width 19 height 15
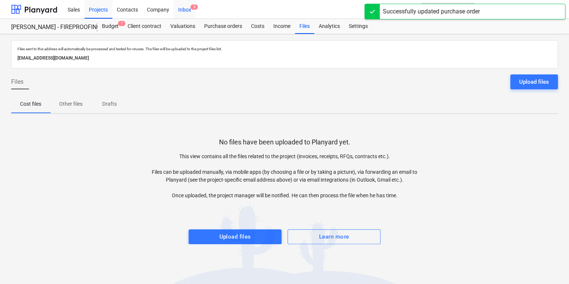
click at [188, 10] on div "Inbox 5" at bounding box center [185, 9] width 22 height 19
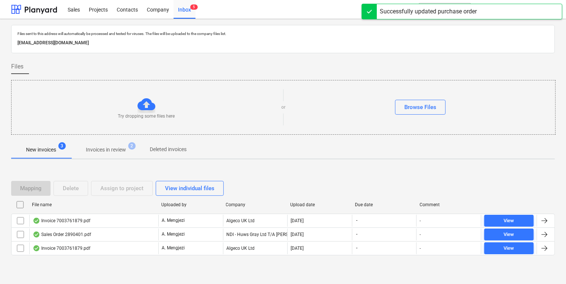
click at [135, 146] on span "2" at bounding box center [131, 145] width 7 height 7
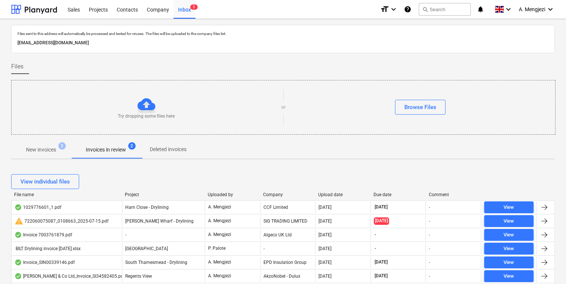
click at [268, 190] on div "View individual files" at bounding box center [283, 181] width 544 height 21
click at [268, 191] on div "View individual files" at bounding box center [283, 181] width 544 height 21
click at [270, 193] on div "Company" at bounding box center [287, 194] width 49 height 5
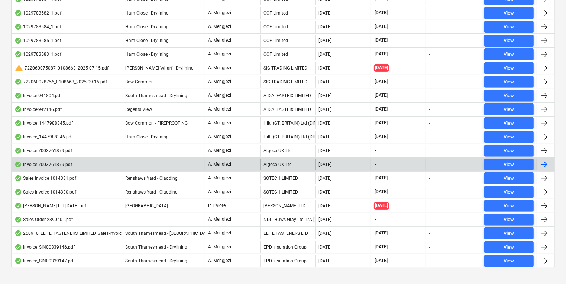
scroll to position [299, 0]
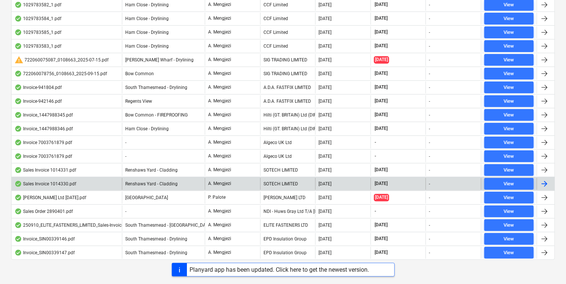
click at [446, 178] on div "-" at bounding box center [453, 184] width 55 height 12
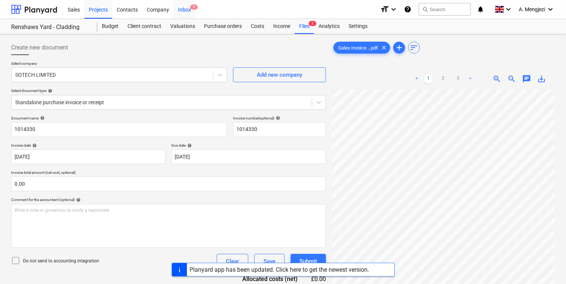
click at [187, 11] on div "Inbox 5" at bounding box center [185, 9] width 22 height 19
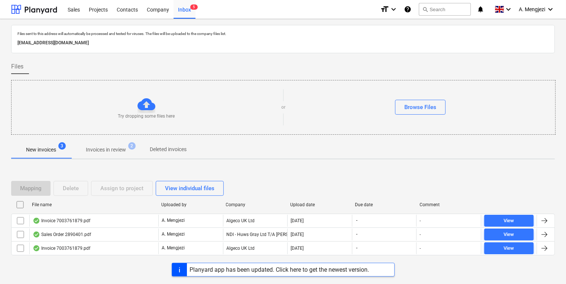
click at [131, 148] on span "2" at bounding box center [131, 145] width 7 height 7
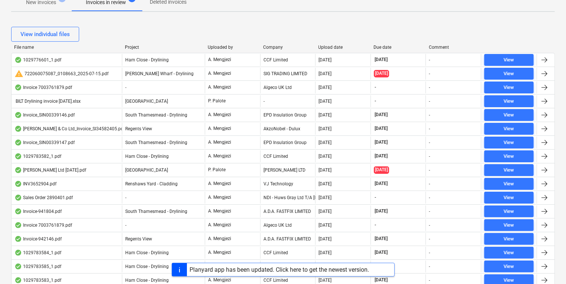
scroll to position [149, 0]
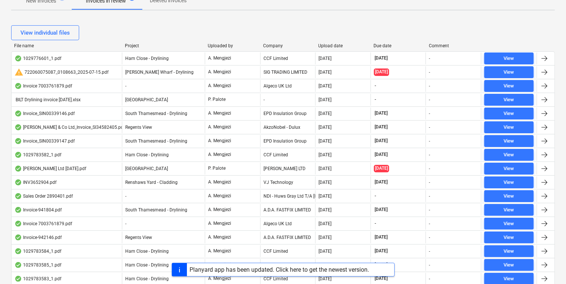
click at [277, 43] on div "Company" at bounding box center [287, 45] width 49 height 5
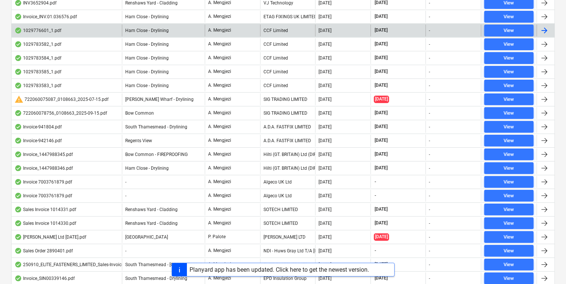
scroll to position [268, 0]
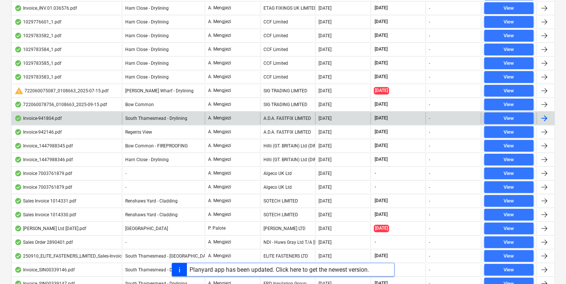
click at [279, 115] on div "A.D.A. FASTFIX LIMITED" at bounding box center [287, 118] width 55 height 12
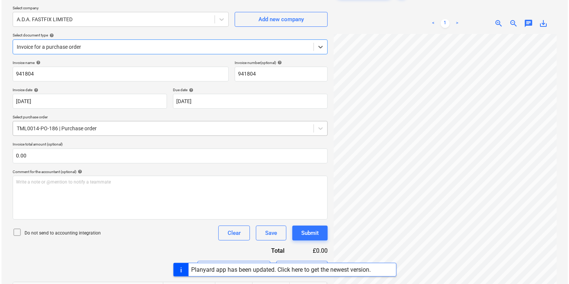
scroll to position [122, 0]
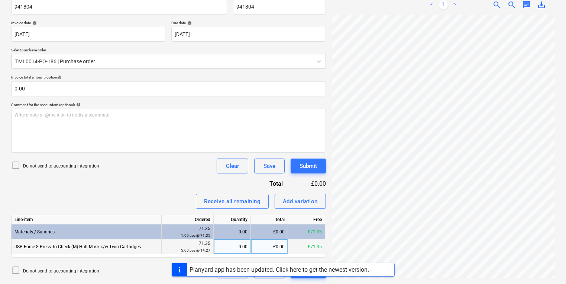
click at [229, 240] on div "0.00" at bounding box center [232, 246] width 31 height 15
click at [312, 170] on div "Submit" at bounding box center [308, 166] width 17 height 10
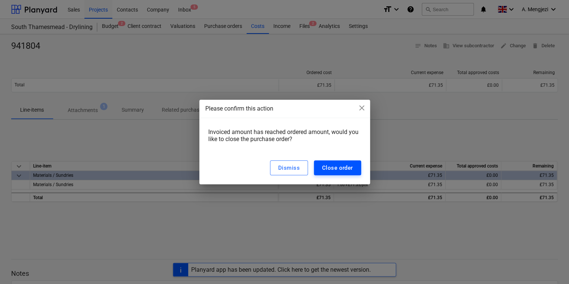
click at [345, 167] on div "Close order" at bounding box center [337, 168] width 31 height 10
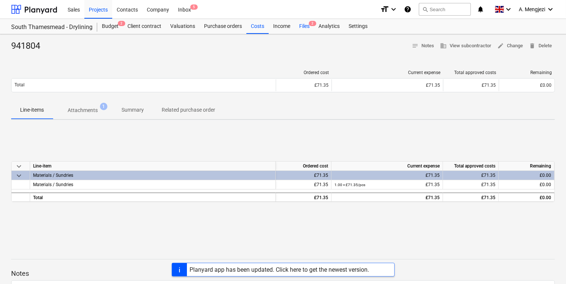
click at [308, 25] on div "Files 2" at bounding box center [304, 26] width 19 height 15
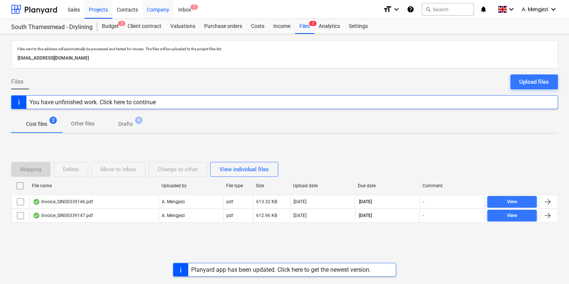
click at [165, 16] on div "Company" at bounding box center [157, 9] width 31 height 19
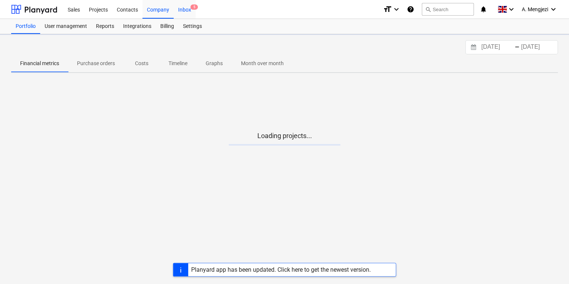
click at [180, 8] on div "Inbox 5" at bounding box center [185, 9] width 22 height 19
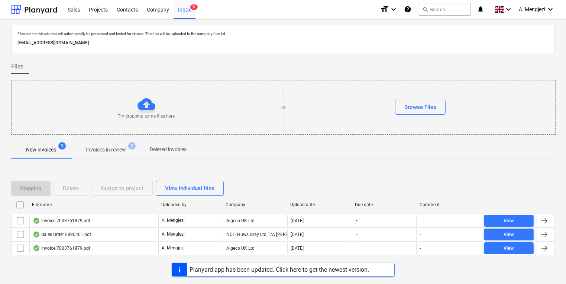
click at [112, 211] on div "File name Uploaded by Company Upload date Due date Comment" at bounding box center [283, 206] width 544 height 15
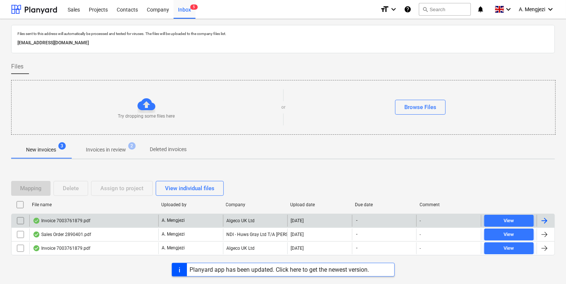
click at [112, 222] on div "Invoice 7003761879.pdf" at bounding box center [93, 221] width 129 height 12
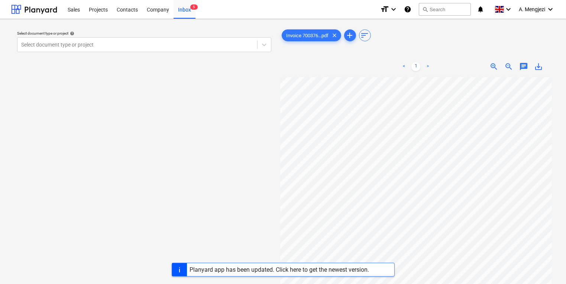
scroll to position [30, 0]
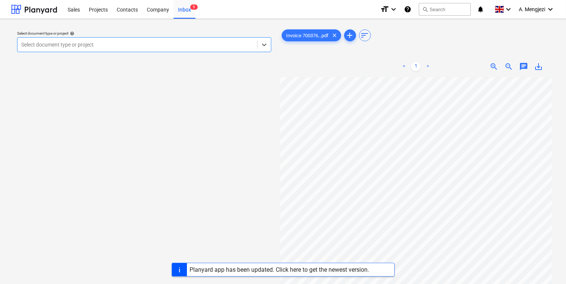
click at [214, 49] on div "Select document type or project" at bounding box center [137, 44] width 240 height 10
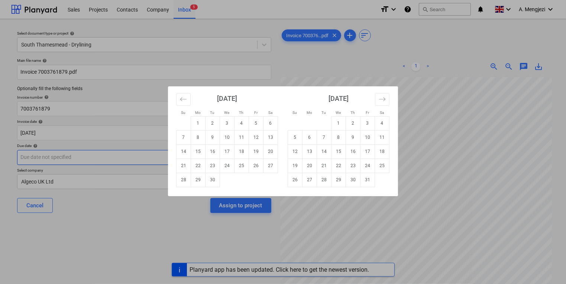
click at [166, 157] on body "Sales Projects Contacts Company Inbox 5 format_size keyboard_arrow_down help se…" at bounding box center [283, 142] width 566 height 284
click at [514, 159] on div "Su Mo Tu We Th Fr Sa Su Mo Tu We Th Fr Sa [DATE] 1 2 3 4 5 6 7 8 9 10 11 12 13 …" at bounding box center [283, 142] width 566 height 284
click at [190, 157] on body "Sales Projects Contacts Company Inbox 5 format_size keyboard_arrow_down help se…" at bounding box center [283, 142] width 566 height 284
click at [367, 176] on td "31" at bounding box center [368, 180] width 15 height 14
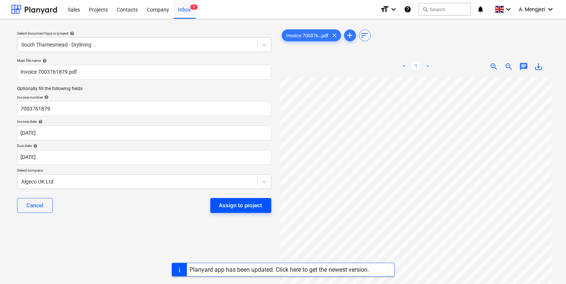
click at [253, 198] on button "Assign to project" at bounding box center [240, 205] width 61 height 15
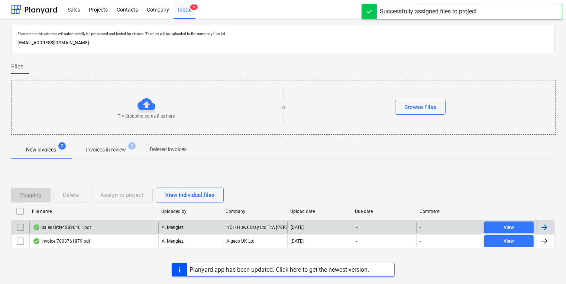
click at [109, 222] on div "Sales Order 2890401.pdf" at bounding box center [93, 227] width 129 height 12
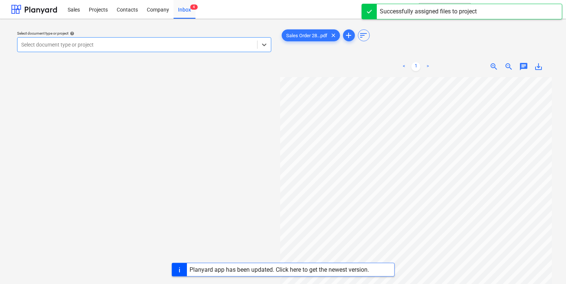
scroll to position [30, 0]
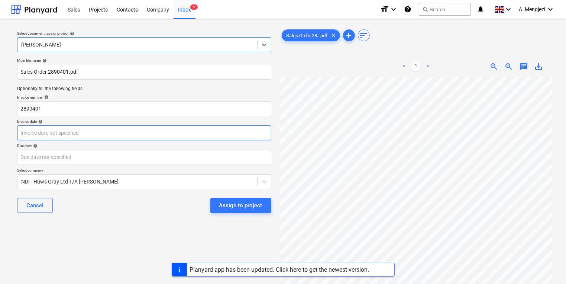
click at [194, 132] on body "Sales Projects Contacts Company Inbox 4 format_size keyboard_arrow_down help se…" at bounding box center [283, 142] width 566 height 284
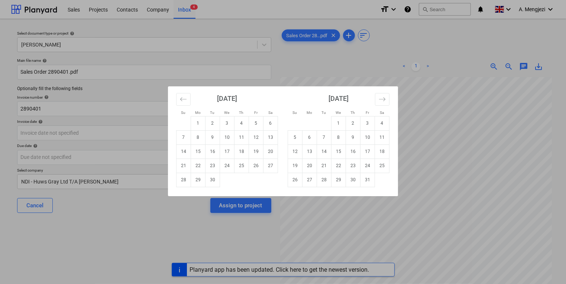
click at [486, 149] on div "Su Mo Tu We Th Fr Sa Su Mo Tu We Th Fr Sa [DATE] 1 2 3 4 5 6 7 8 9 10 11 12 13 …" at bounding box center [283, 142] width 566 height 284
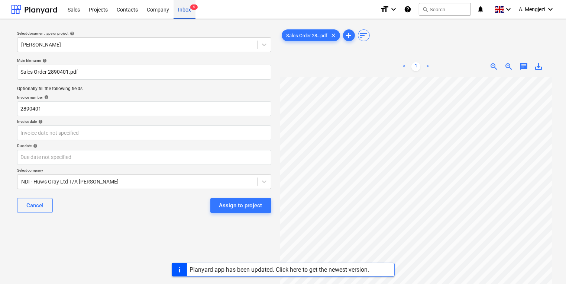
click at [189, 11] on div "Inbox 4" at bounding box center [185, 9] width 22 height 19
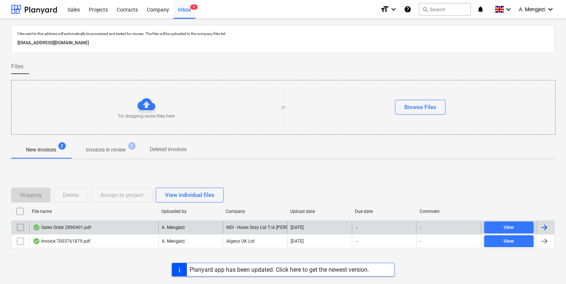
click at [25, 225] on input "checkbox" at bounding box center [21, 227] width 12 height 12
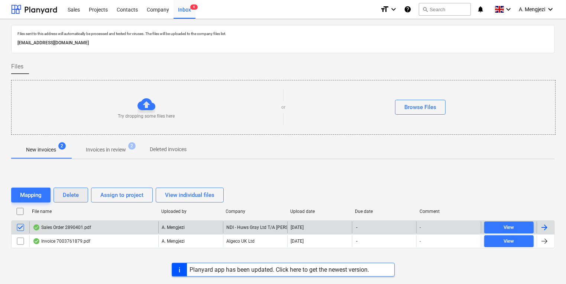
click at [71, 196] on div "Delete" at bounding box center [71, 195] width 16 height 10
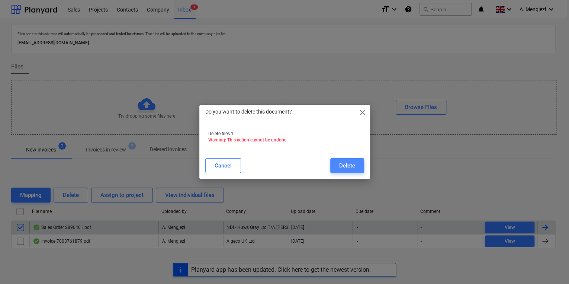
click at [357, 168] on button "Delete" at bounding box center [347, 165] width 34 height 15
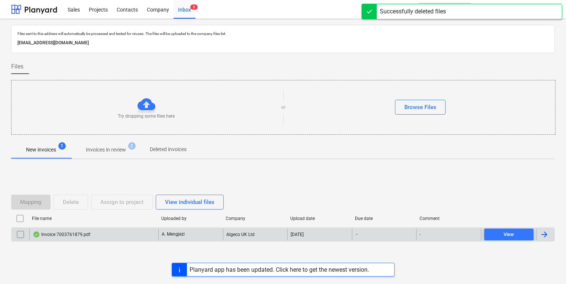
click at [93, 234] on div "Invoice 7003761879.pdf" at bounding box center [93, 234] width 129 height 12
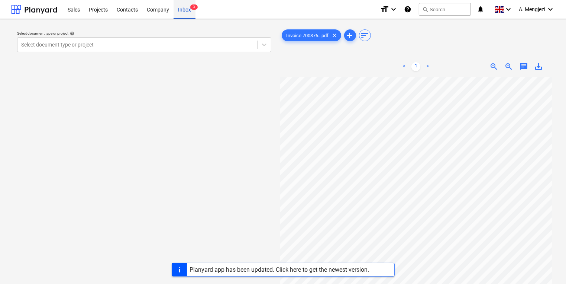
click at [189, 7] on div "Inbox 3" at bounding box center [185, 9] width 22 height 19
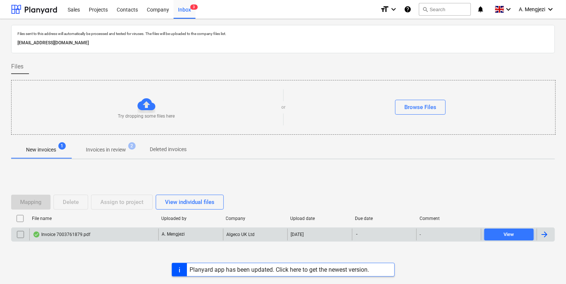
click at [63, 203] on div "Mapping Delete Assign to project View individual files" at bounding box center [119, 201] width 216 height 15
click at [21, 232] on input "checkbox" at bounding box center [21, 234] width 12 height 12
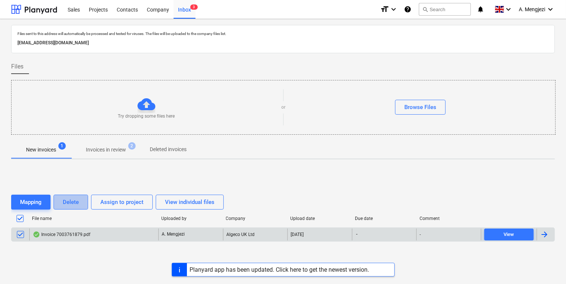
click at [64, 205] on div "Delete" at bounding box center [71, 202] width 16 height 10
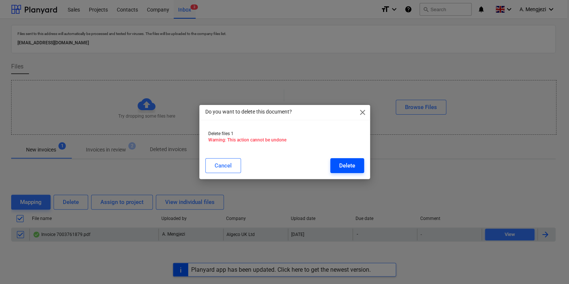
click at [343, 164] on div "Delete" at bounding box center [347, 166] width 16 height 10
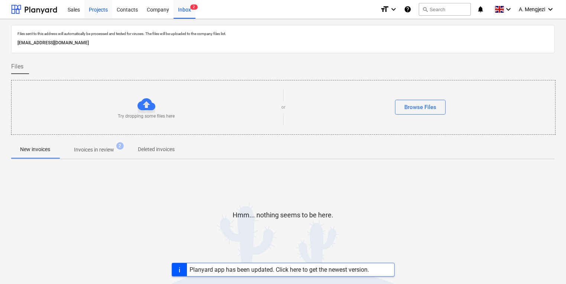
click at [104, 16] on div "Projects" at bounding box center [98, 9] width 28 height 19
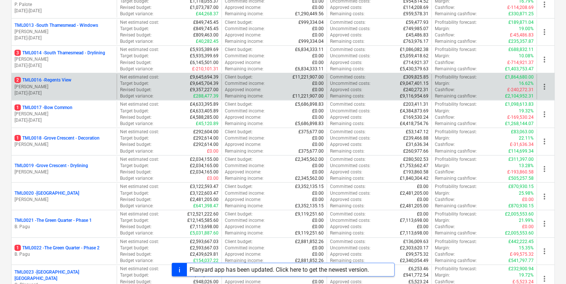
scroll to position [446, 0]
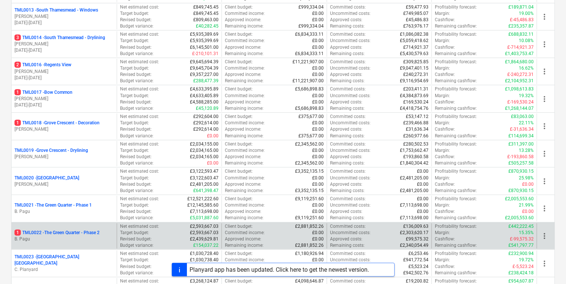
click at [62, 239] on p "B. Pagu" at bounding box center [64, 239] width 99 height 6
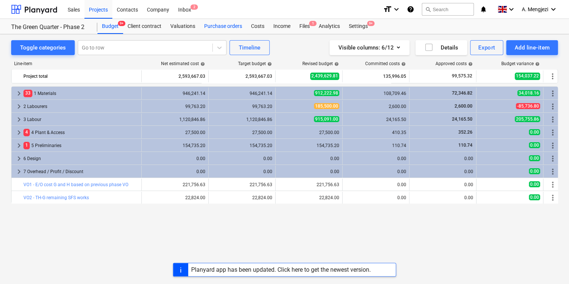
click at [213, 32] on div "Purchase orders" at bounding box center [223, 26] width 47 height 15
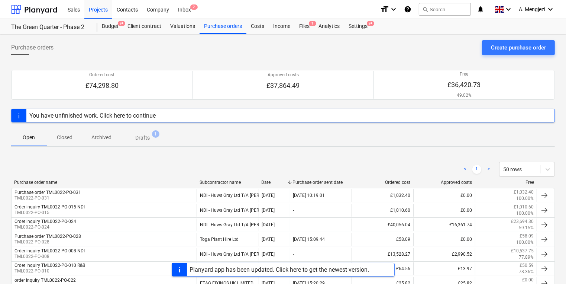
click at [75, 139] on span "Closed" at bounding box center [65, 137] width 36 height 12
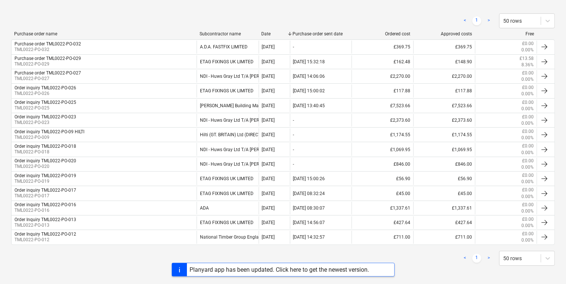
scroll to position [149, 0]
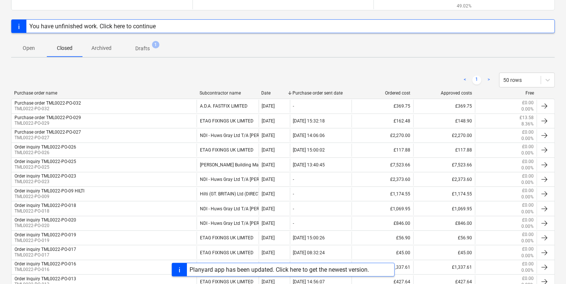
click at [11, 53] on span "Open" at bounding box center [29, 48] width 36 height 12
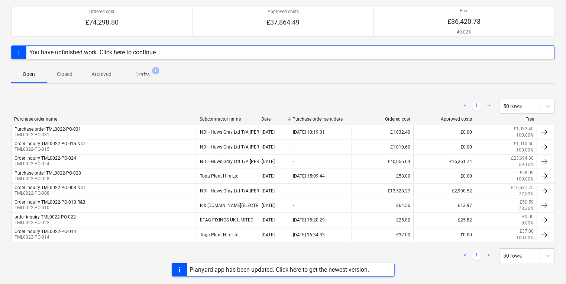
scroll to position [62, 0]
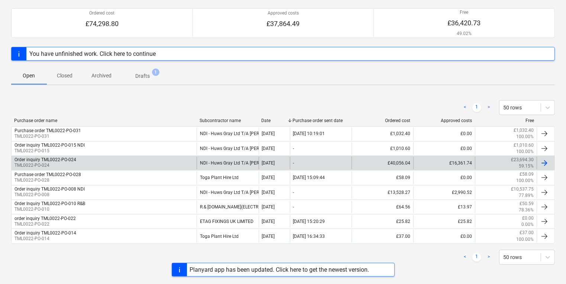
click at [132, 159] on div "Order inquiry TML0022-PO-024 TML0022-PO-024" at bounding box center [104, 163] width 185 height 13
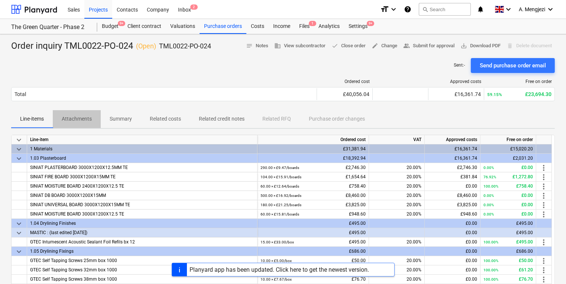
click at [90, 117] on p "Attachments" at bounding box center [77, 119] width 30 height 8
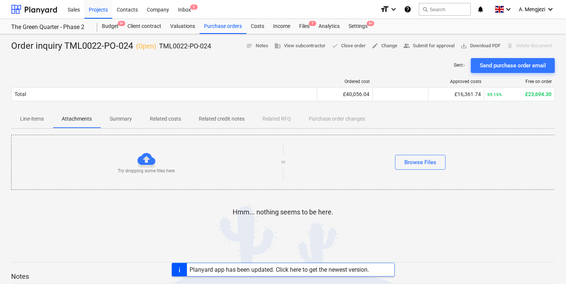
click at [49, 120] on span "Line-items" at bounding box center [32, 119] width 42 height 12
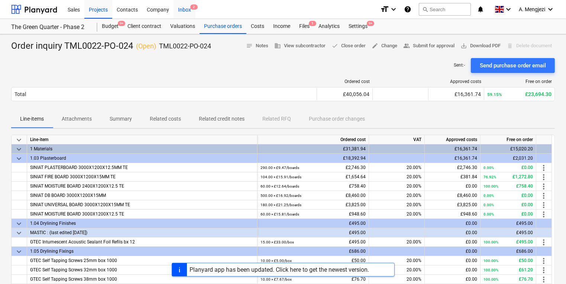
click at [193, 4] on span "2" at bounding box center [193, 6] width 7 height 5
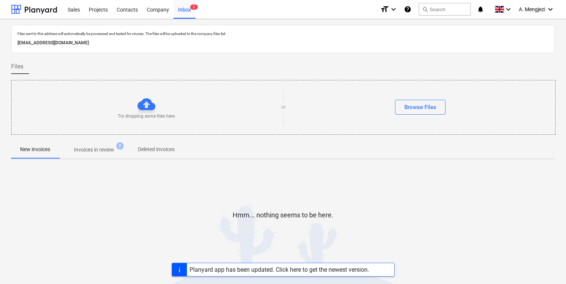
click at [101, 142] on button "Invoices in review 2" at bounding box center [94, 150] width 70 height 18
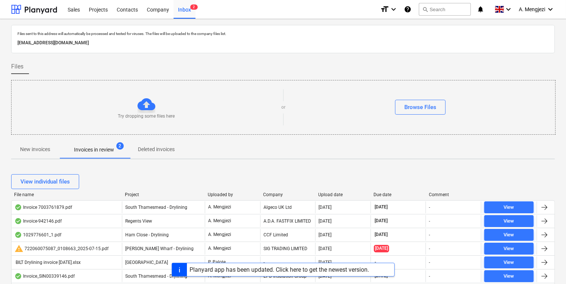
click at [48, 144] on span "New invoices" at bounding box center [35, 149] width 48 height 12
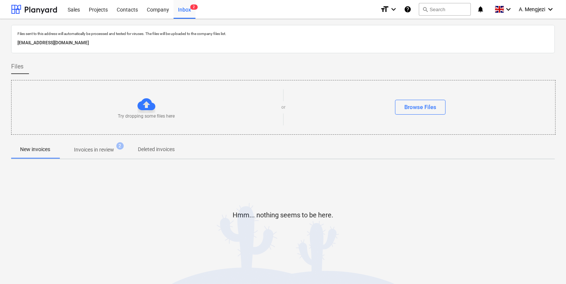
click at [74, 153] on span "Invoices in review 2" at bounding box center [94, 150] width 52 height 8
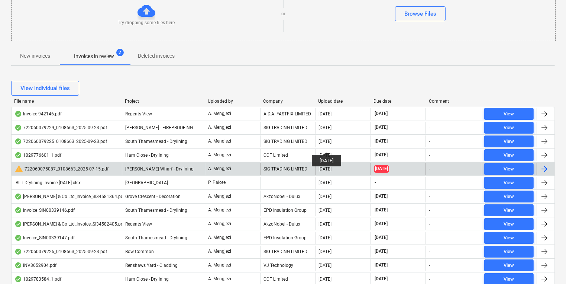
scroll to position [183, 0]
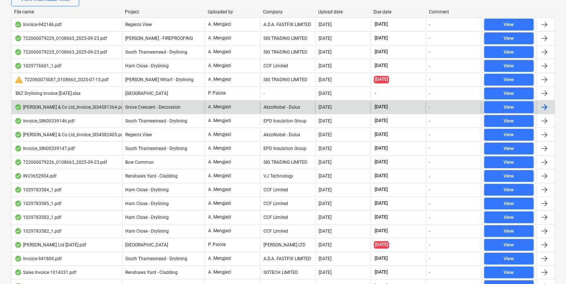
click at [134, 107] on span "Grove Crescent - Decoration" at bounding box center [152, 106] width 55 height 5
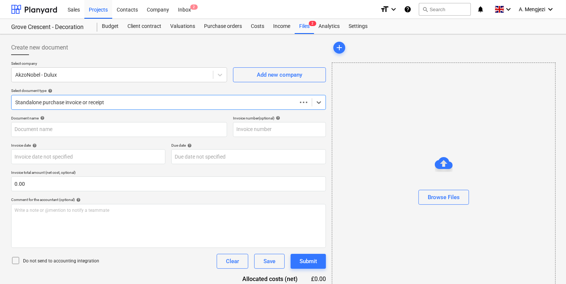
type input "SI34581364"
type input "[DATE]"
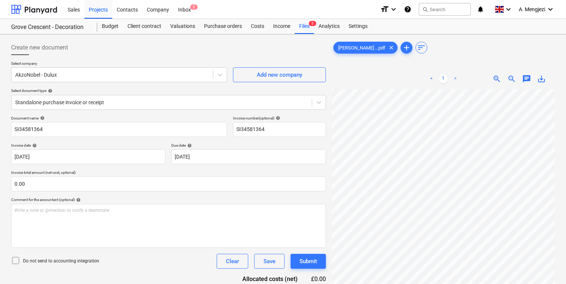
scroll to position [110, 0]
